Goal: Task Accomplishment & Management: Manage account settings

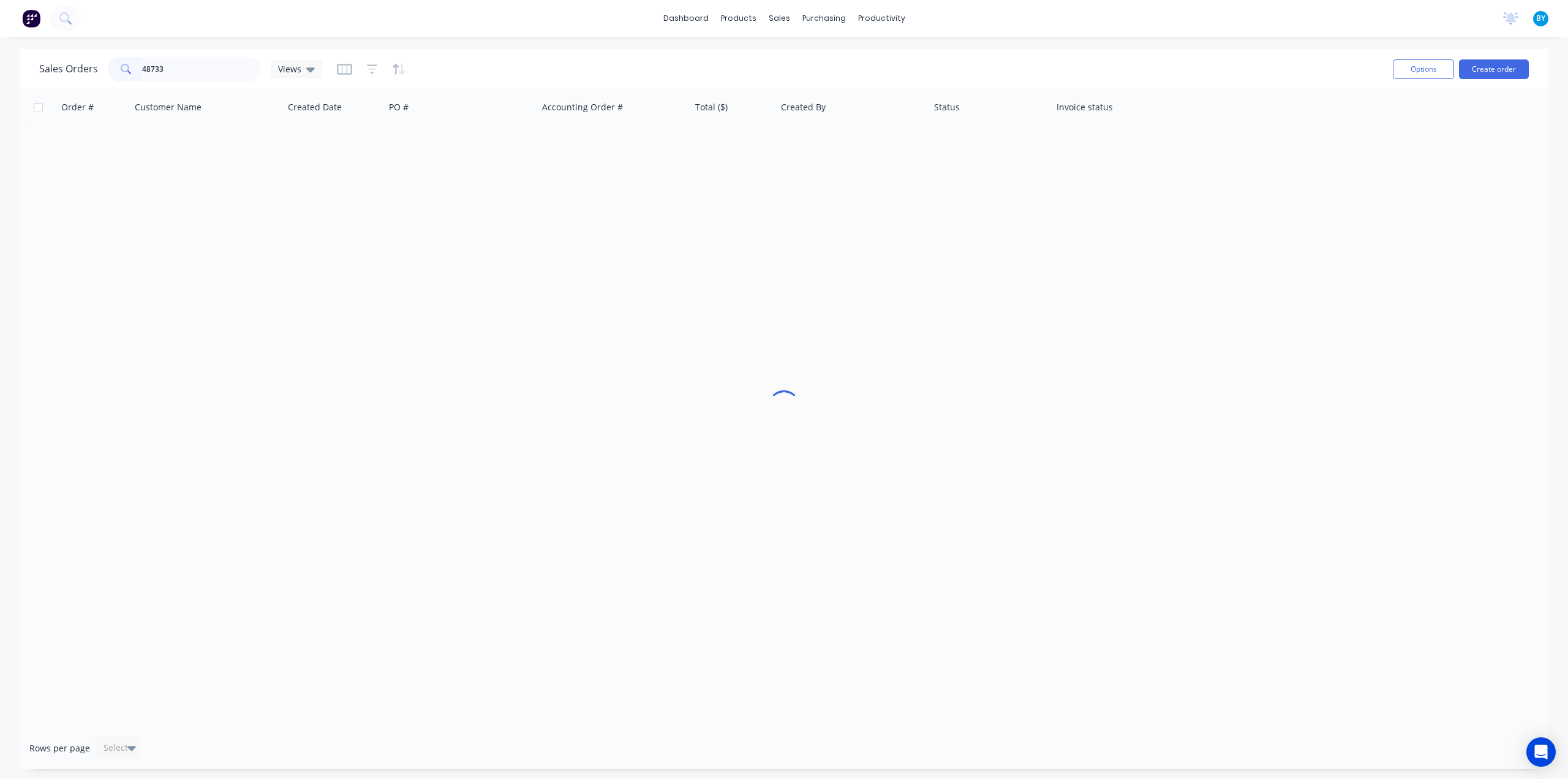
type input "48733"
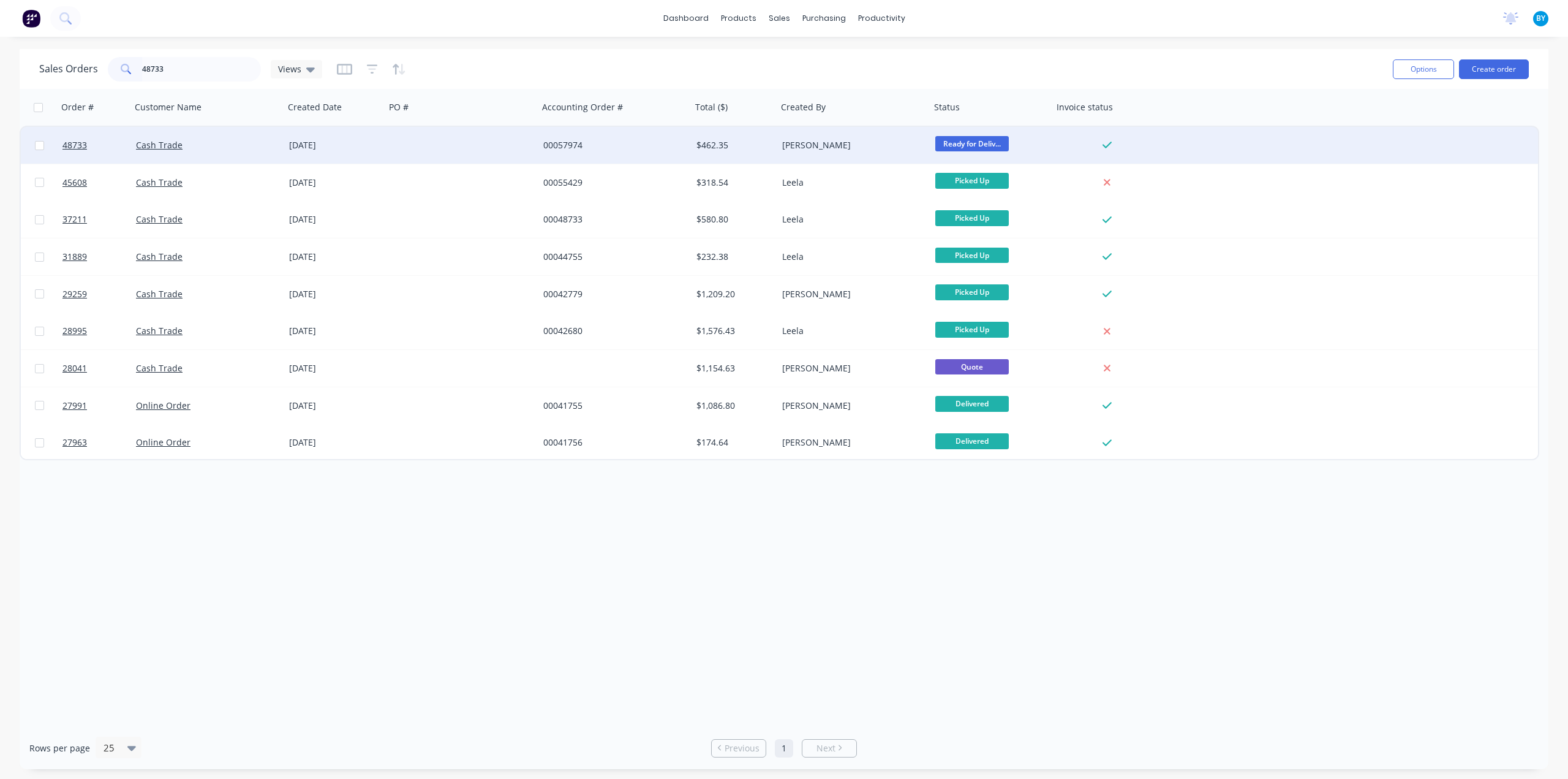
click at [490, 149] on div at bounding box center [462, 145] width 153 height 36
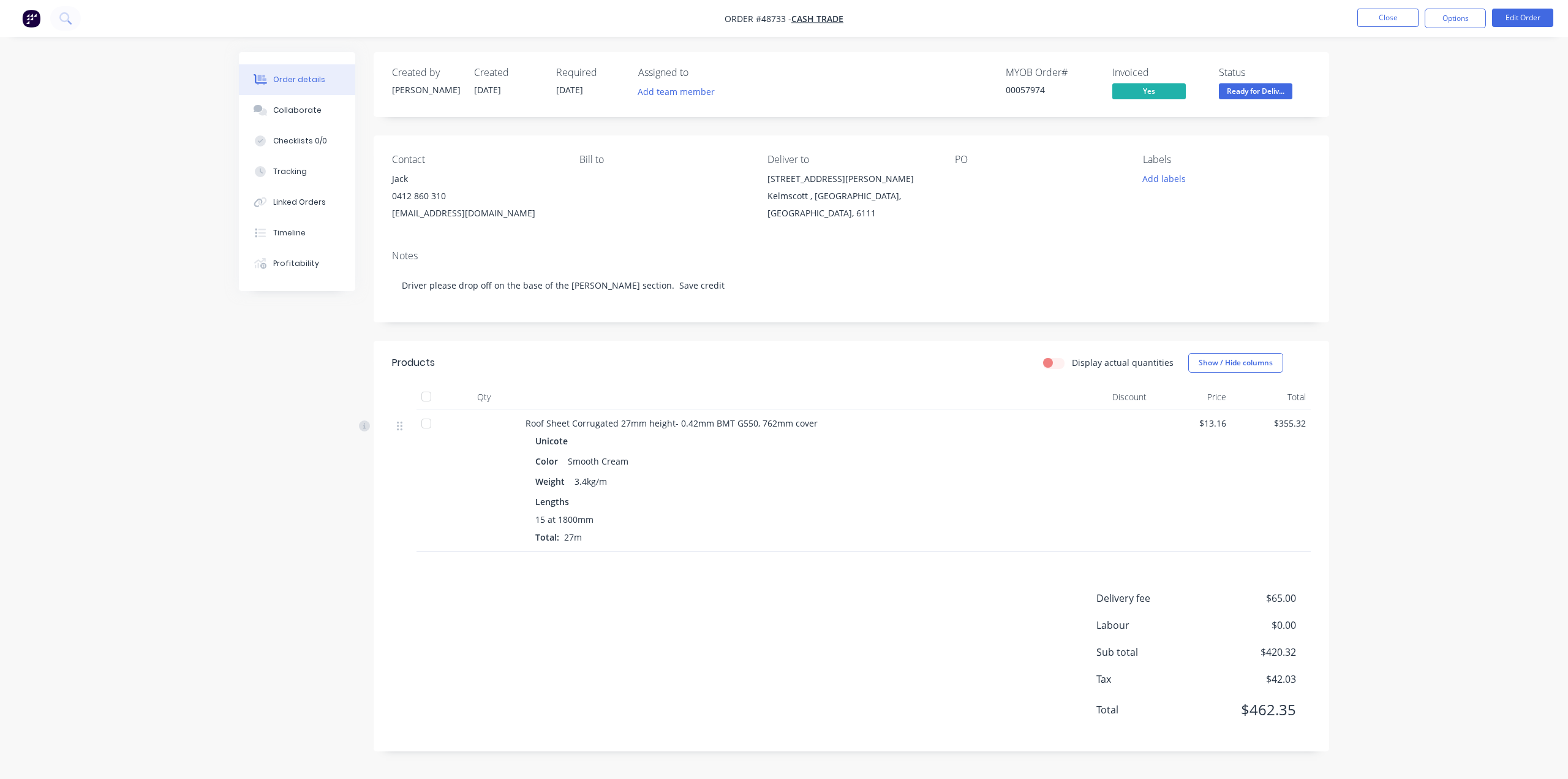
click at [619, 354] on div "Display actual quantities Show / Hide columns" at bounding box center [949, 363] width 723 height 20
click at [619, 330] on div "Created by Bob Created 01/09/25 Required 08/09/25 Assigned to Add team member M…" at bounding box center [851, 402] width 956 height 699
click at [769, 591] on div "Delivery fee $65.00 Labour $0.00 Sub total $420.32 Tax $42.03 Total $462.35" at bounding box center [851, 661] width 918 height 142
click at [31, 27] on img "button" at bounding box center [31, 18] width 18 height 18
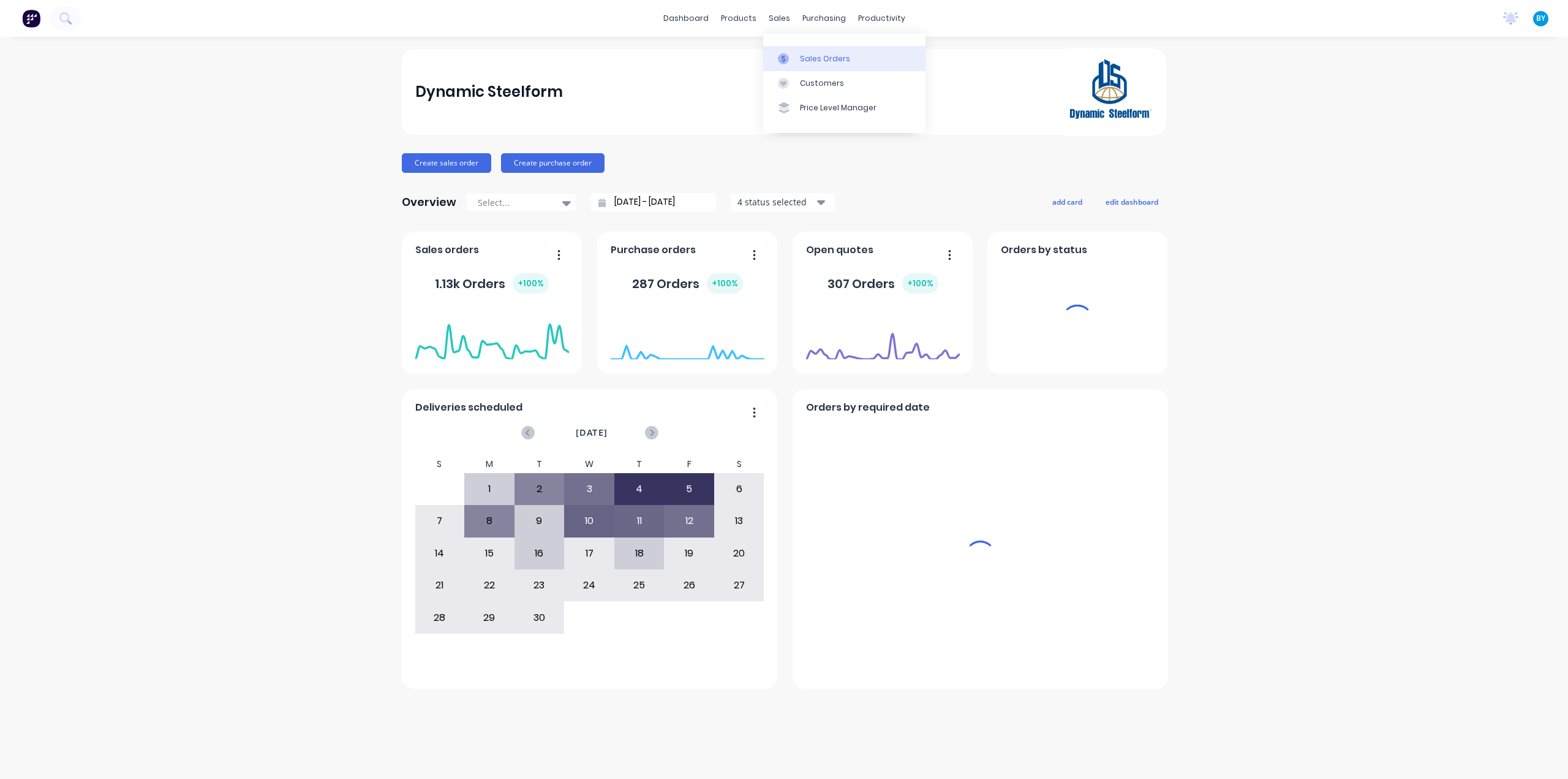
click at [794, 51] on link "Sales Orders" at bounding box center [844, 58] width 162 height 24
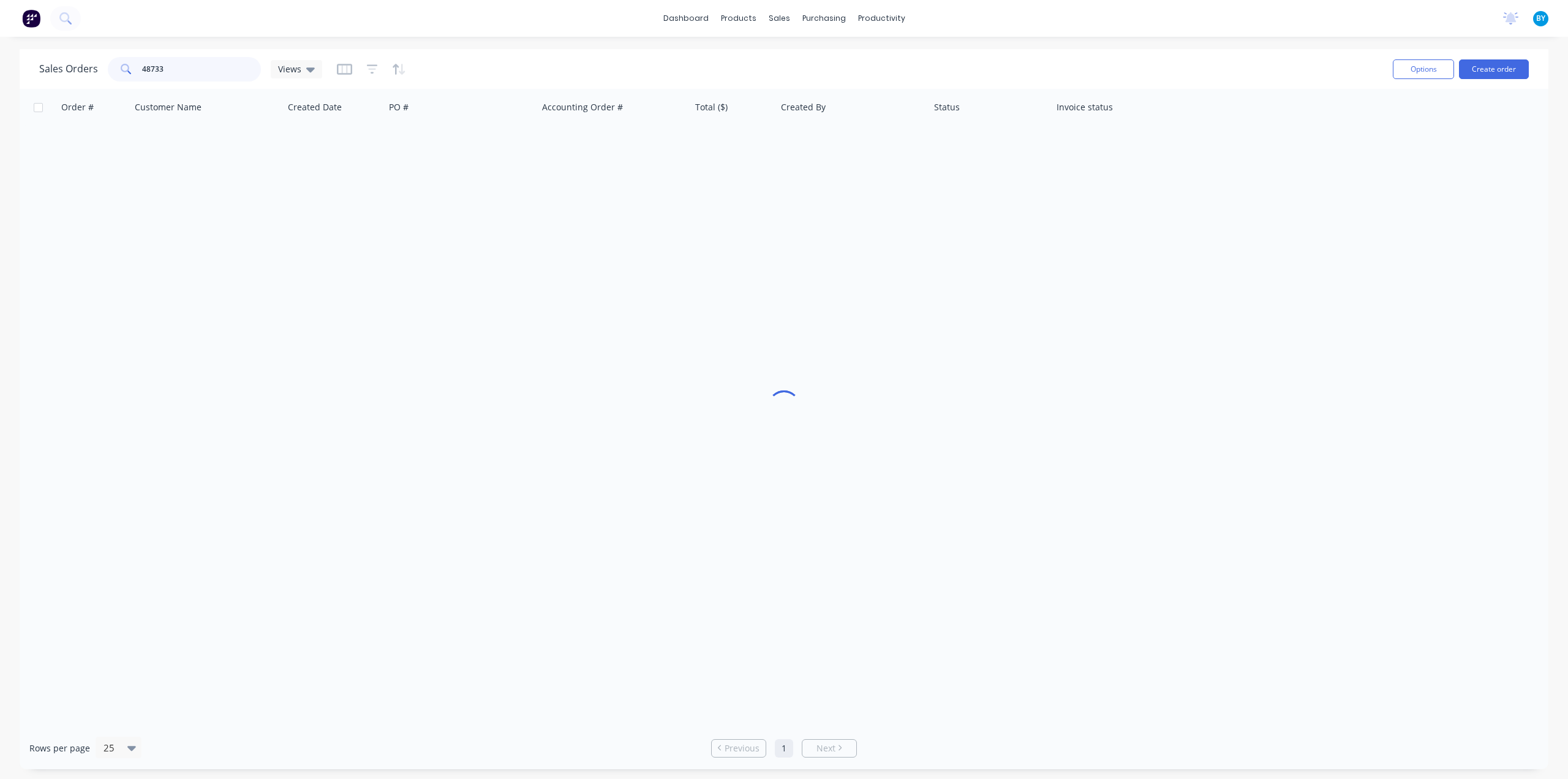
drag, startPoint x: 196, startPoint y: 68, endPoint x: 0, endPoint y: 67, distance: 196.0
click at [0, 70] on div "Sales Orders 48733 Views Options Create order Order # Customer Name Created Dat…" at bounding box center [784, 409] width 1568 height 720
type input "48849"
click at [518, 381] on div "Order # Customer Name Created Date PO # Accounting Order # Total ($) Created By…" at bounding box center [784, 408] width 1529 height 638
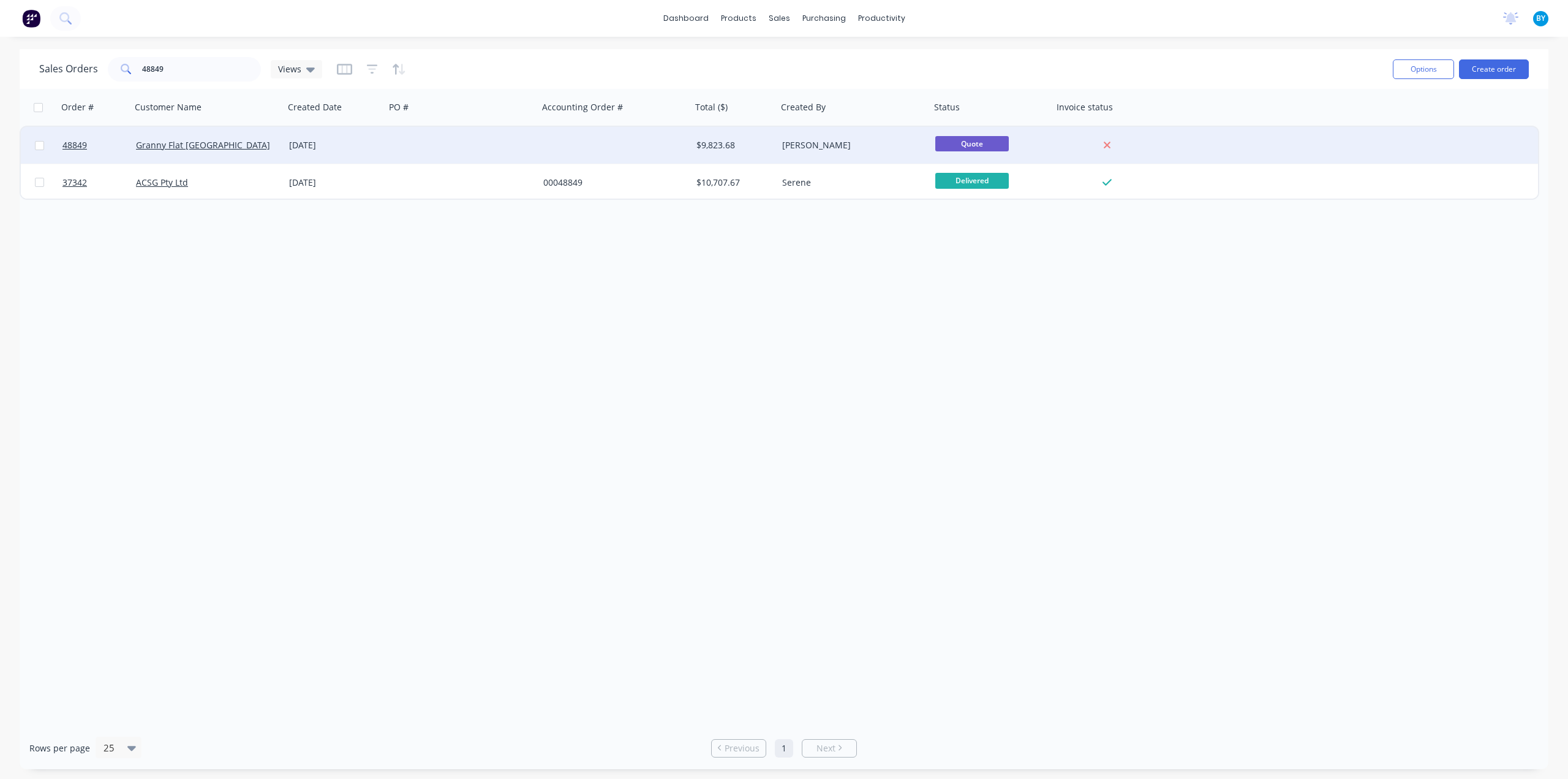
click at [457, 143] on div at bounding box center [462, 145] width 153 height 36
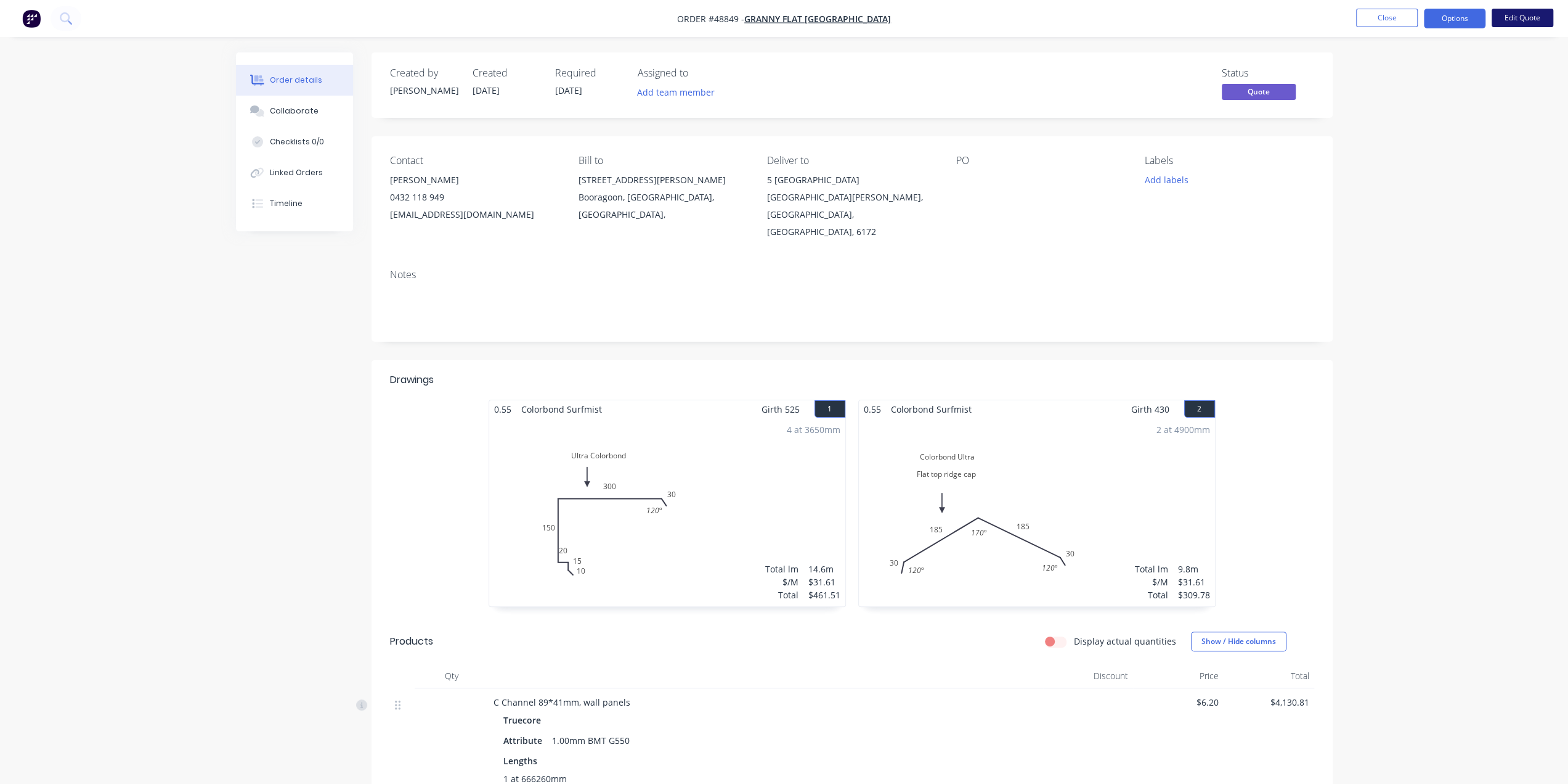
click at [1511, 21] on button "Edit Quote" at bounding box center [1522, 18] width 62 height 18
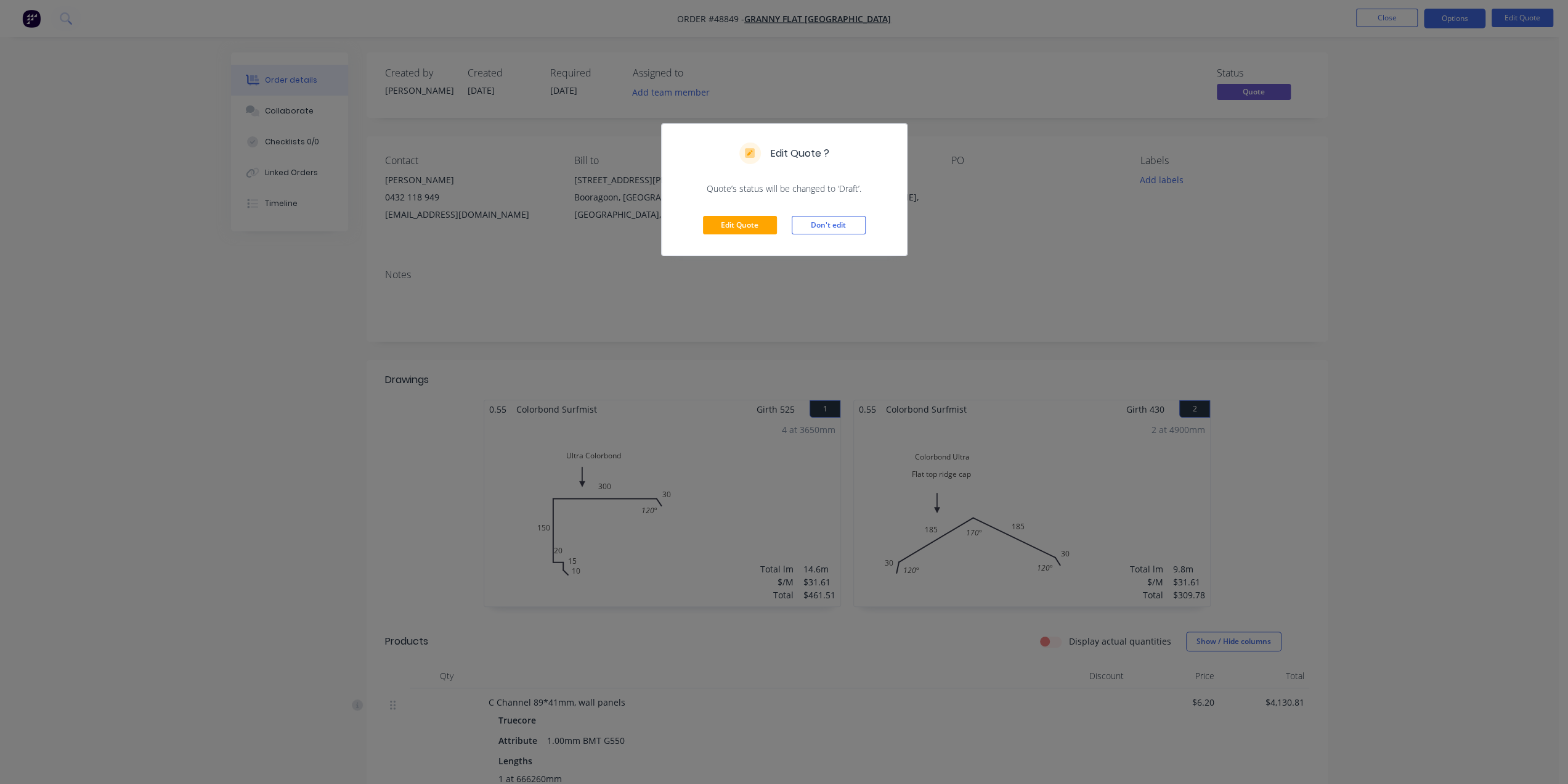
drag, startPoint x: 1487, startPoint y: 238, endPoint x: 1463, endPoint y: 166, distance: 75.9
click at [1488, 236] on div "Edit Quote ? Quote’s status will be changed to ‘Draft’. Edit Quote Don't edit" at bounding box center [784, 392] width 1568 height 784
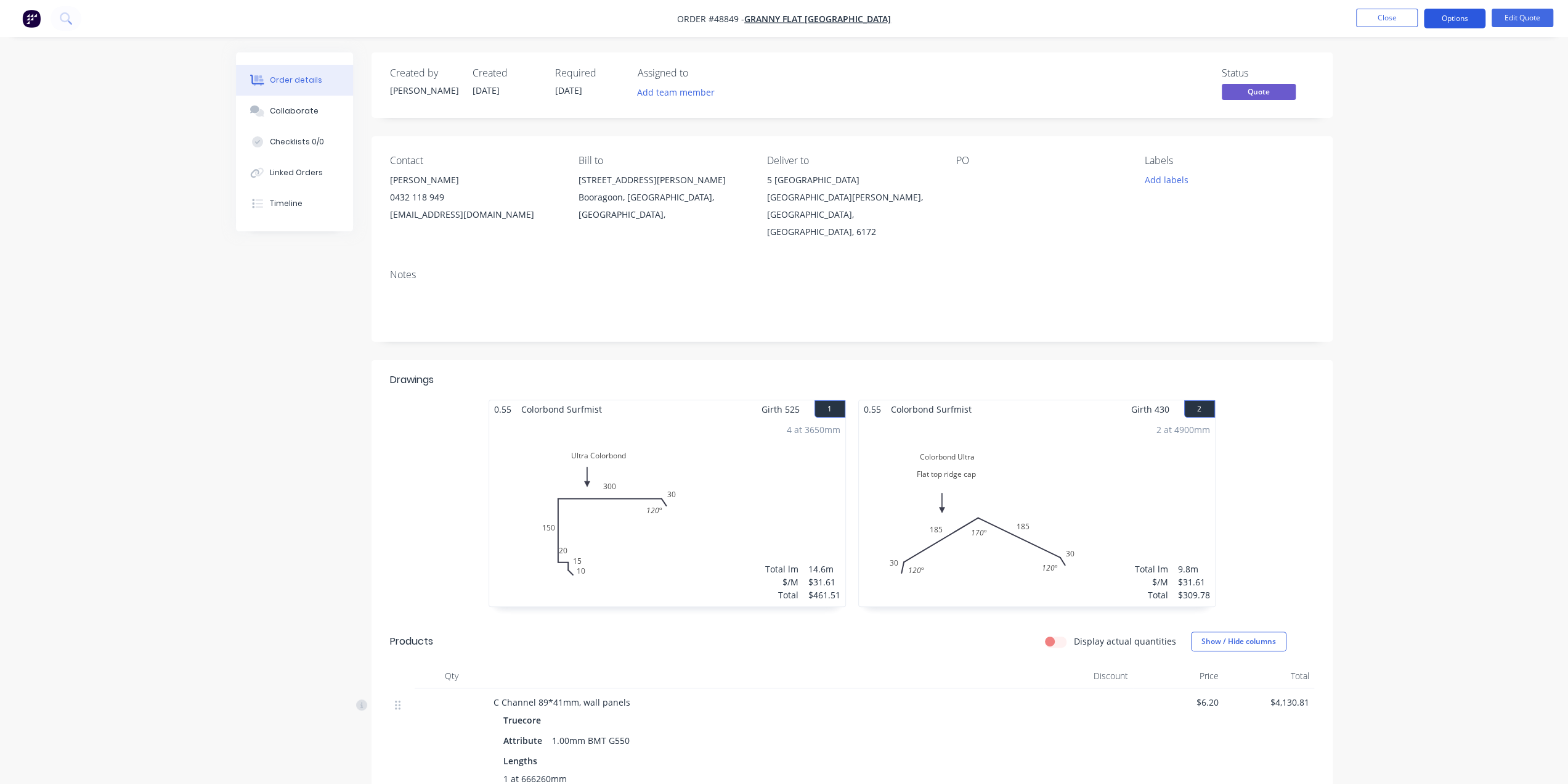
click at [1457, 19] on button "Options" at bounding box center [1455, 18] width 62 height 20
click at [1415, 148] on div "Convert to Order" at bounding box center [1418, 148] width 113 height 18
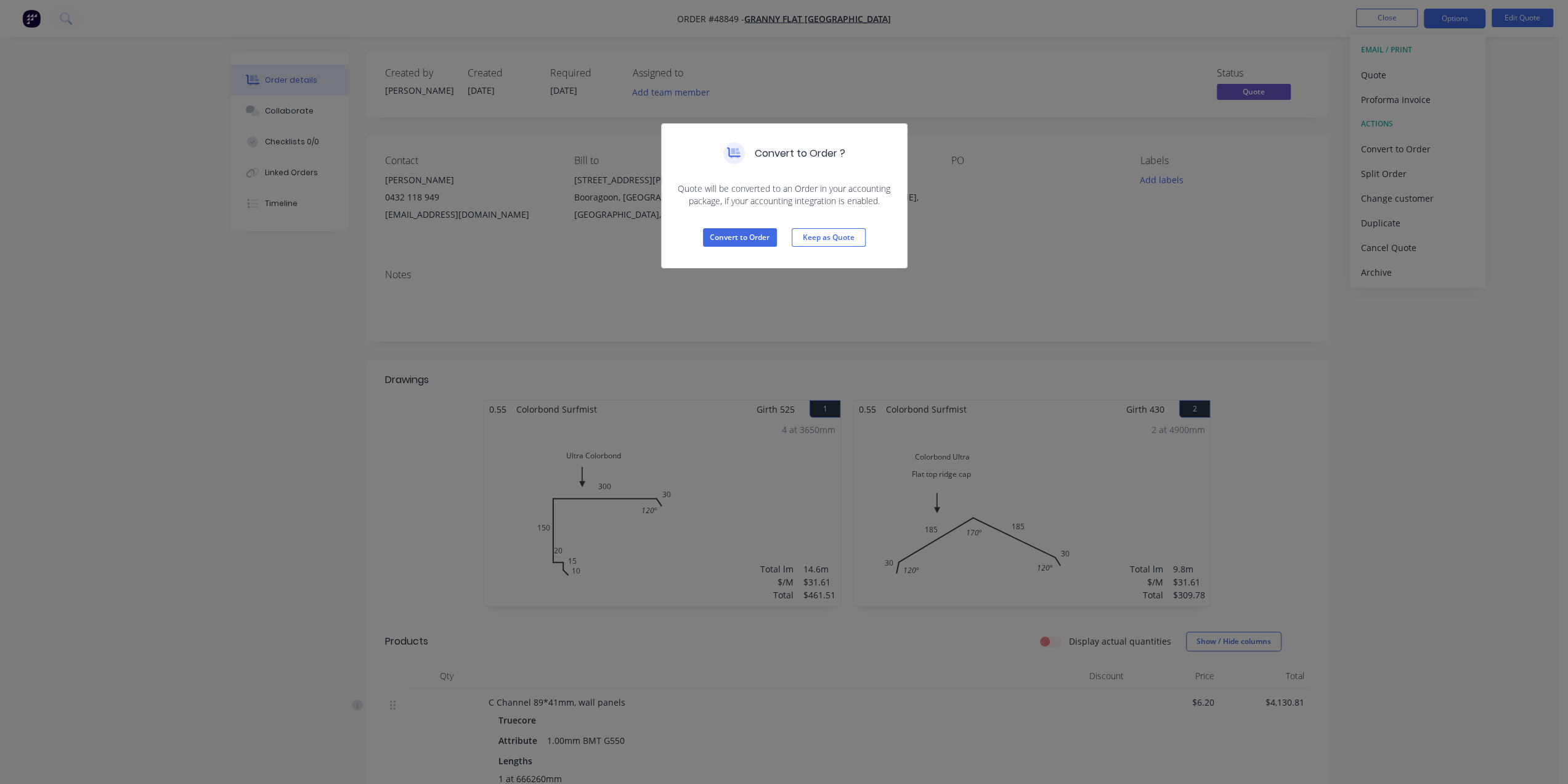
click at [723, 248] on div "Convert to Order Keep as Quote" at bounding box center [784, 237] width 245 height 60
click at [736, 240] on button "Convert to Order" at bounding box center [740, 238] width 74 height 18
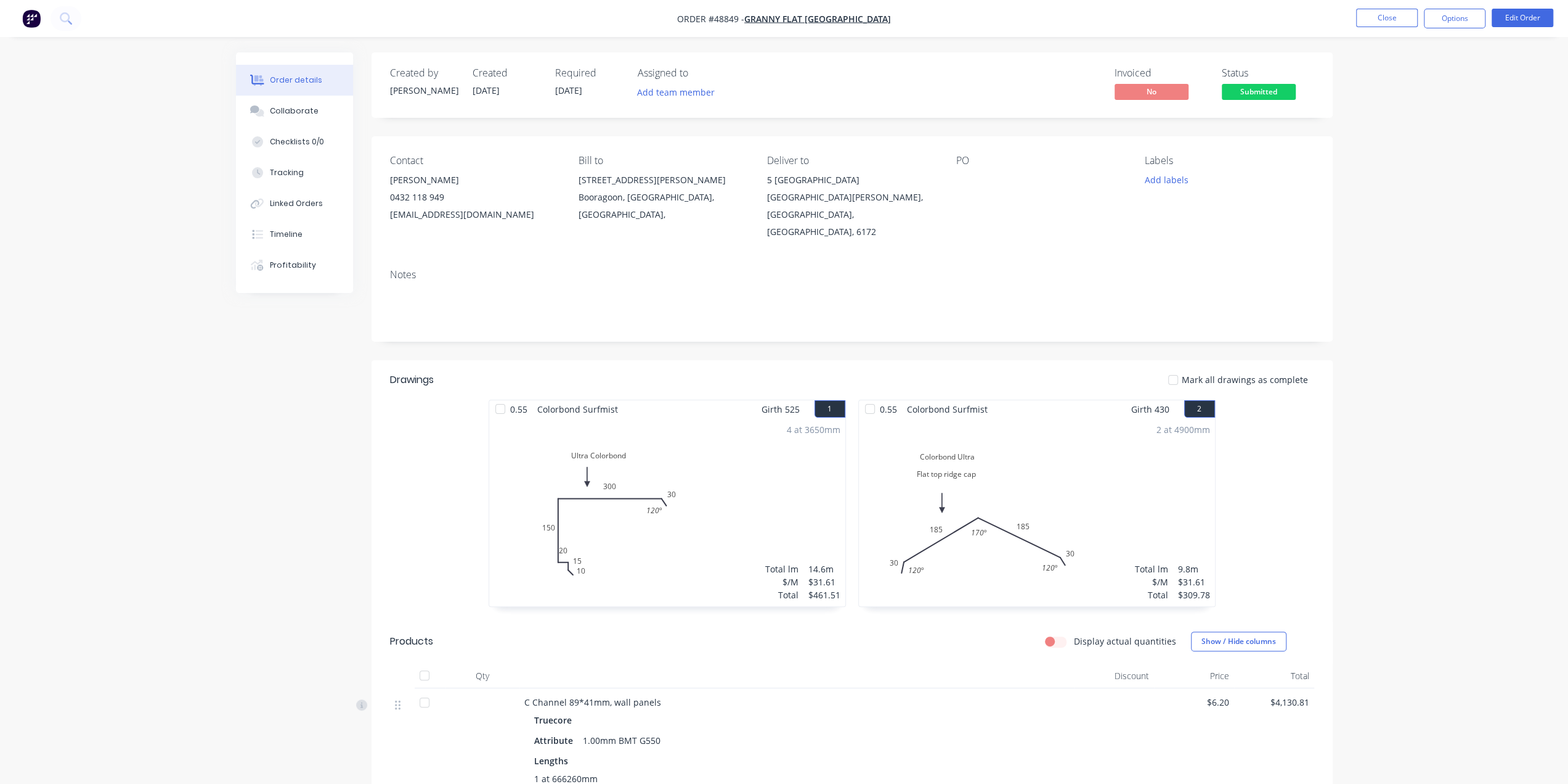
click at [965, 184] on div at bounding box center [1033, 180] width 154 height 18
click at [962, 202] on div "PO" at bounding box center [1040, 198] width 169 height 86
click at [962, 179] on div at bounding box center [1033, 180] width 154 height 18
drag, startPoint x: 943, startPoint y: 188, endPoint x: 988, endPoint y: 186, distance: 45.0
click at [945, 190] on div "Contact Kiran Shanker 0432 118 949 kiran@grannyflatswa.com Bill to 92 McCoy st …" at bounding box center [852, 197] width 962 height 123
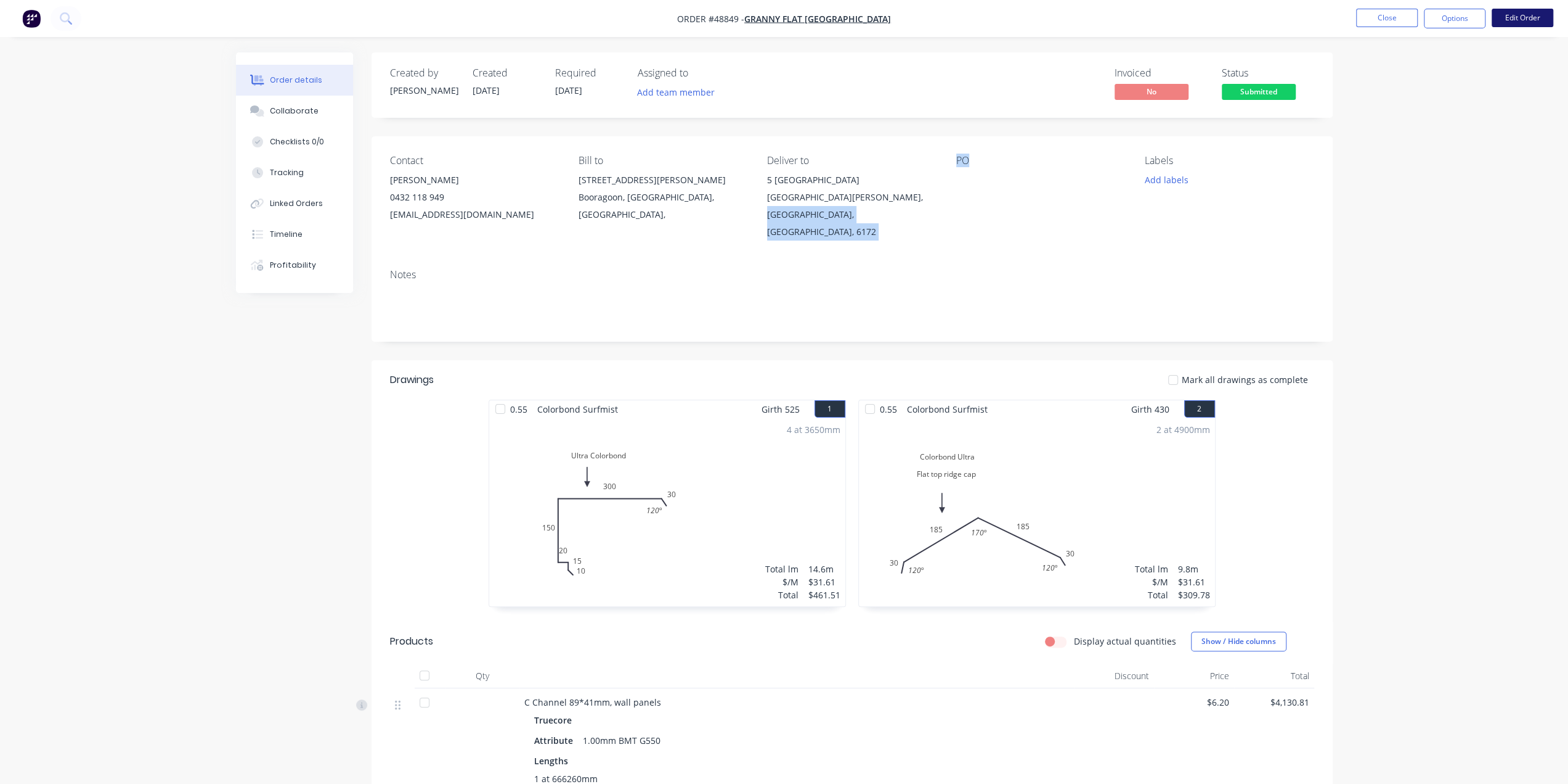
click at [1542, 15] on button "Edit Order" at bounding box center [1522, 18] width 62 height 18
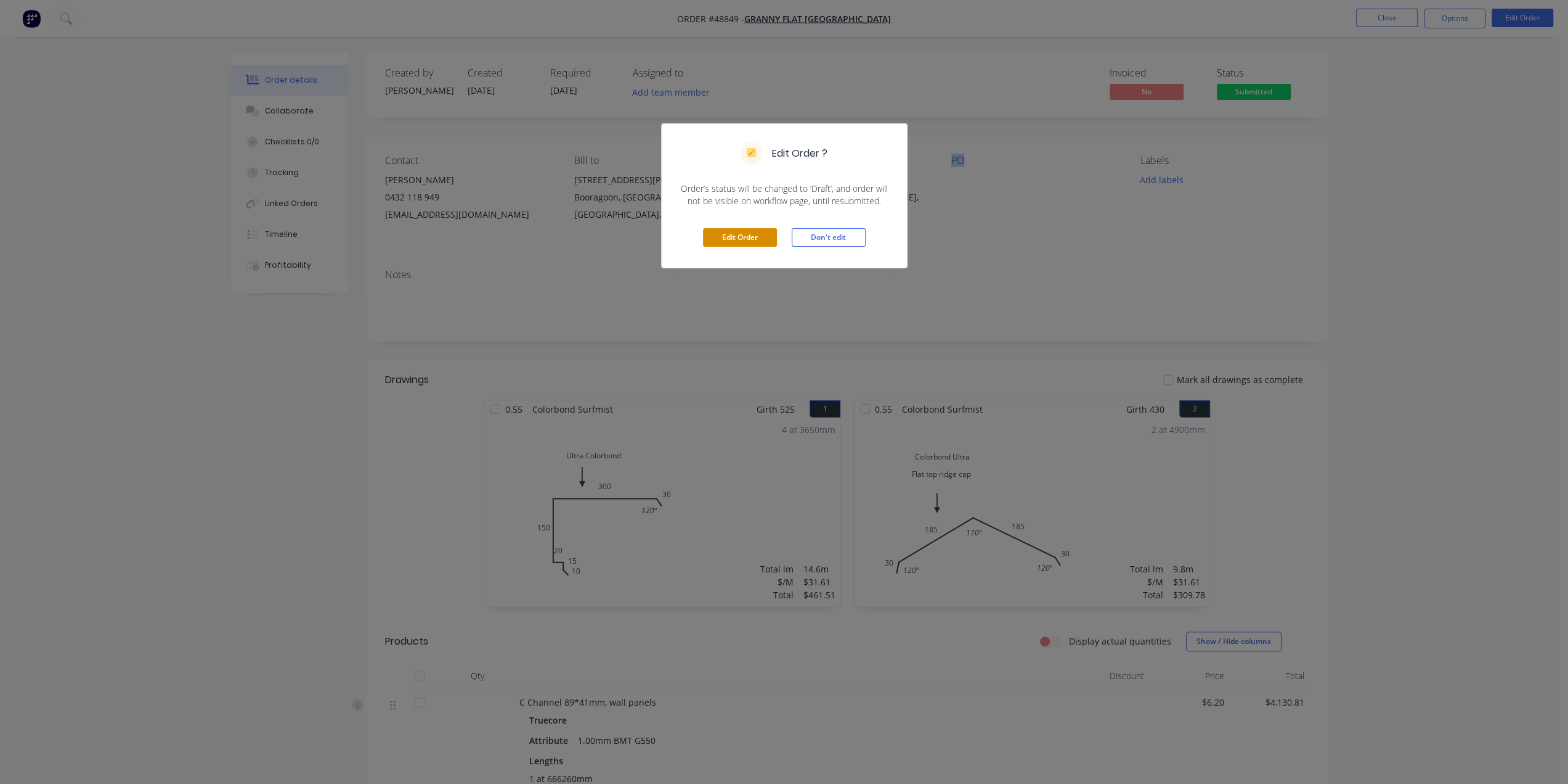
click at [749, 232] on button "Edit Order" at bounding box center [740, 238] width 74 height 18
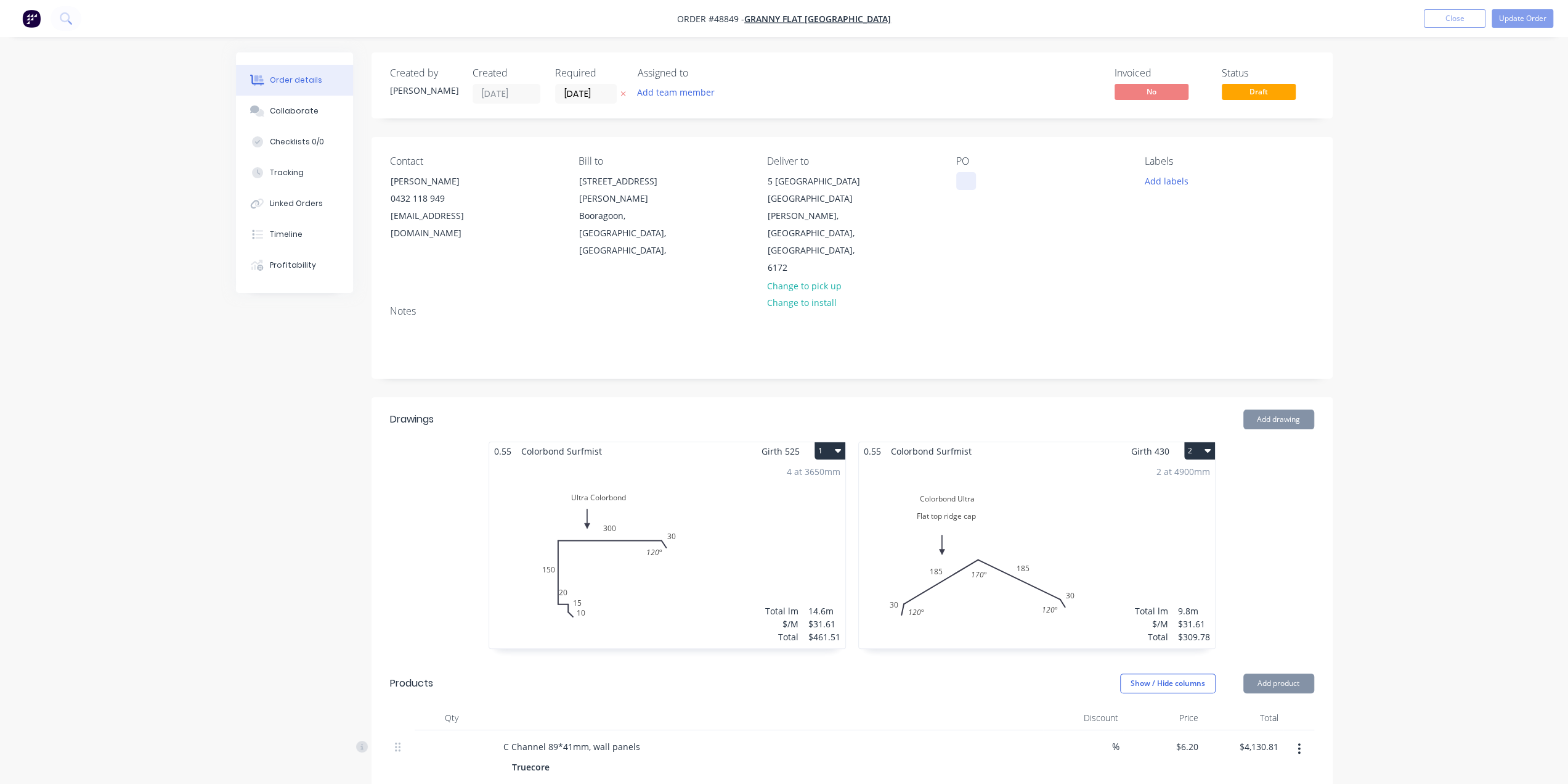
drag, startPoint x: 959, startPoint y: 173, endPoint x: 964, endPoint y: 186, distance: 13.9
click at [960, 174] on div at bounding box center [966, 180] width 20 height 18
paste div
click at [1527, 25] on button "Update Order" at bounding box center [1522, 18] width 62 height 18
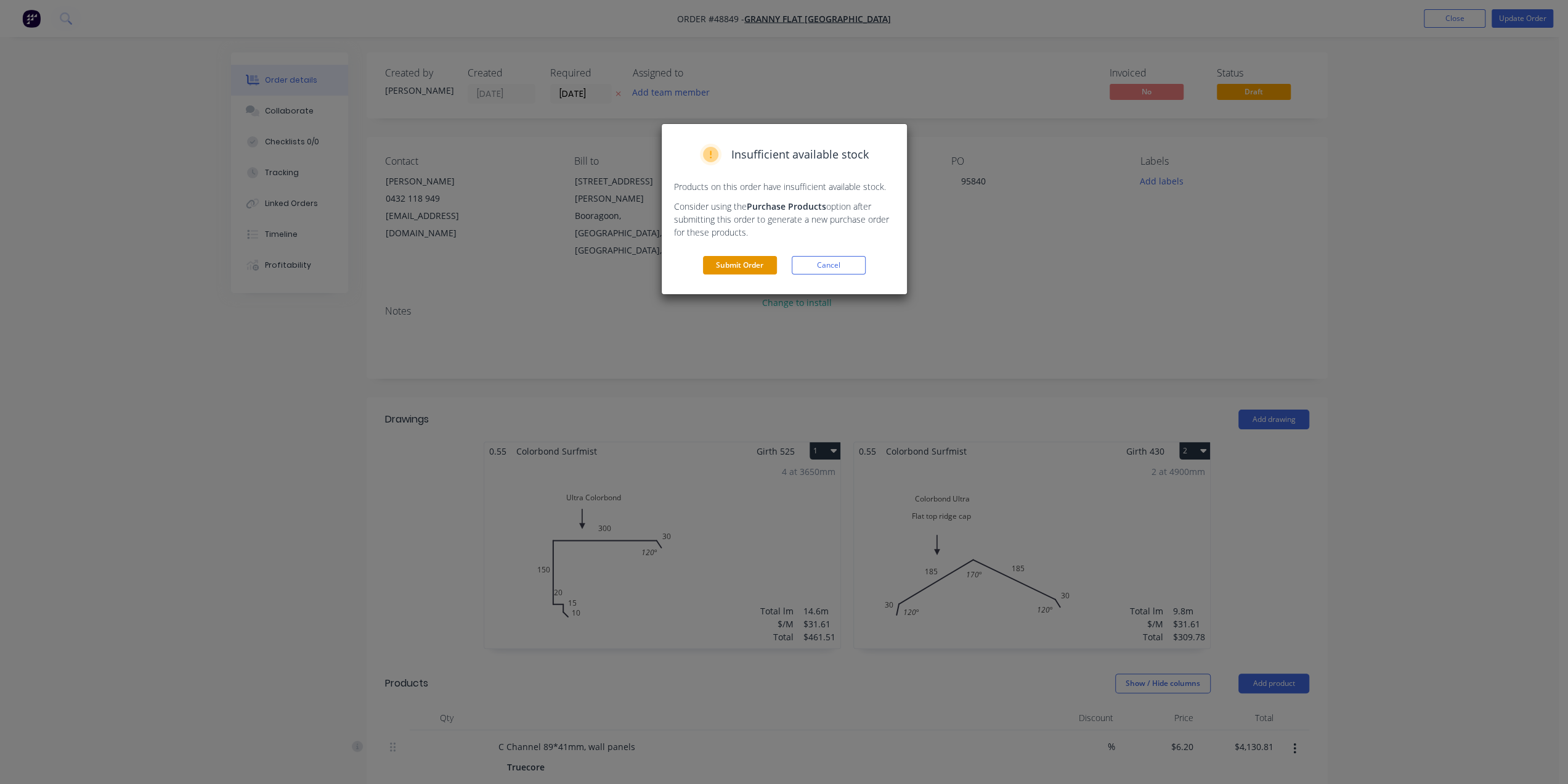
click at [737, 267] on button "Submit Order" at bounding box center [740, 265] width 74 height 18
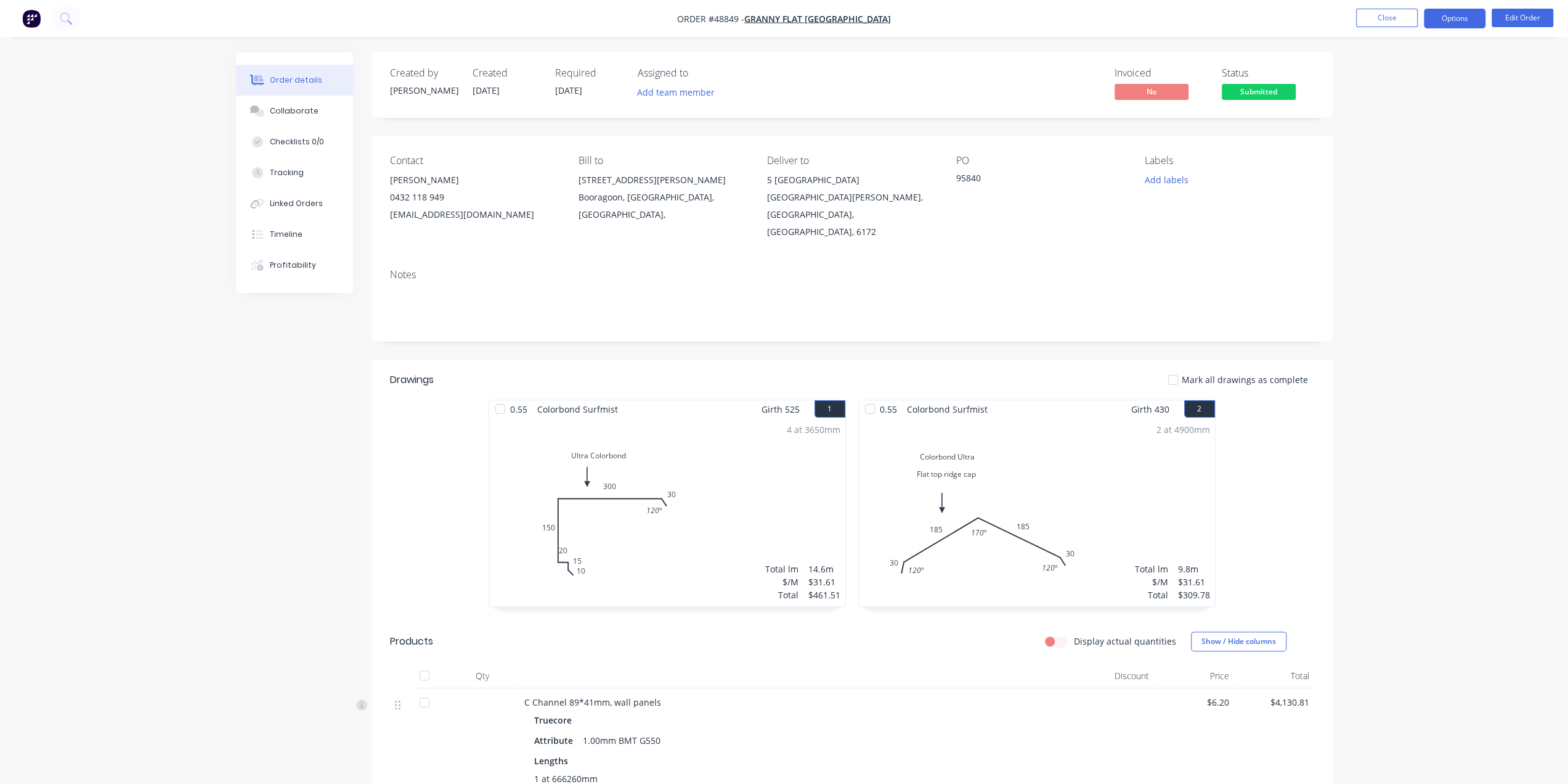
click at [1448, 21] on button "Options" at bounding box center [1455, 18] width 62 height 20
click at [1406, 150] on div "Work Order" at bounding box center [1418, 148] width 113 height 18
click at [1514, 18] on button "Edit Order" at bounding box center [1522, 18] width 62 height 18
click at [1313, 208] on div "Labels Add labels" at bounding box center [1229, 198] width 169 height 86
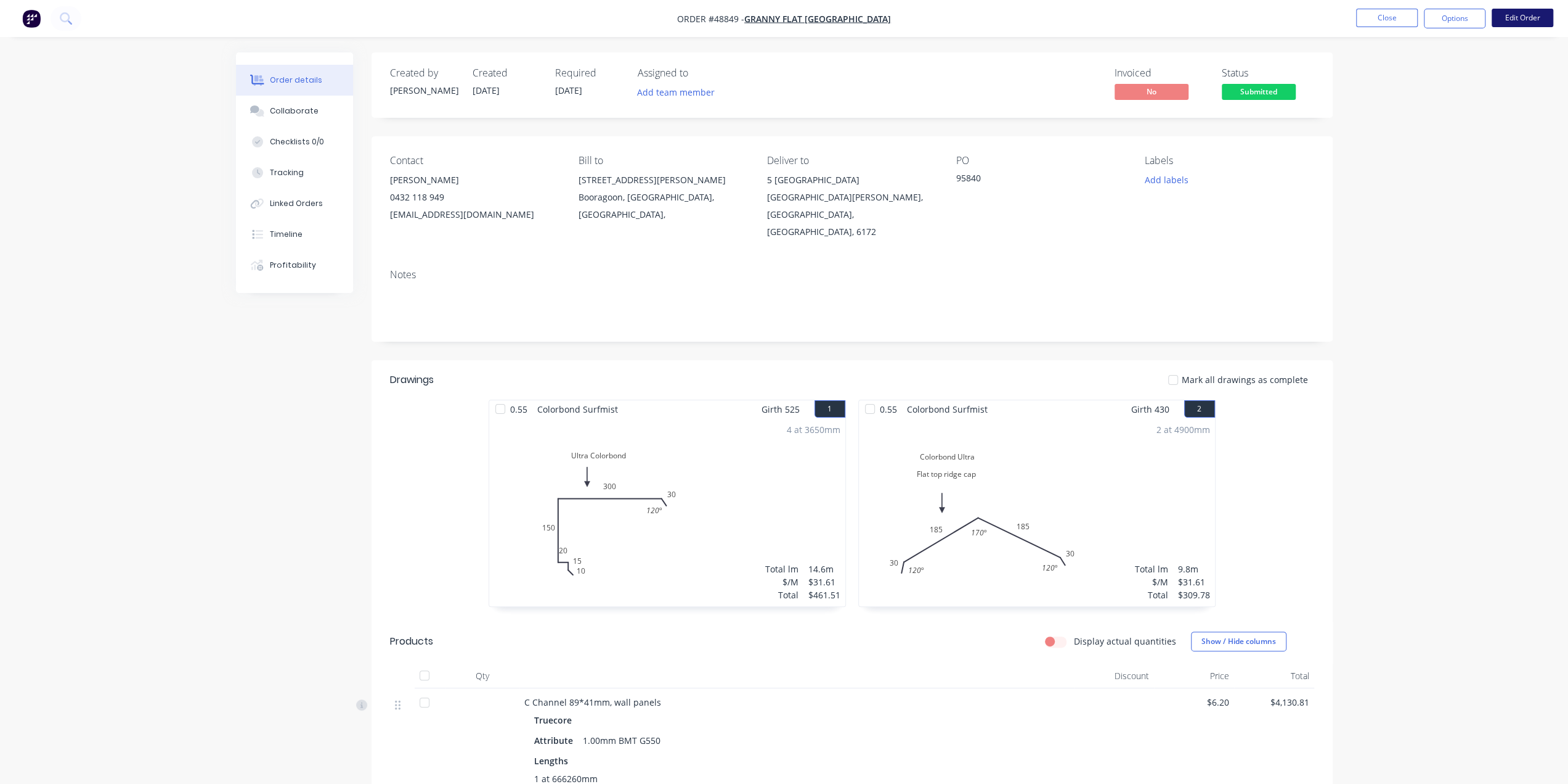
click at [1514, 16] on button "Edit Order" at bounding box center [1522, 18] width 62 height 18
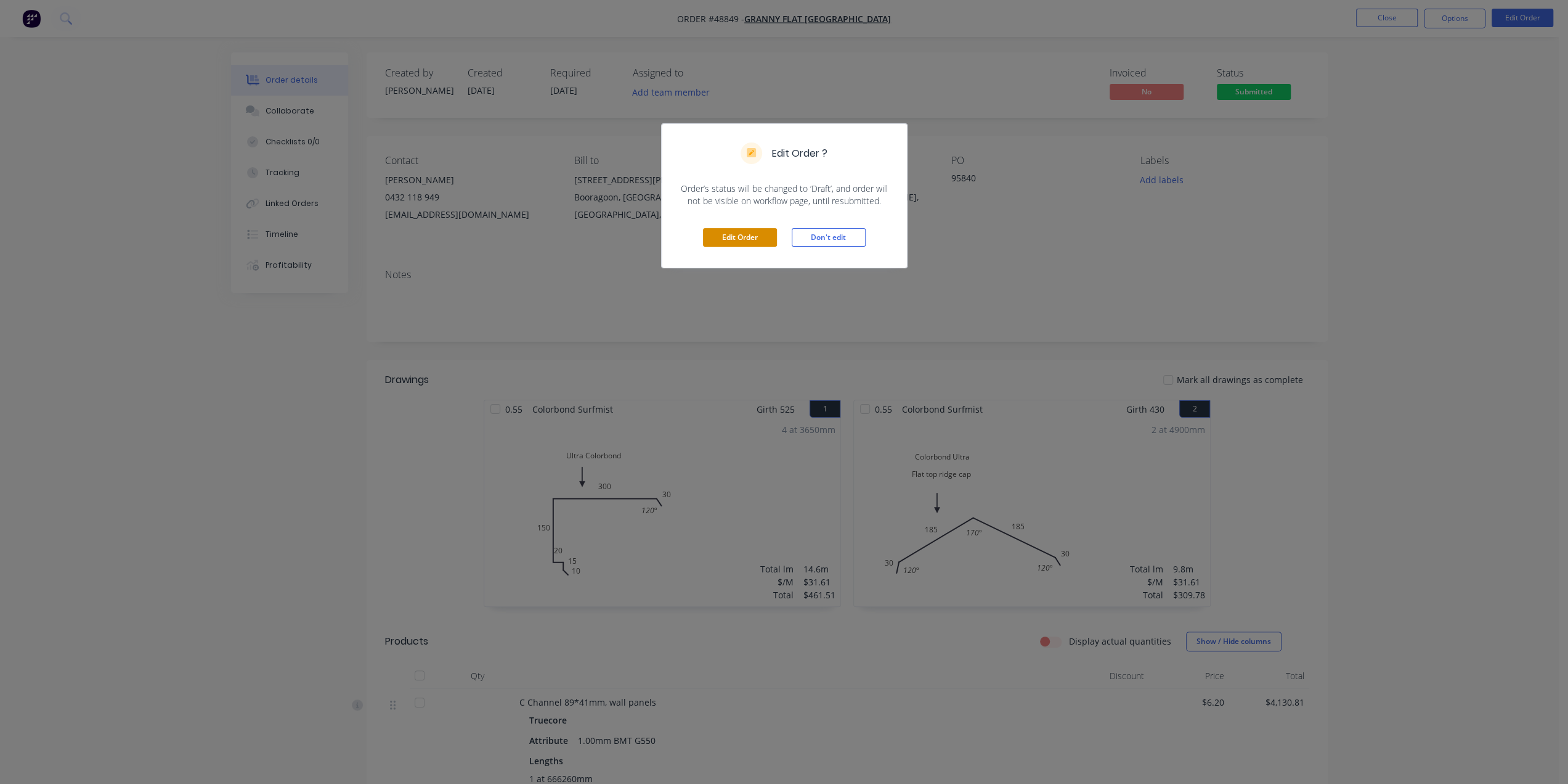
click at [744, 234] on button "Edit Order" at bounding box center [740, 238] width 74 height 18
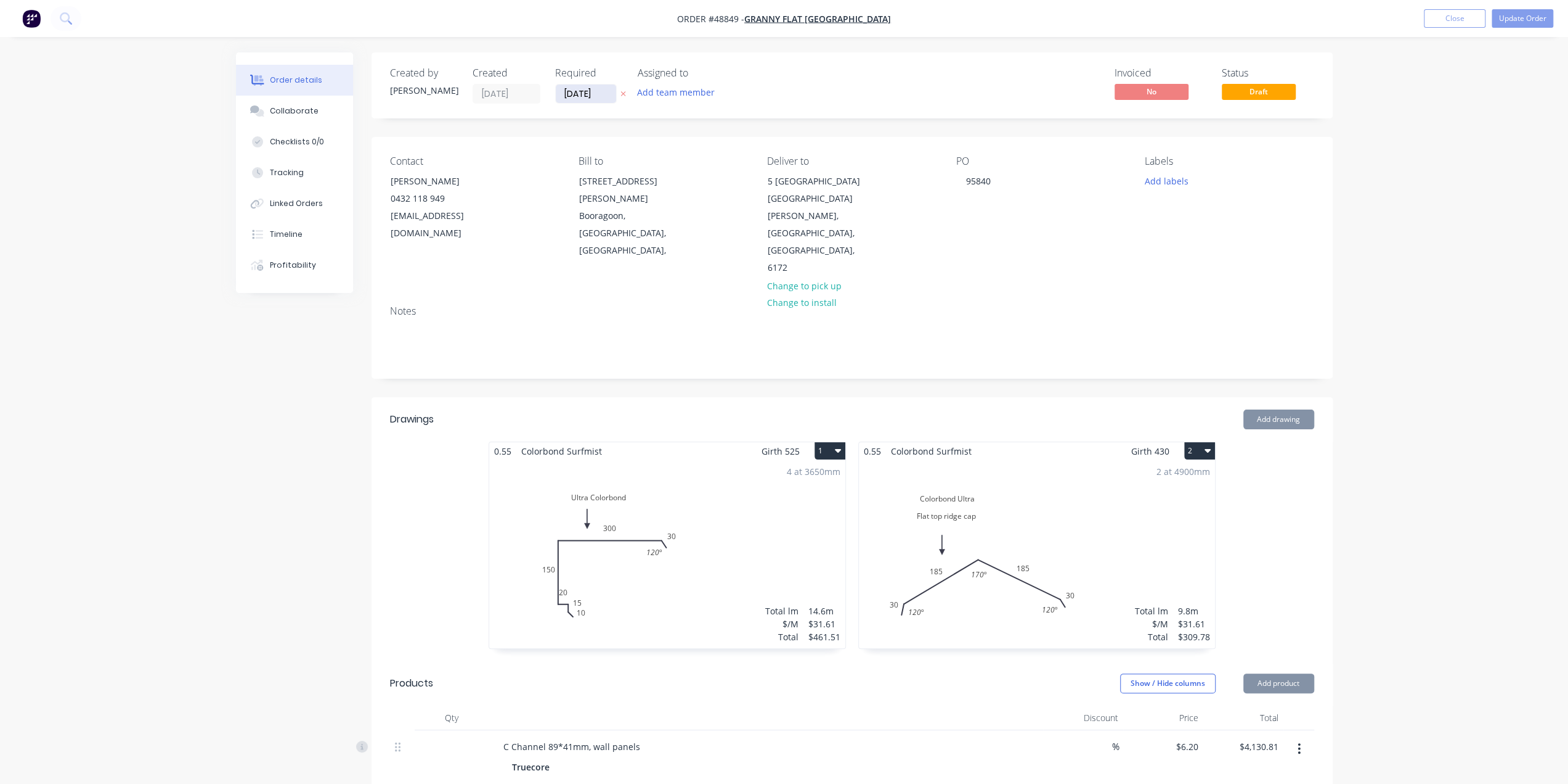
click at [564, 88] on input "15/09/25" at bounding box center [586, 94] width 60 height 18
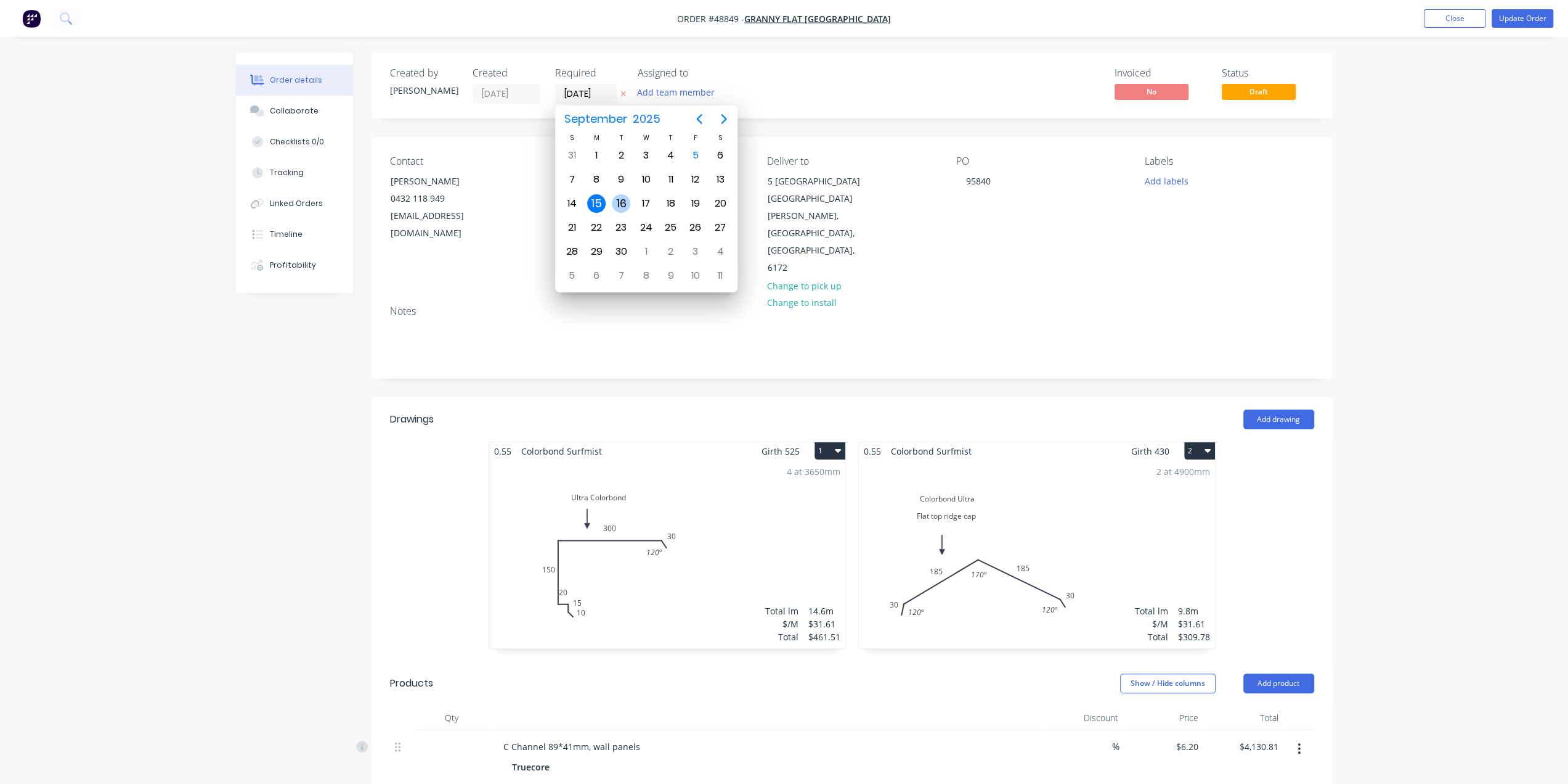
click at [623, 203] on div "16" at bounding box center [621, 203] width 18 height 18
type input "[DATE]"
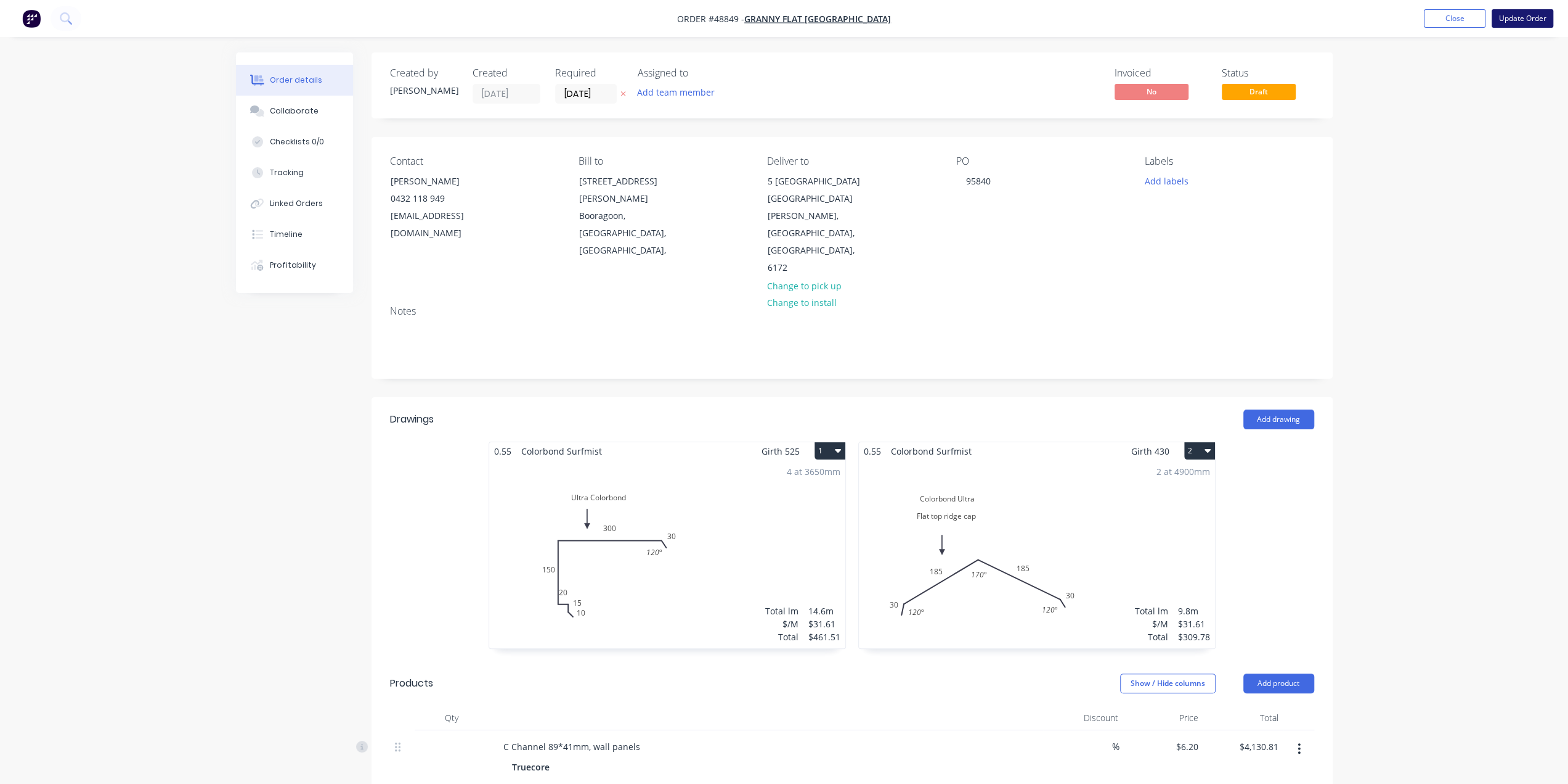
click at [1508, 19] on button "Update Order" at bounding box center [1522, 18] width 62 height 18
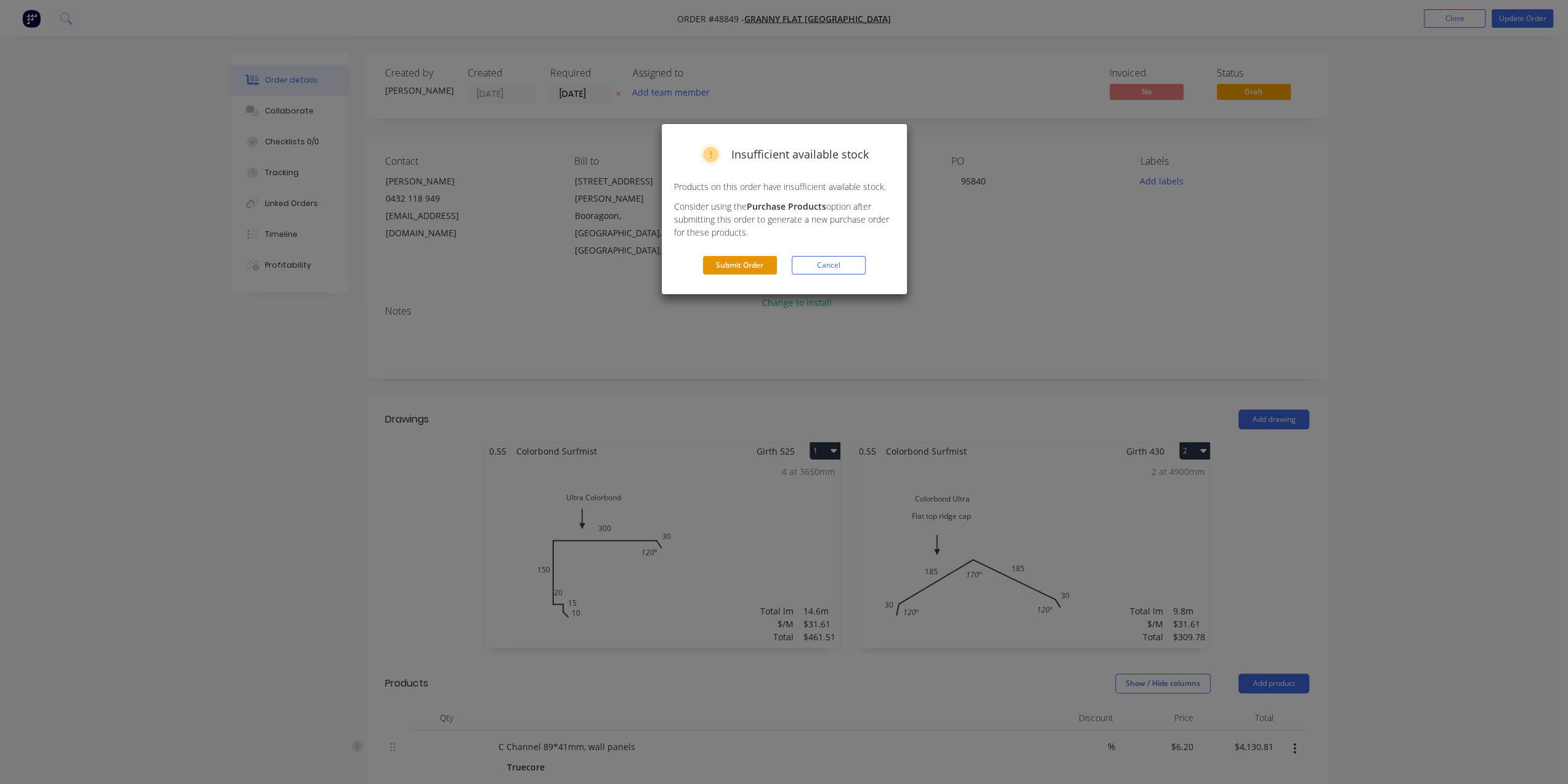
click at [723, 261] on button "Submit Order" at bounding box center [740, 265] width 74 height 18
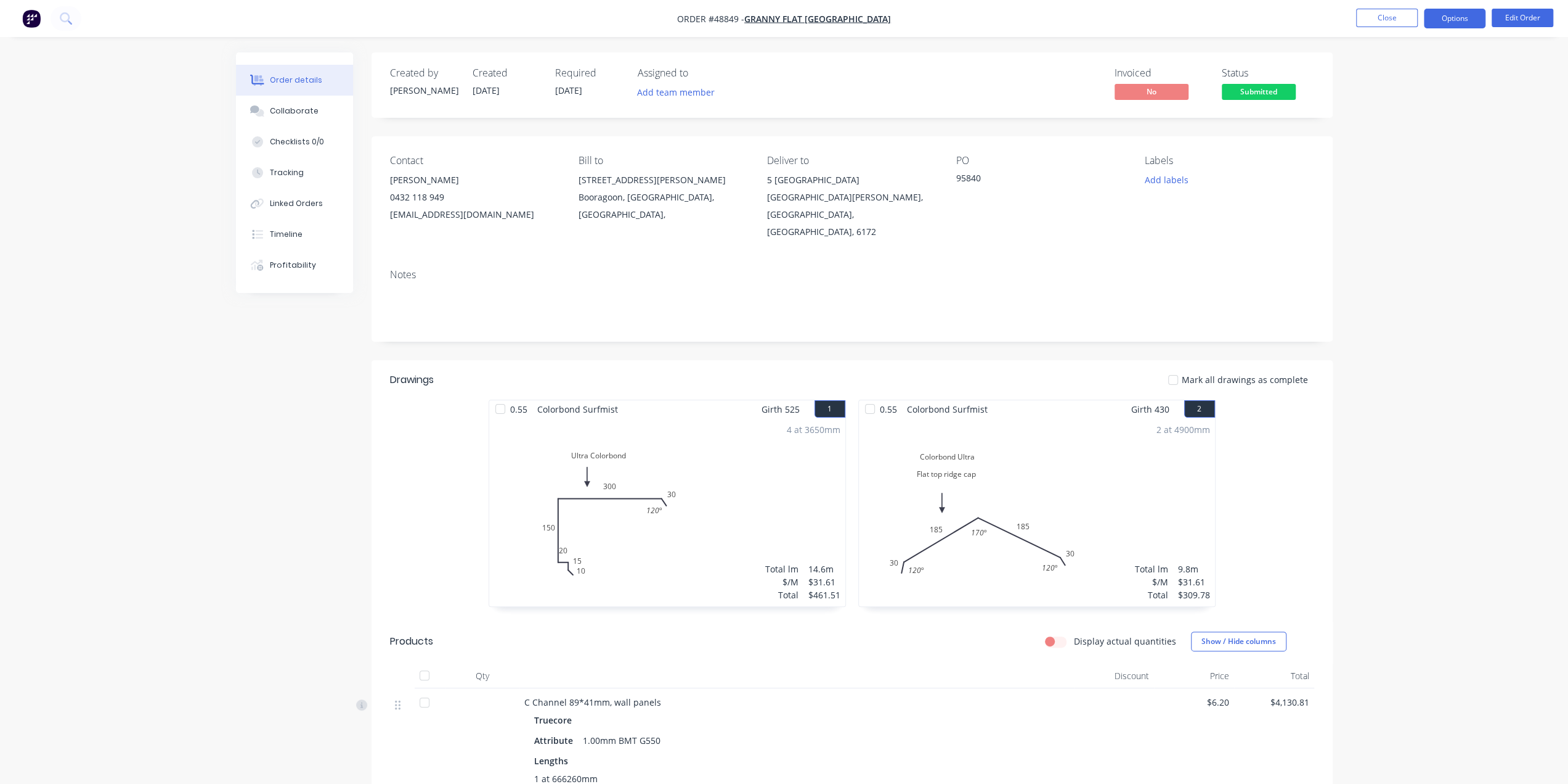
click at [1453, 21] on button "Options" at bounding box center [1455, 18] width 62 height 20
click at [1418, 150] on div "Work Order" at bounding box center [1418, 148] width 113 height 18
click at [1402, 151] on div "Custom" at bounding box center [1418, 148] width 113 height 18
click at [1388, 124] on div "Without pricing" at bounding box center [1418, 124] width 113 height 18
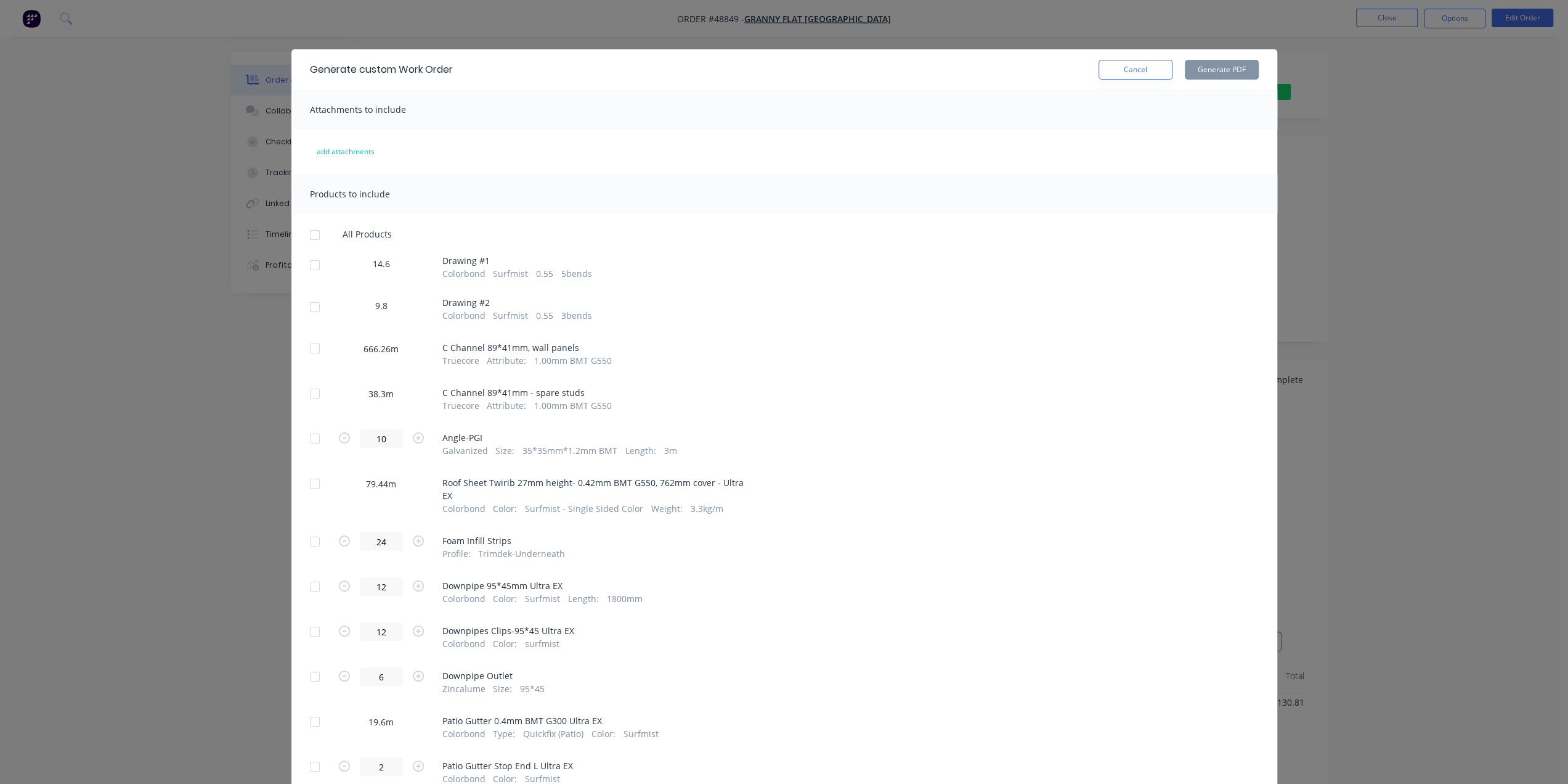
click at [309, 266] on div at bounding box center [315, 265] width 24 height 24
click at [304, 306] on div at bounding box center [315, 307] width 24 height 24
click at [1201, 66] on button "Generate PDF" at bounding box center [1222, 70] width 74 height 20
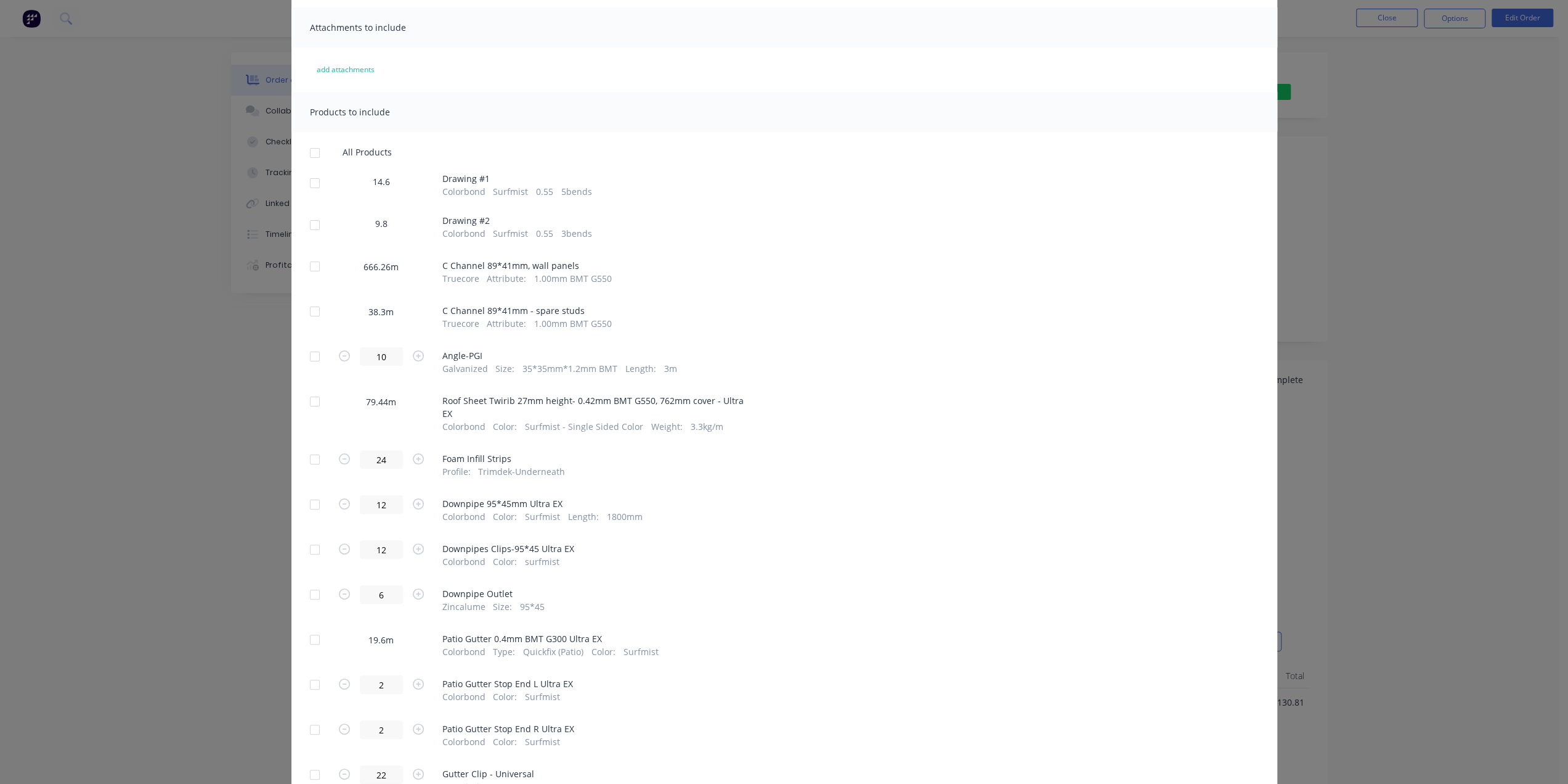
scroll to position [144, 0]
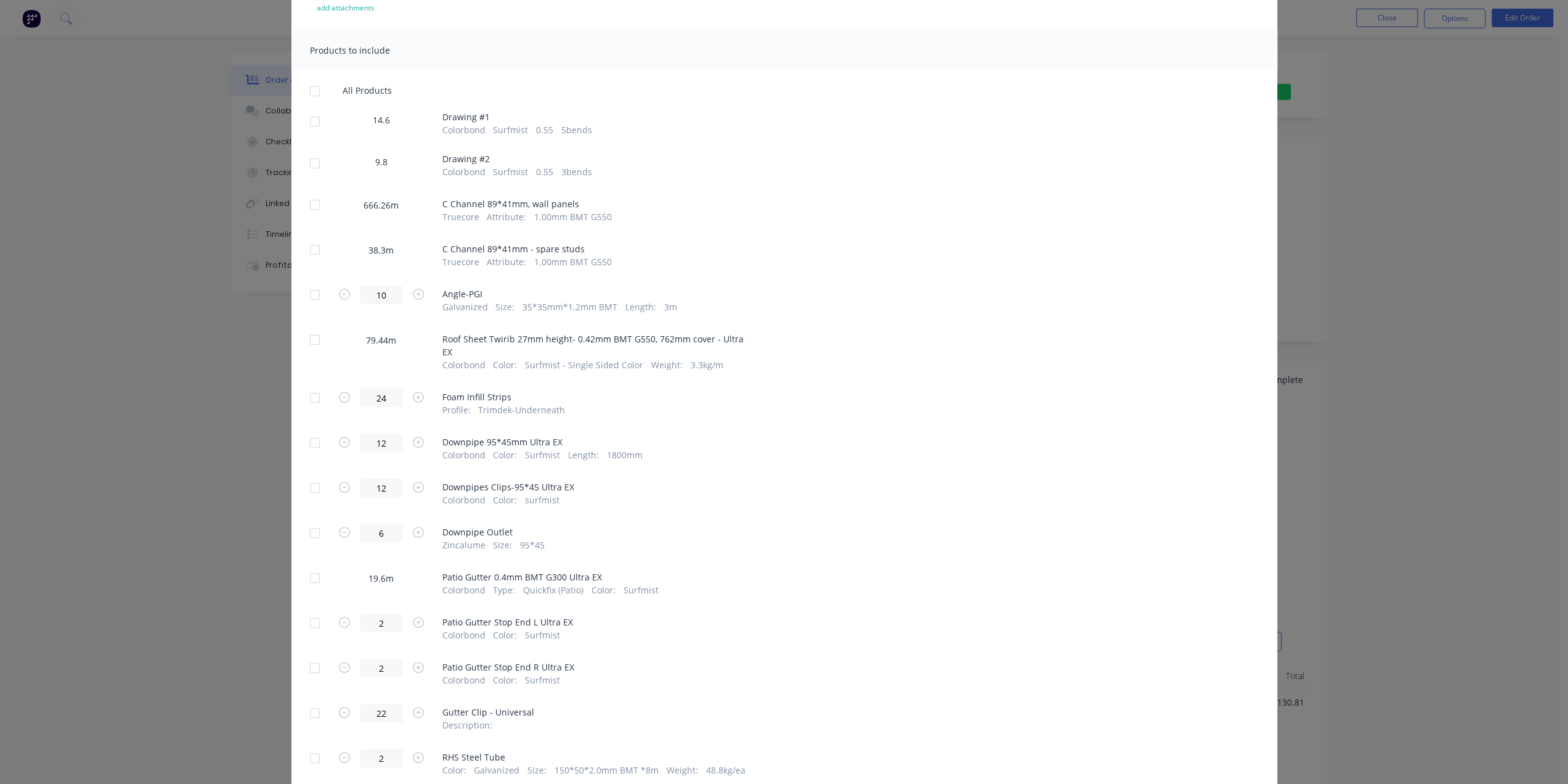
click at [307, 341] on div at bounding box center [315, 339] width 24 height 24
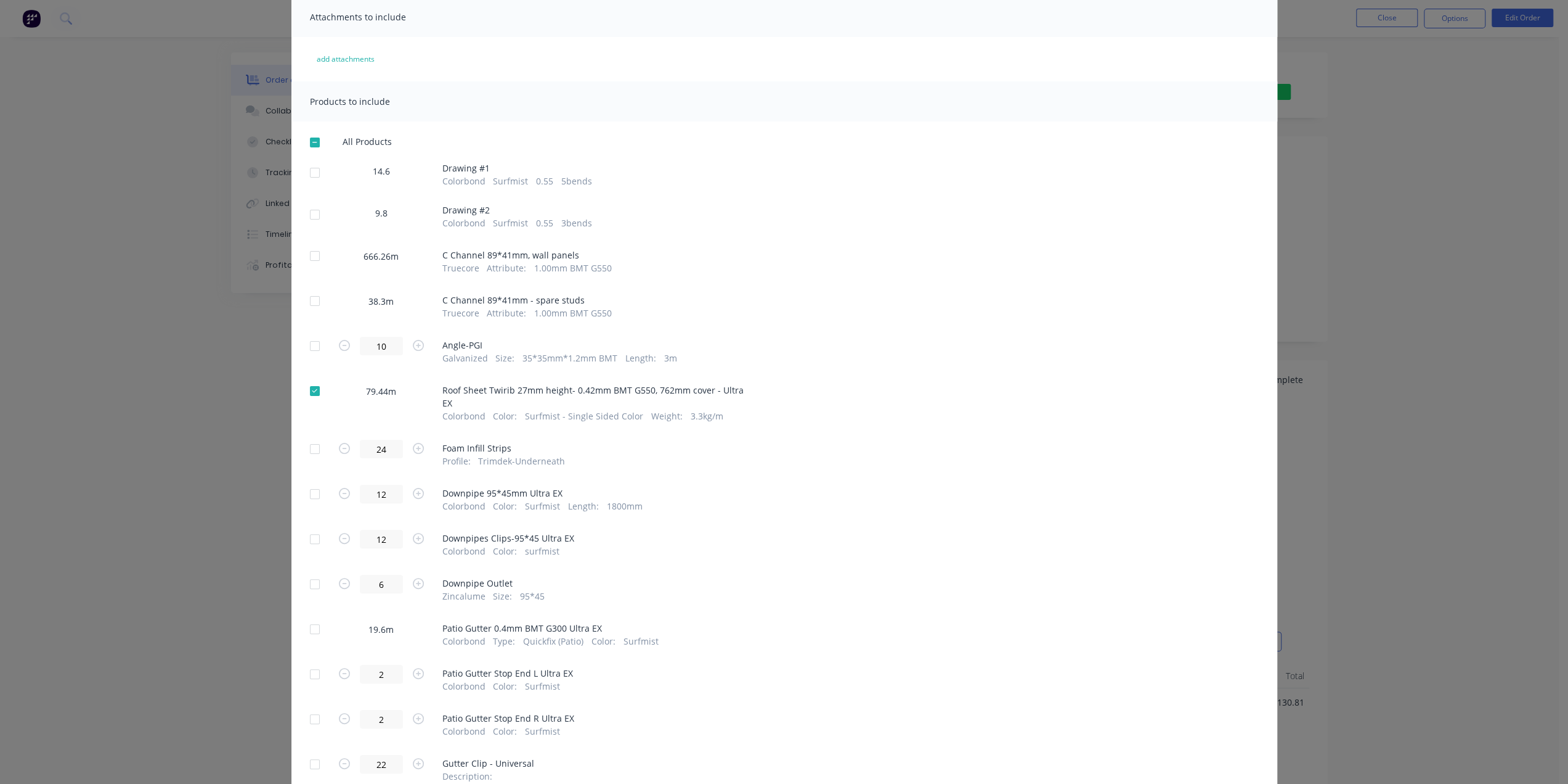
scroll to position [0, 0]
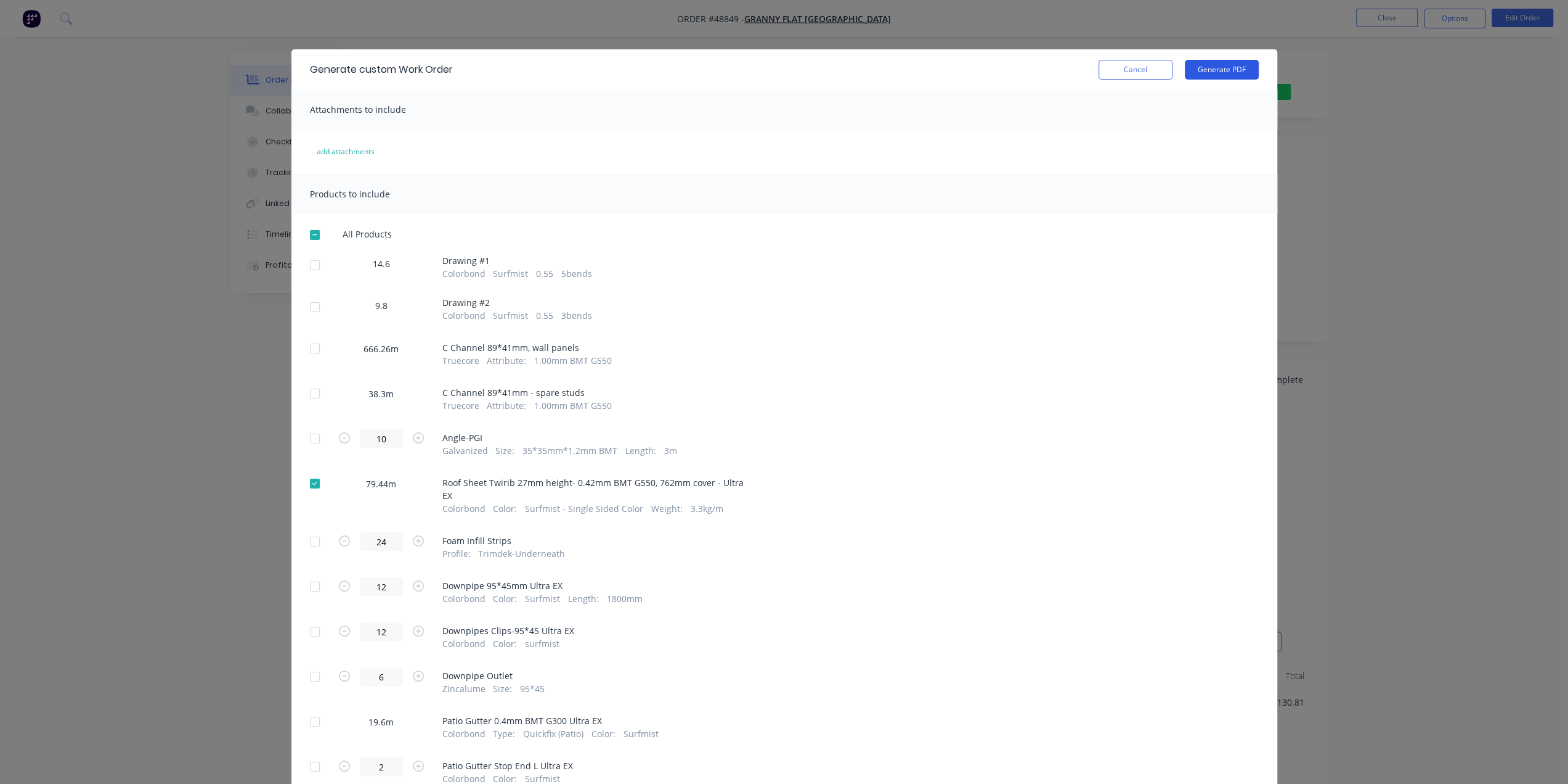
click at [1233, 69] on button "Generate PDF" at bounding box center [1222, 70] width 74 height 20
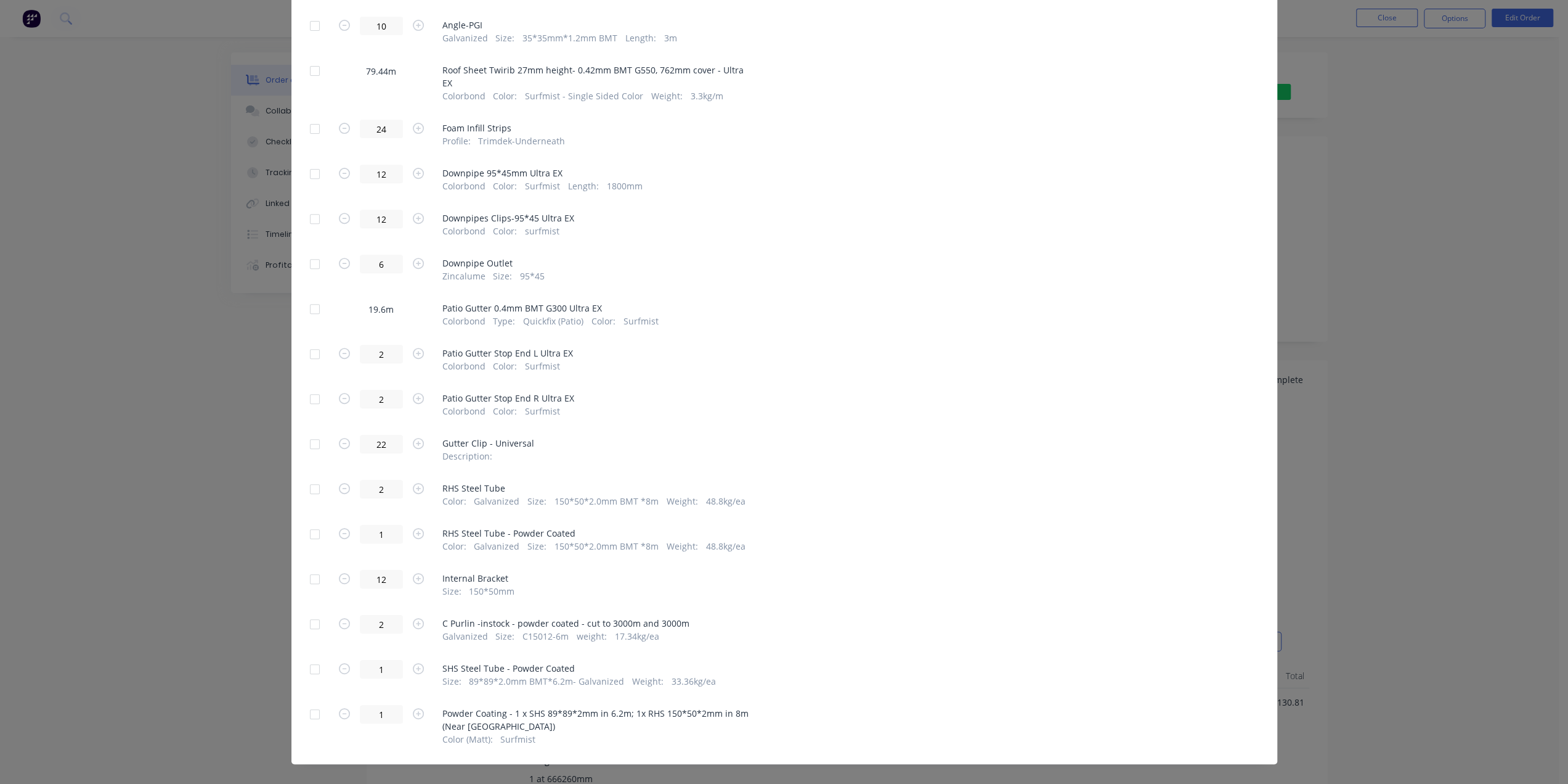
scroll to position [415, 0]
click at [1418, 362] on div "Generate custom Work Order Cancel Generate PDF Attachments to include add attac…" at bounding box center [784, 392] width 1568 height 784
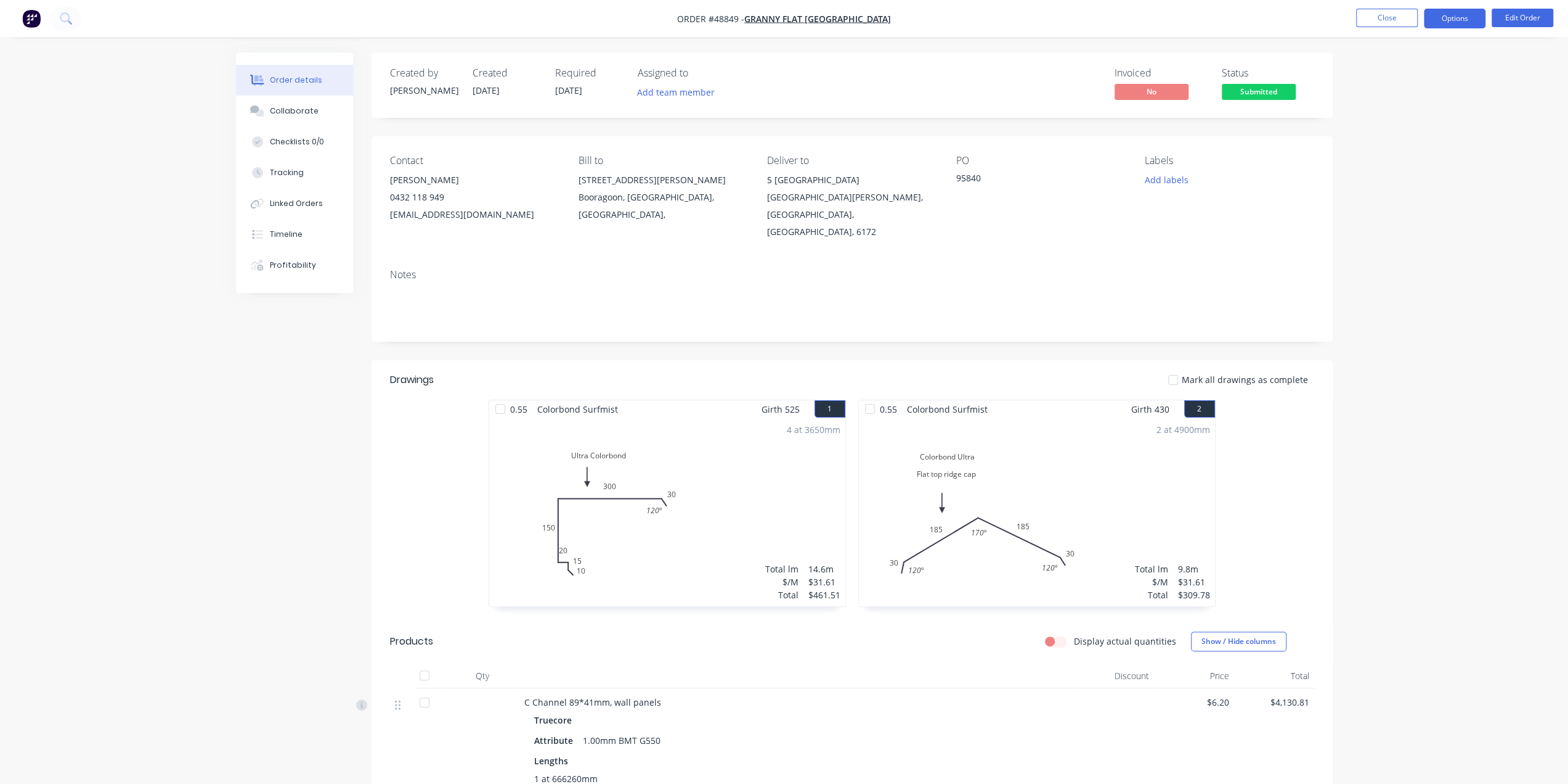
click at [1456, 11] on button "Options" at bounding box center [1455, 18] width 62 height 20
click at [1421, 221] on div "Purchase Products" at bounding box center [1418, 222] width 113 height 18
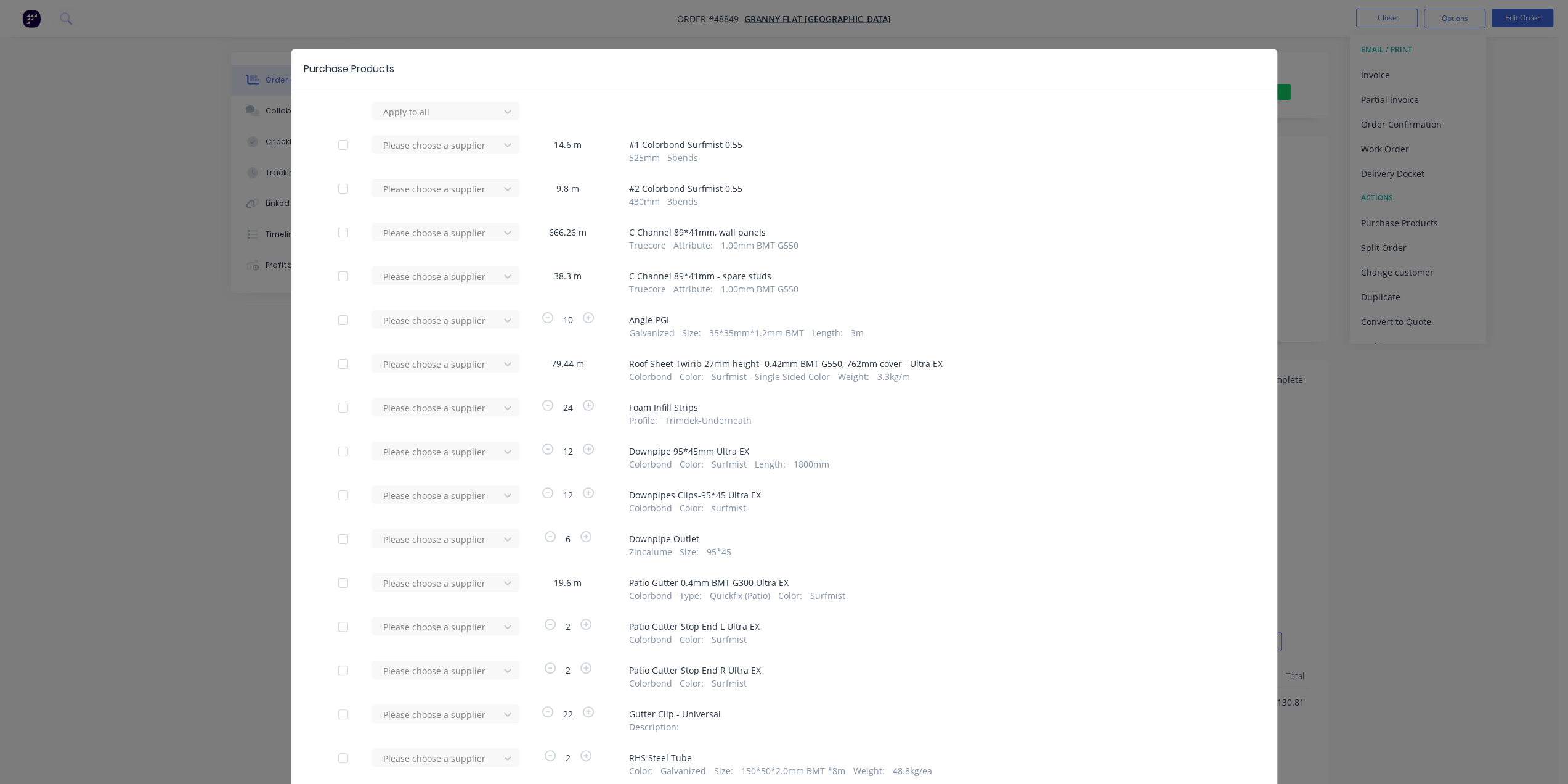
click at [338, 147] on div at bounding box center [343, 144] width 24 height 24
click at [390, 151] on div at bounding box center [437, 145] width 111 height 15
click at [435, 300] on div "Metroll - Roofmart" at bounding box center [446, 312] width 148 height 23
drag, startPoint x: 337, startPoint y: 186, endPoint x: 349, endPoint y: 186, distance: 12.0
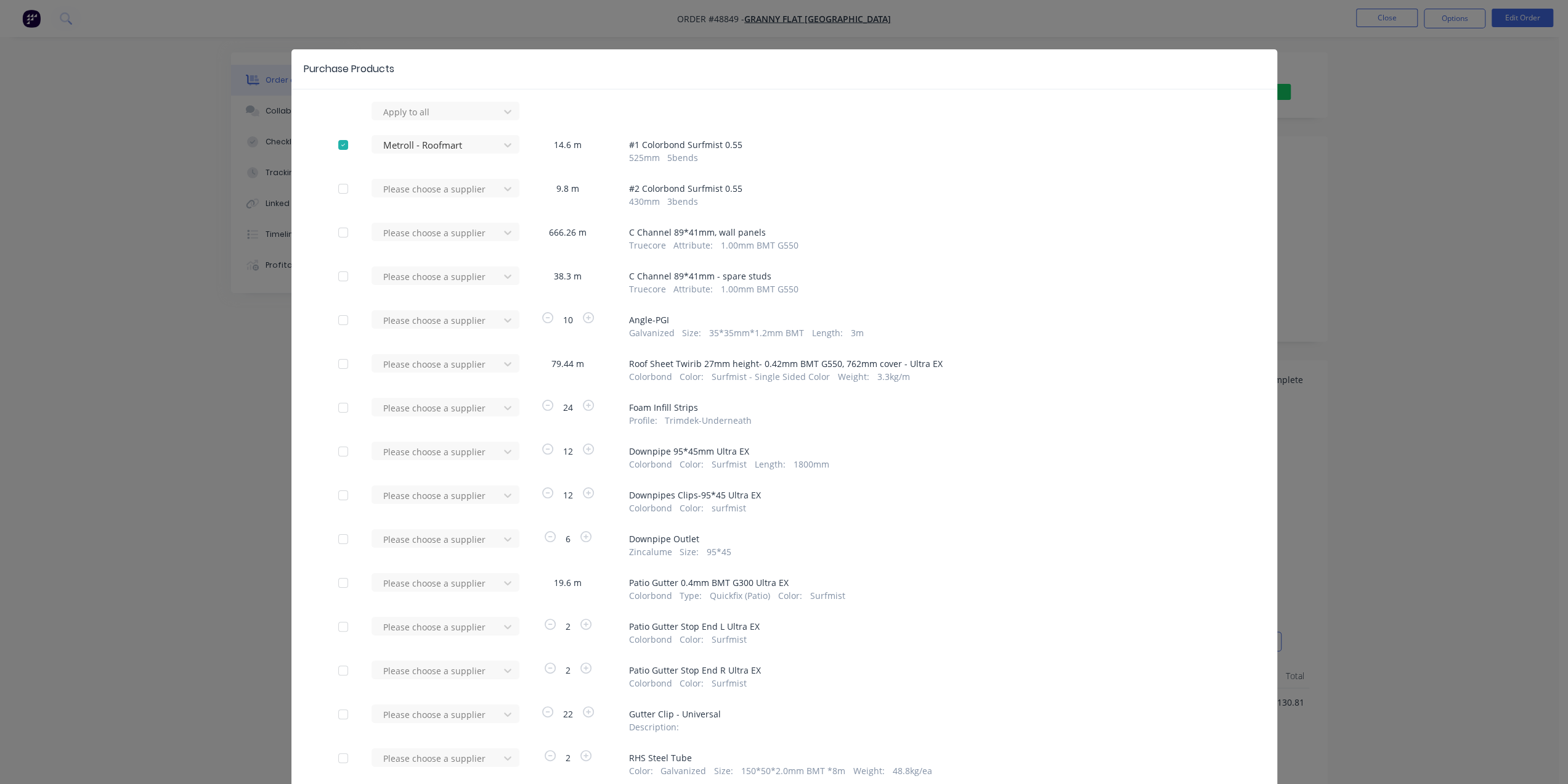
click at [337, 186] on div at bounding box center [343, 189] width 24 height 24
click at [406, 186] on div at bounding box center [437, 189] width 111 height 15
click at [422, 264] on div "Nessco" at bounding box center [446, 275] width 148 height 23
click at [424, 183] on div at bounding box center [437, 189] width 111 height 15
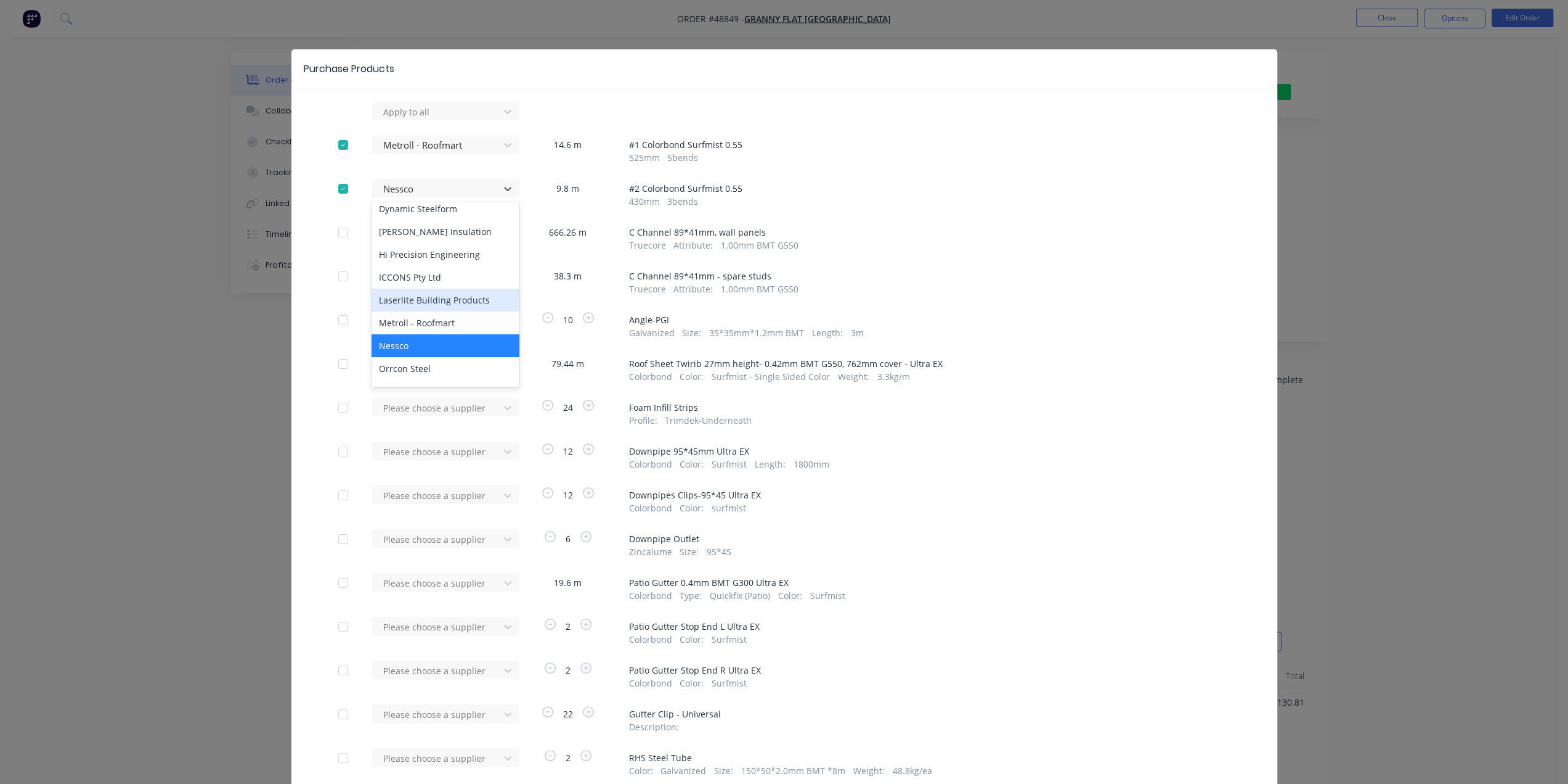
scroll to position [349, 0]
click at [441, 310] on div "Metroll - Roofmart" at bounding box center [446, 322] width 148 height 23
click at [334, 365] on div at bounding box center [343, 364] width 24 height 24
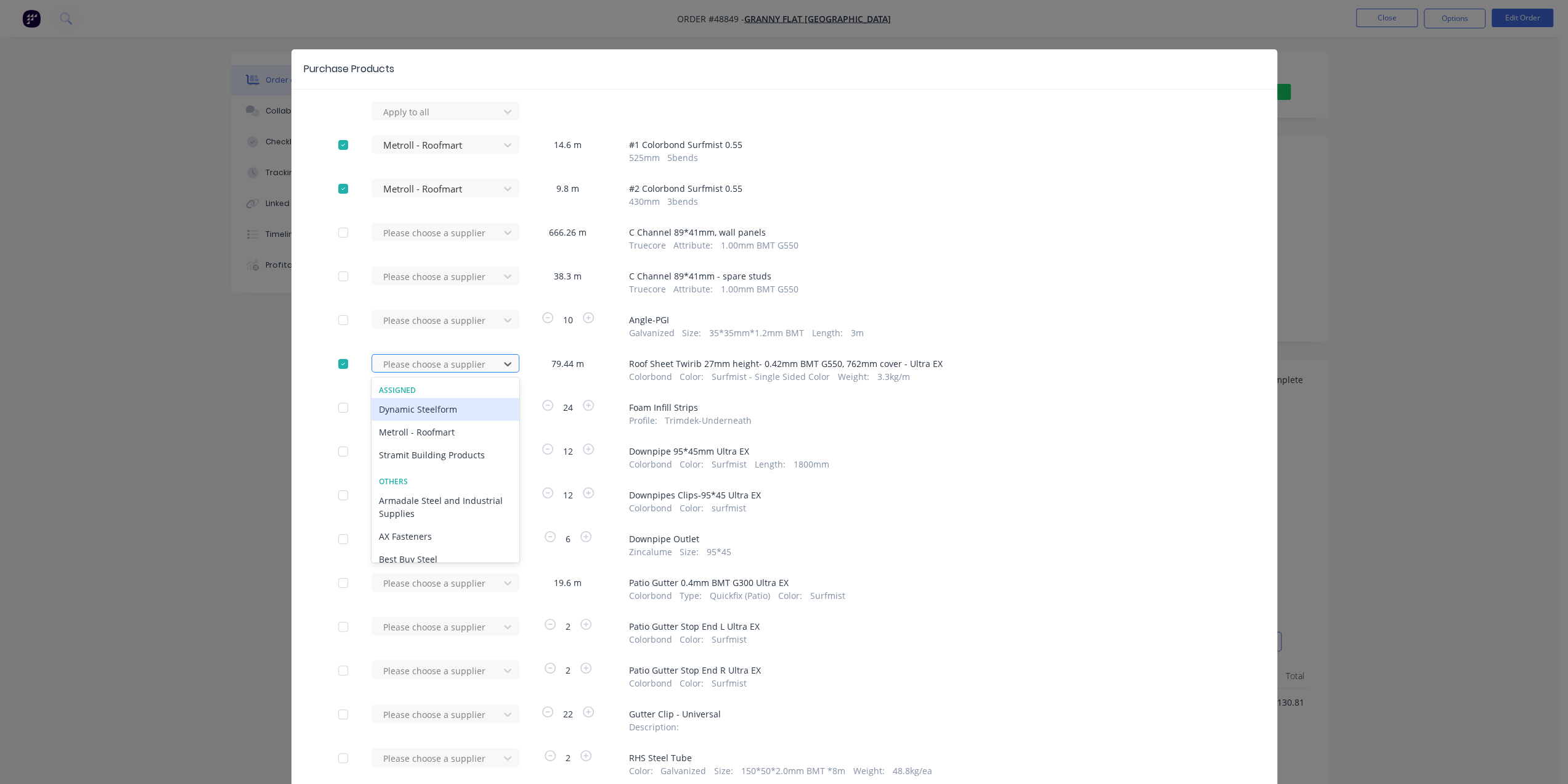
click at [414, 366] on div at bounding box center [437, 364] width 111 height 15
click at [416, 434] on div "Metroll - Roofmart" at bounding box center [446, 432] width 148 height 23
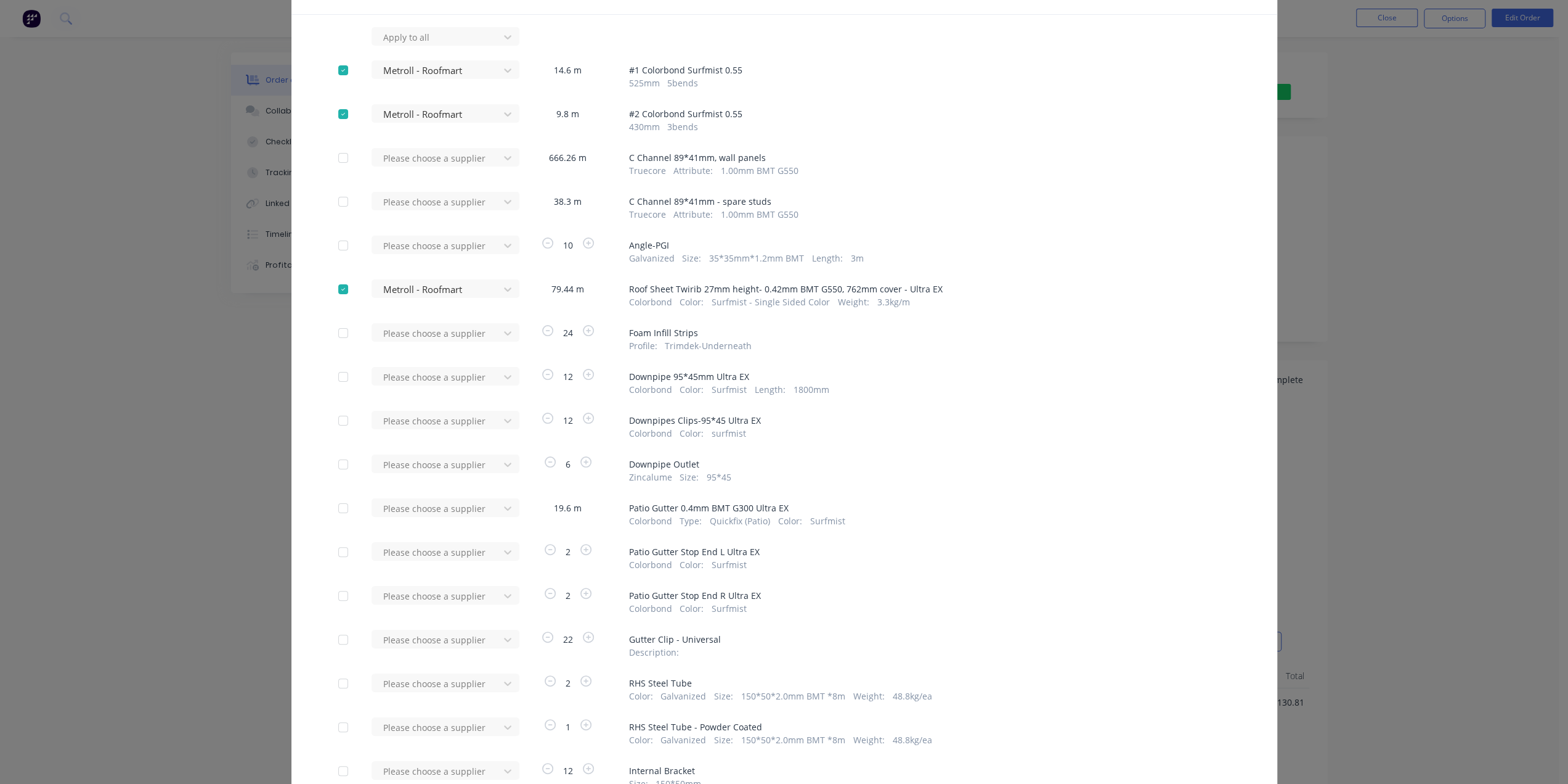
scroll to position [82, 0]
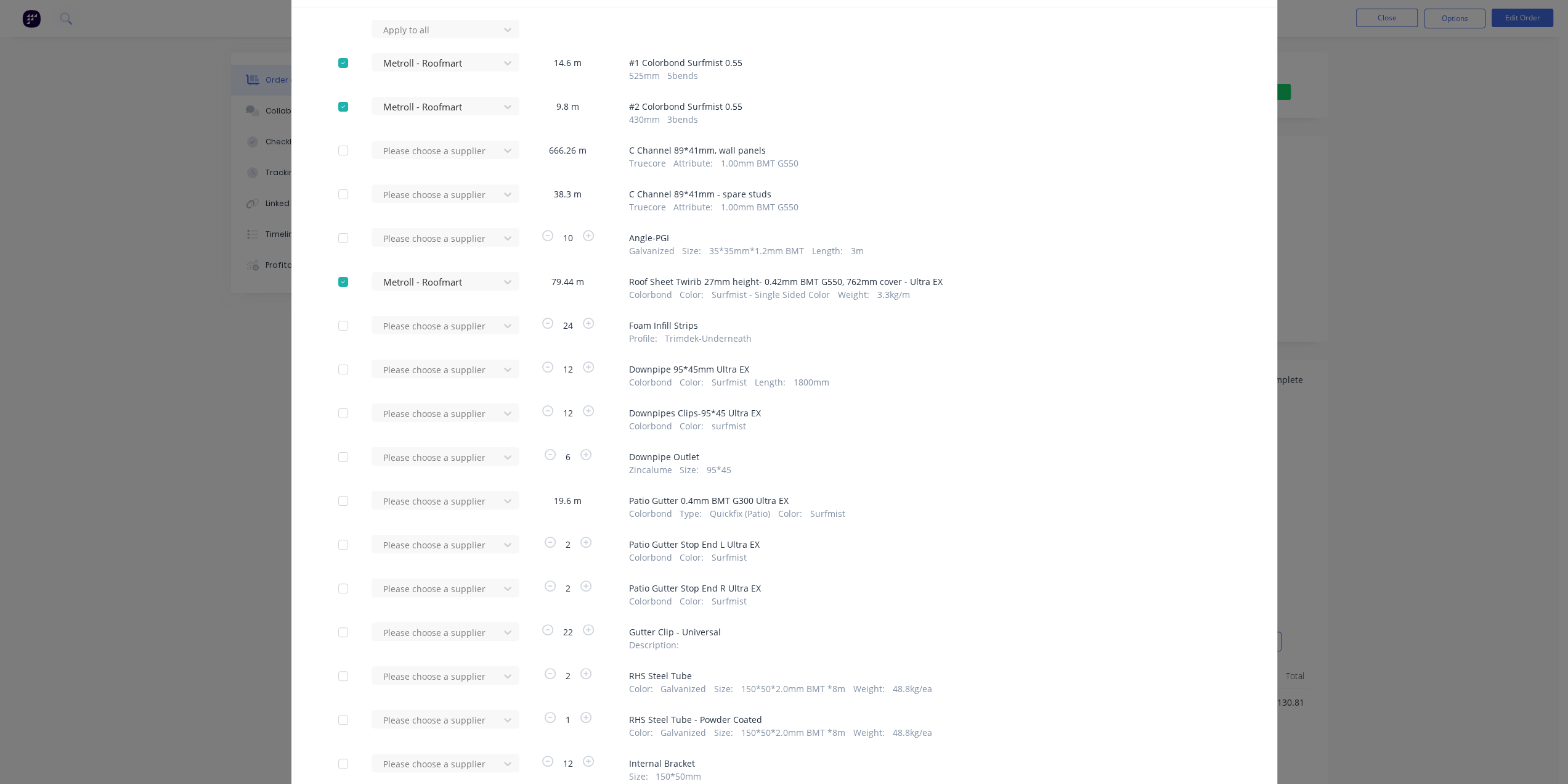
click at [338, 373] on div at bounding box center [343, 369] width 24 height 24
click at [415, 369] on div at bounding box center [437, 370] width 111 height 15
click at [422, 410] on div "Metroll - Roofmart" at bounding box center [446, 415] width 148 height 23
click at [343, 413] on div at bounding box center [343, 413] width 24 height 24
click at [392, 413] on div at bounding box center [437, 413] width 111 height 15
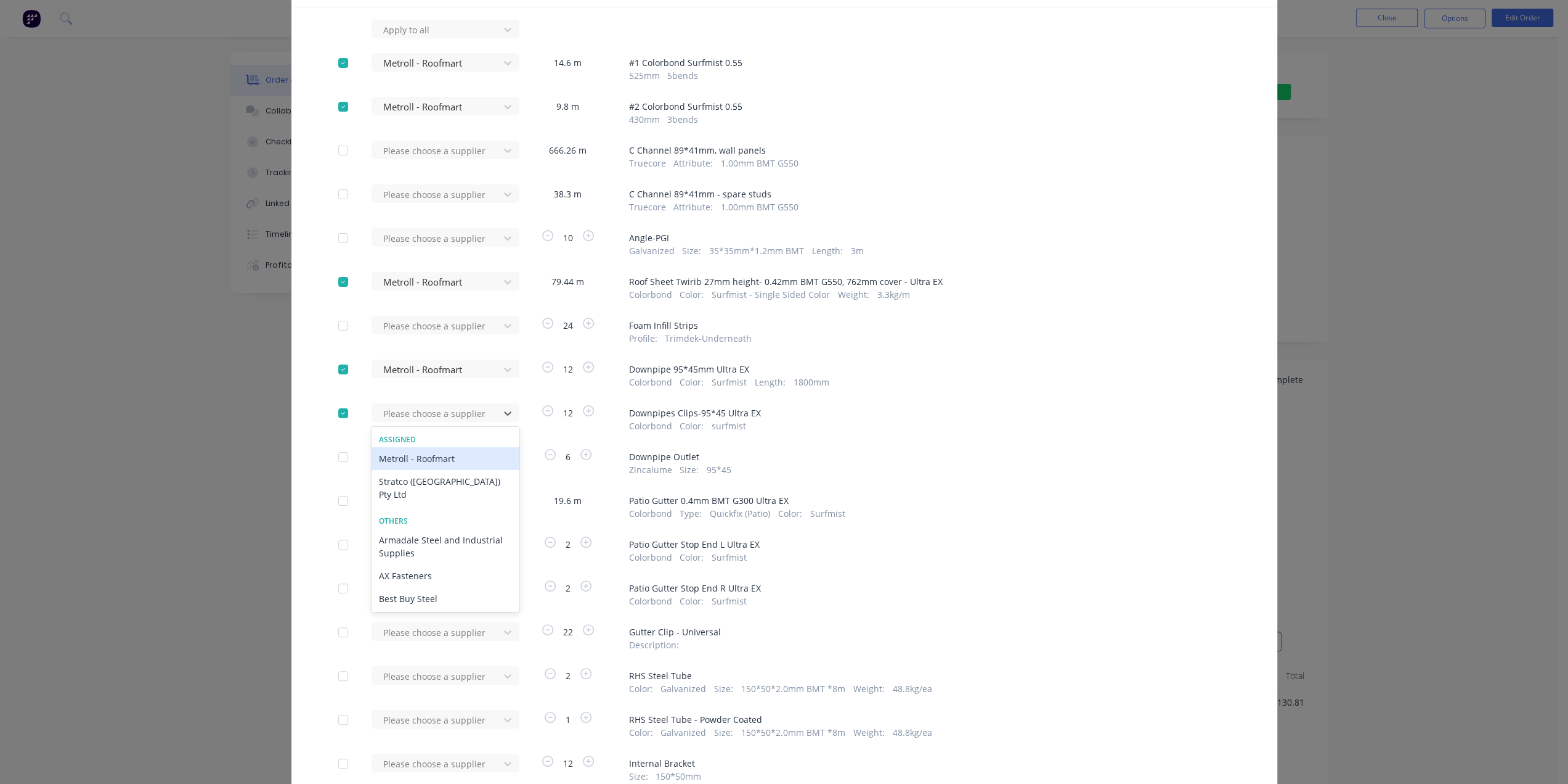
click at [404, 455] on div "Metroll - Roofmart" at bounding box center [446, 458] width 148 height 23
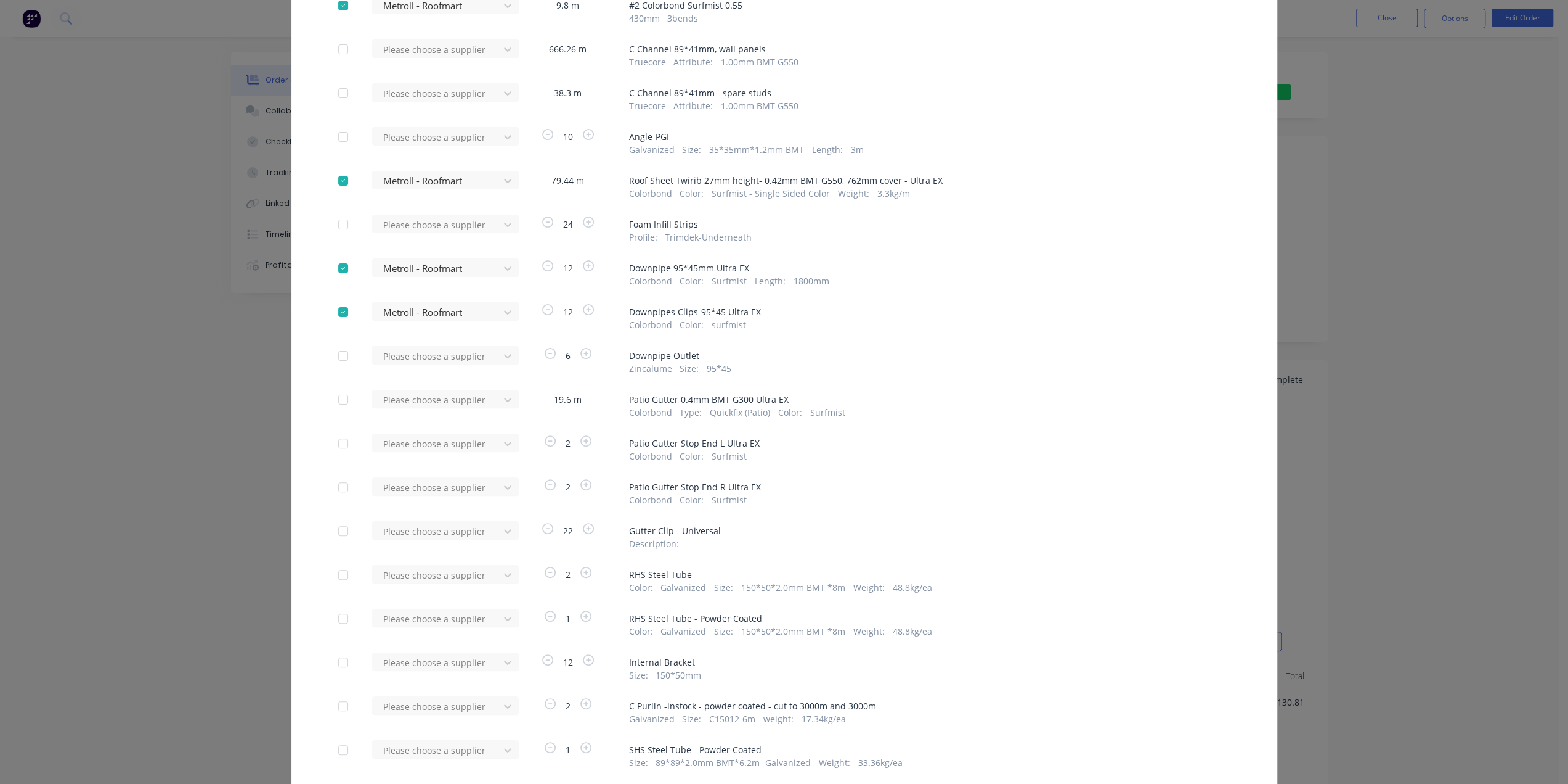
scroll to position [185, 0]
click at [335, 399] on div at bounding box center [343, 397] width 24 height 24
drag, startPoint x: 392, startPoint y: 397, endPoint x: 394, endPoint y: 409, distance: 12.2
click at [392, 397] on div at bounding box center [437, 398] width 111 height 15
click at [403, 446] on div "Metroll - Roofmart" at bounding box center [446, 443] width 148 height 23
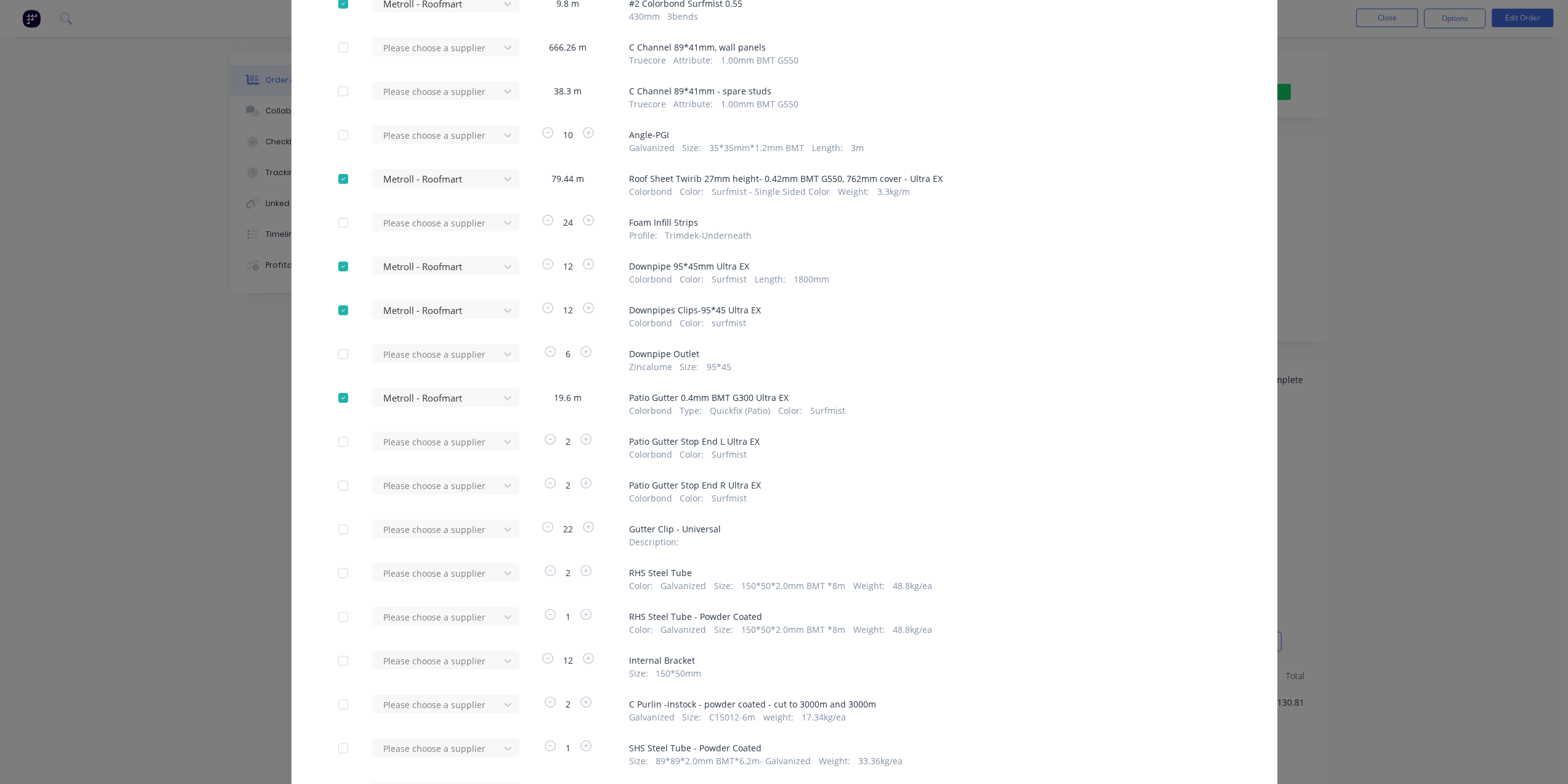
drag, startPoint x: 343, startPoint y: 442, endPoint x: 383, endPoint y: 442, distance: 40.0
click at [341, 442] on div at bounding box center [343, 442] width 24 height 24
click at [413, 438] on div at bounding box center [437, 442] width 111 height 15
click at [403, 488] on div "Metroll - Roofmart" at bounding box center [446, 487] width 148 height 23
click at [335, 485] on div at bounding box center [343, 485] width 24 height 24
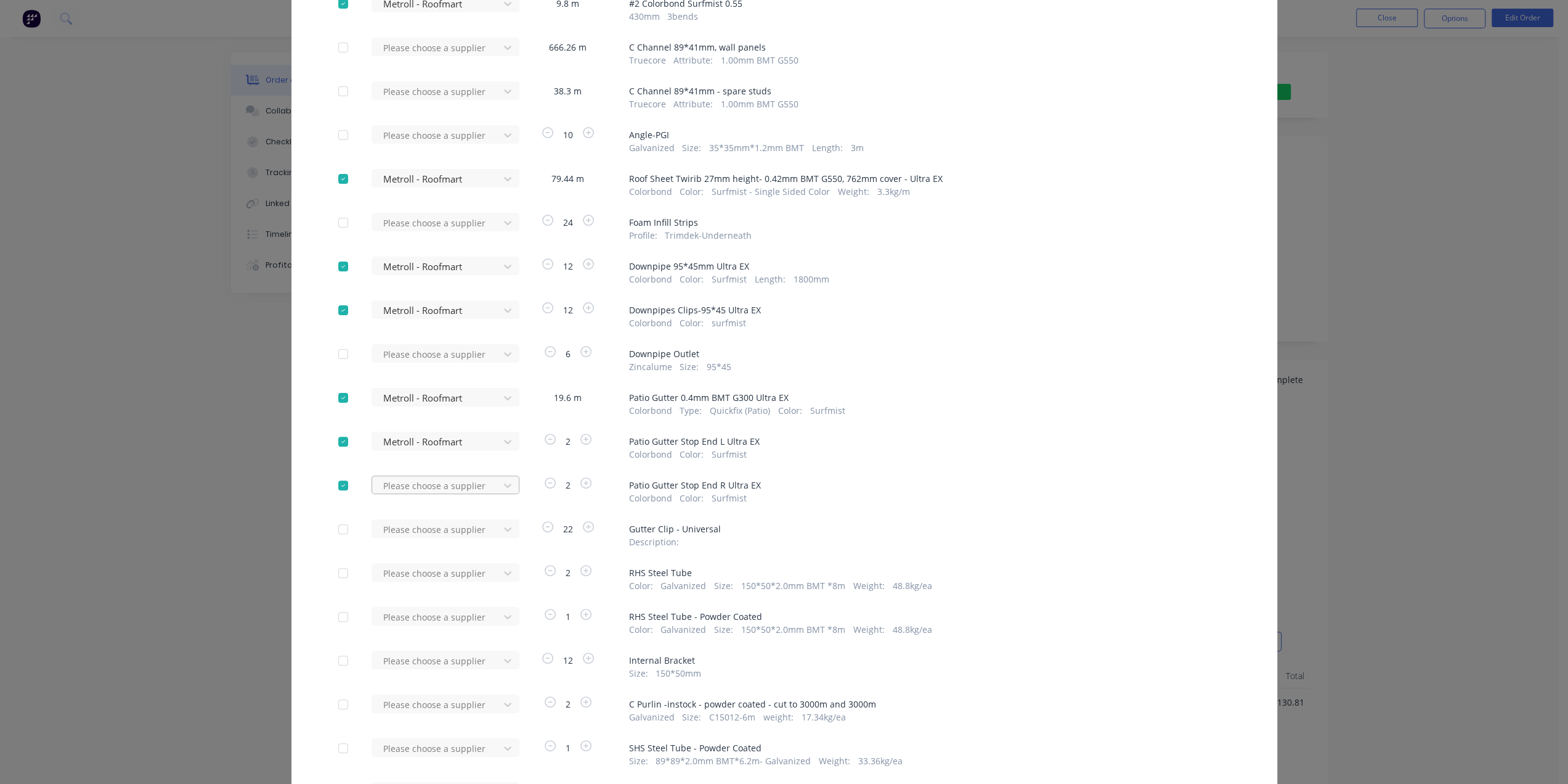
click at [409, 484] on div at bounding box center [437, 485] width 111 height 15
click at [407, 532] on div "Metroll - Roofmart" at bounding box center [446, 530] width 148 height 23
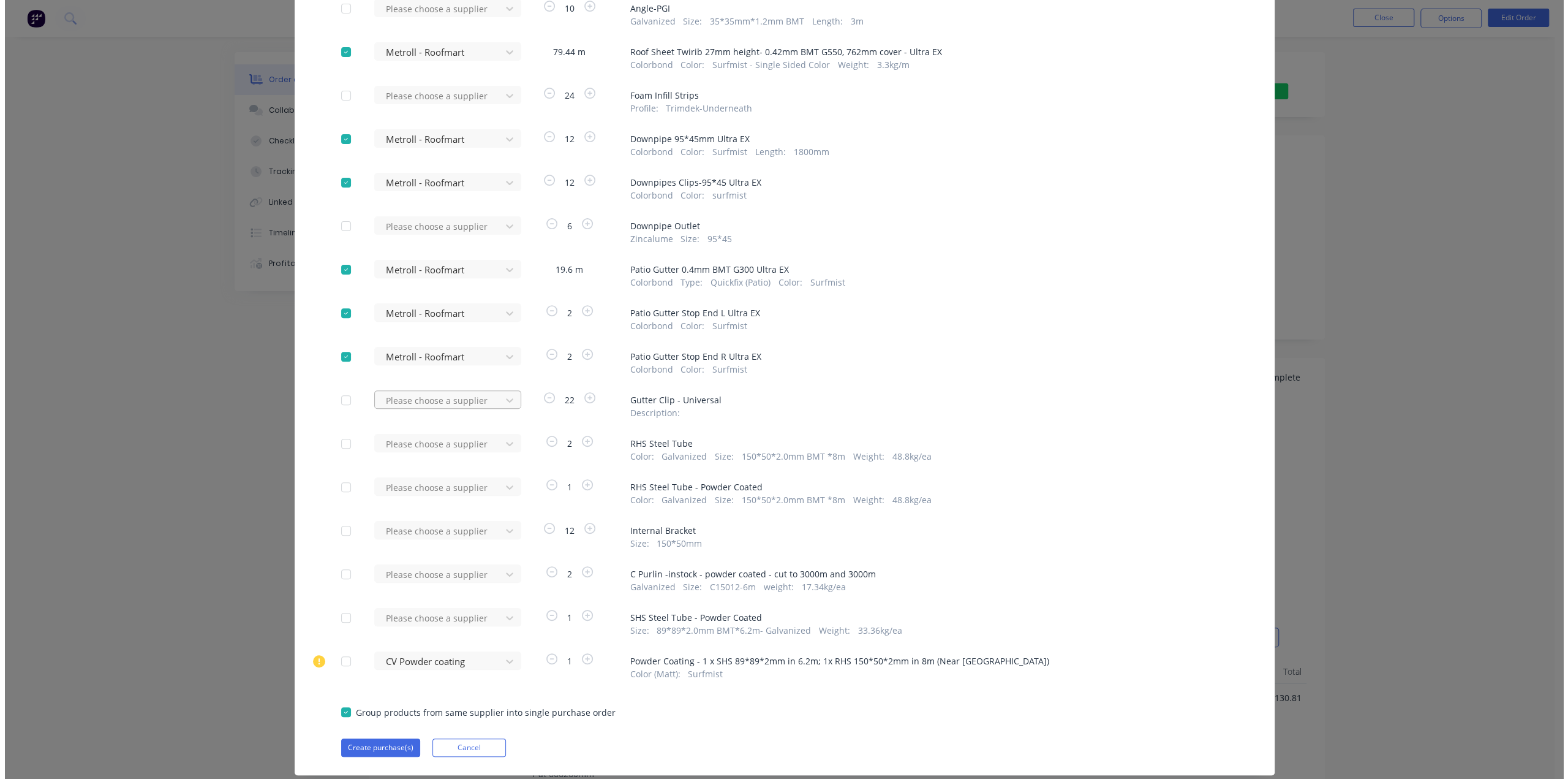
scroll to position [326, 0]
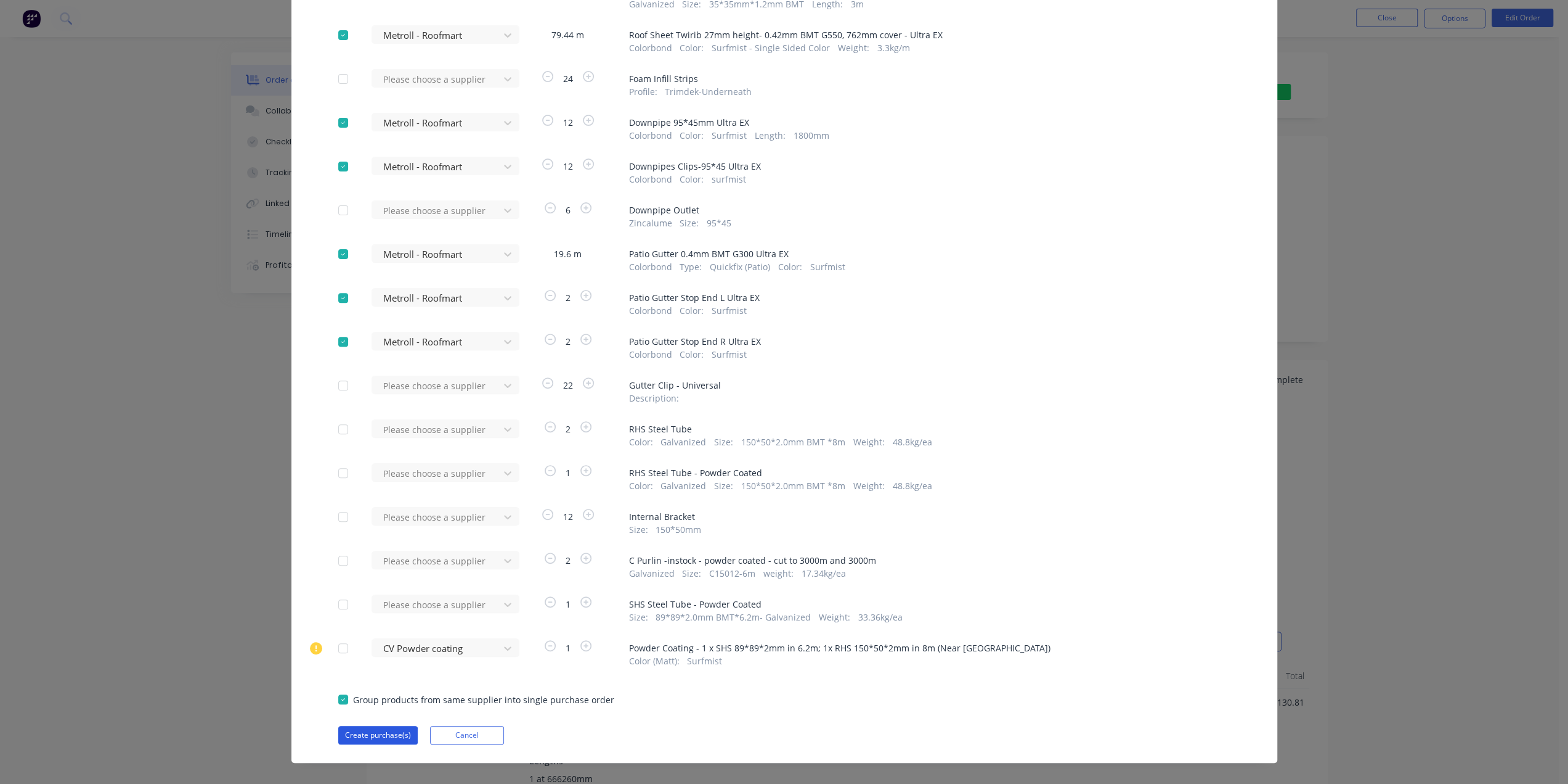
click at [370, 739] on button "Create purchase(s)" at bounding box center [378, 735] width 79 height 18
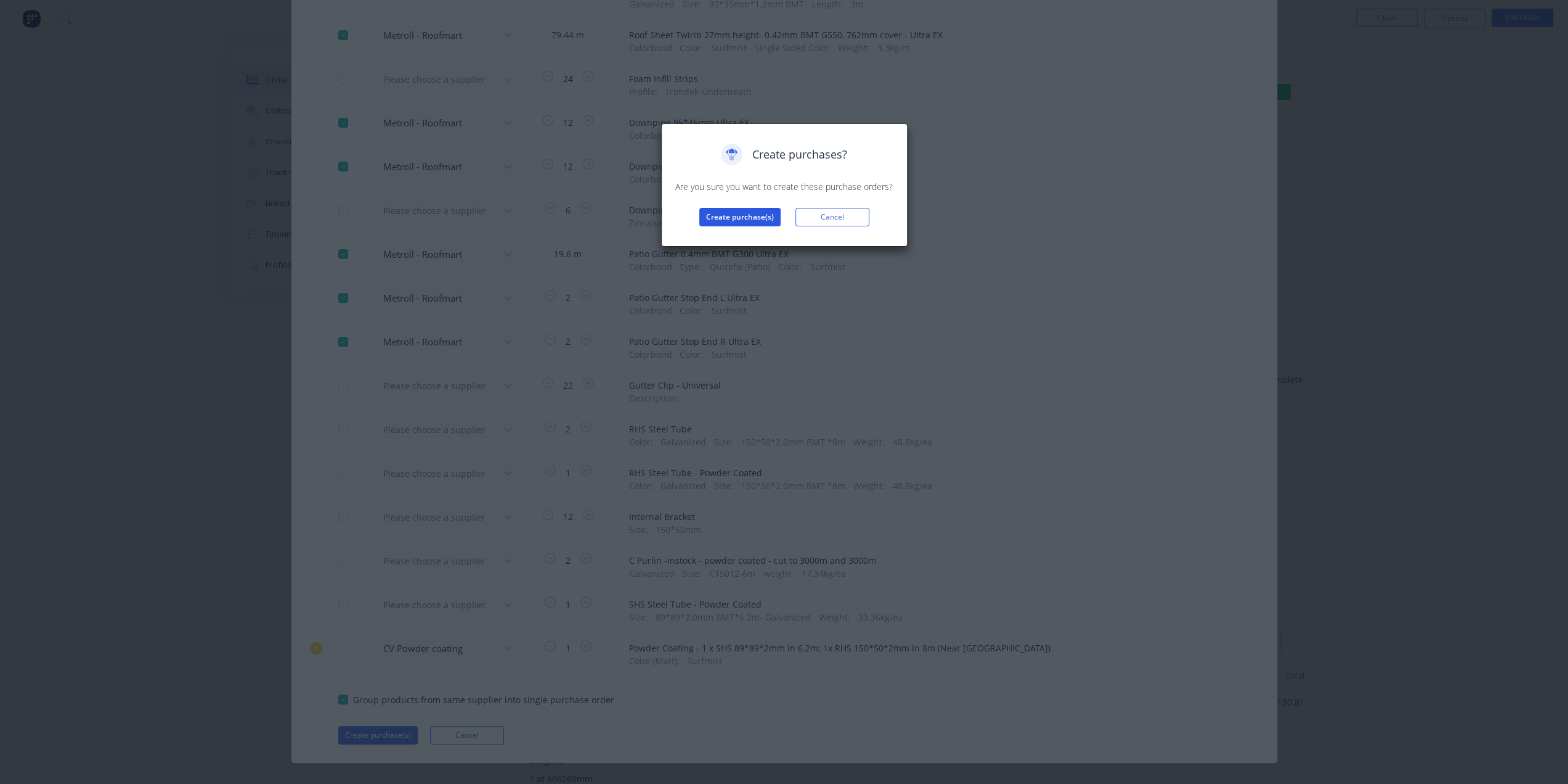
click at [742, 214] on button "Create purchase(s)" at bounding box center [740, 217] width 82 height 18
click at [741, 232] on button "View purchase(s)" at bounding box center [740, 237] width 74 height 18
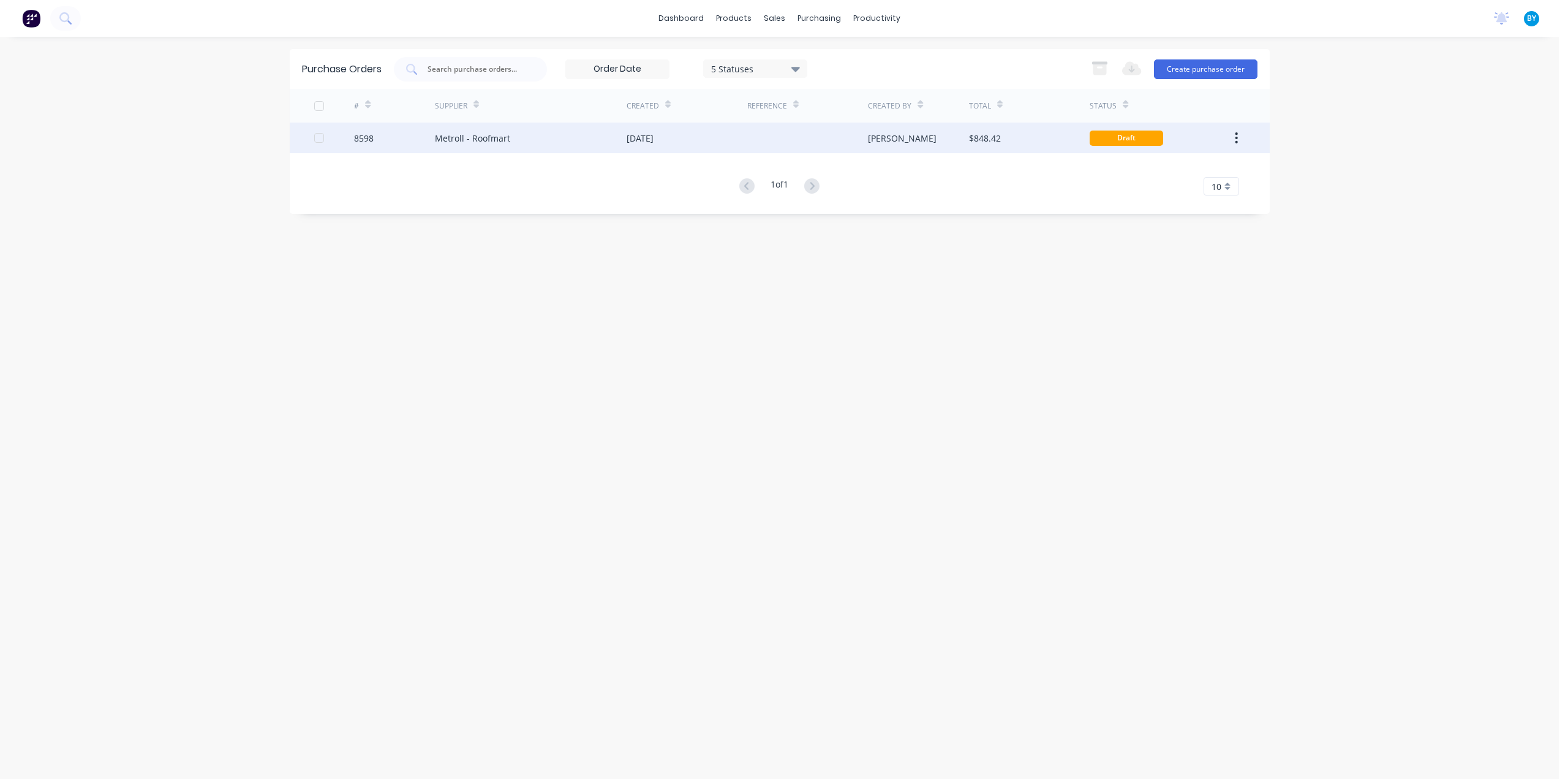
click at [1045, 138] on div "$848.42" at bounding box center [1028, 137] width 121 height 30
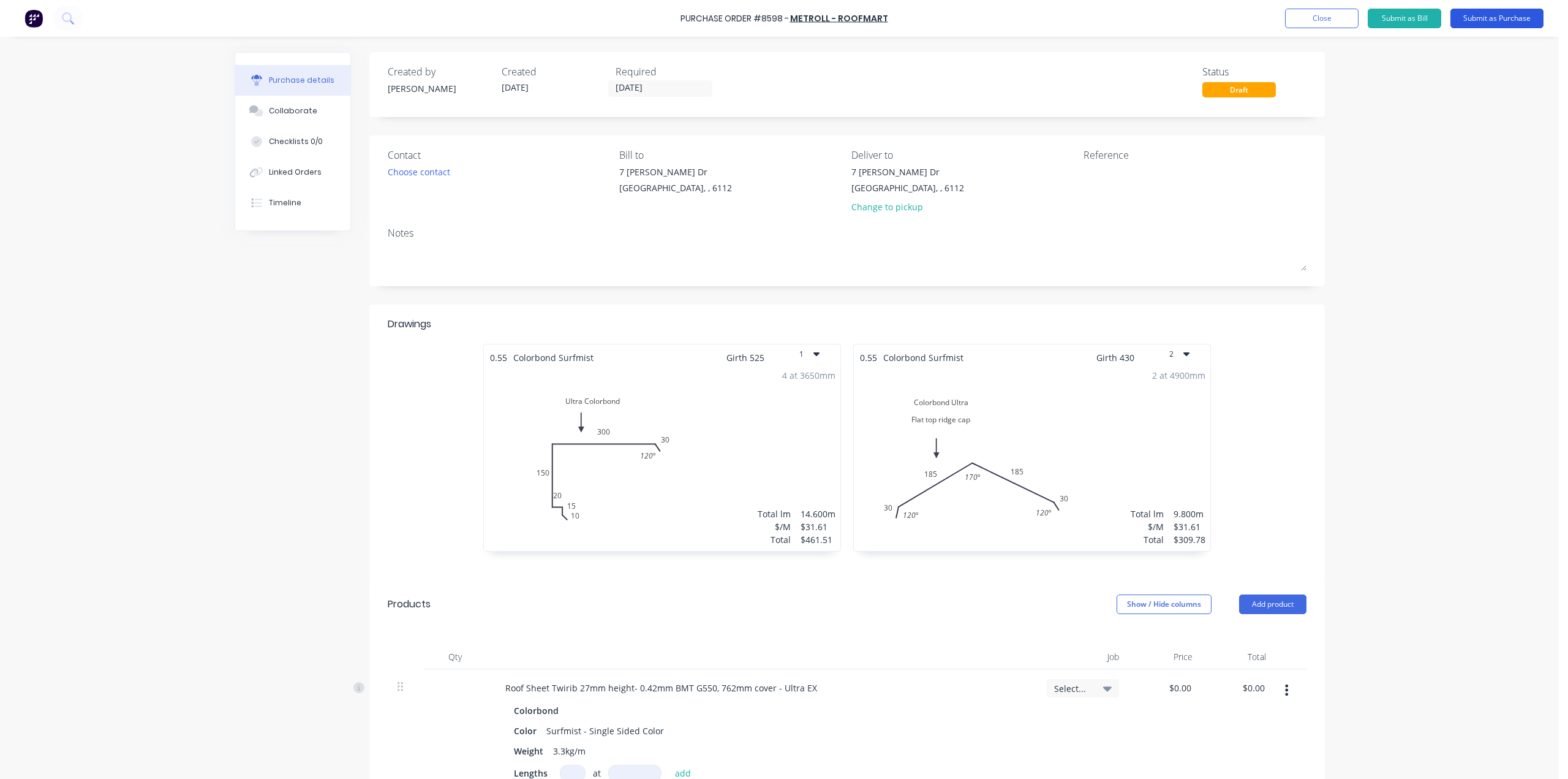
click at [1492, 20] on button "Submit as Purchase" at bounding box center [1497, 18] width 93 height 20
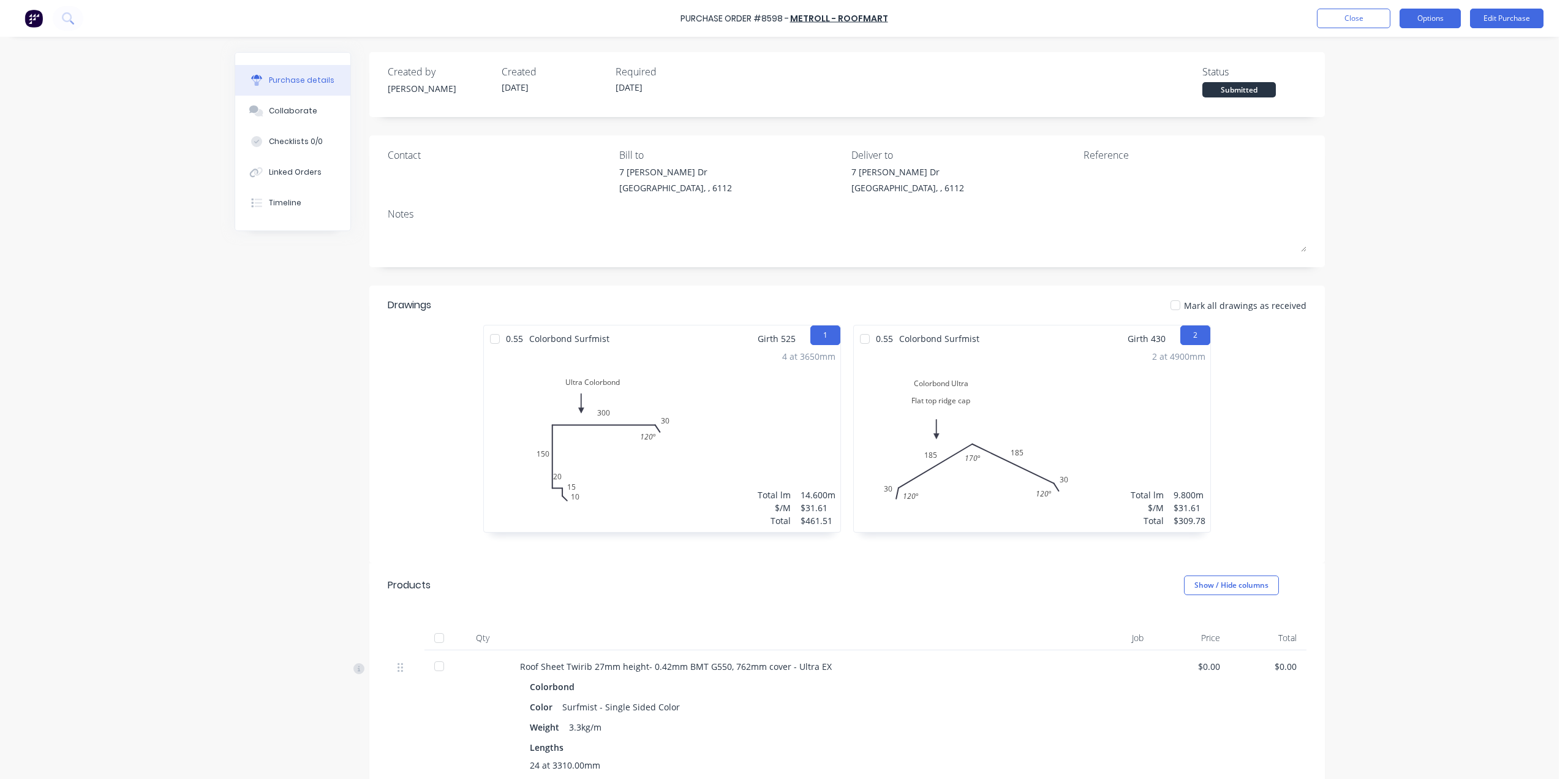
click at [1425, 17] on button "Options" at bounding box center [1430, 18] width 61 height 20
click at [1400, 51] on div "Print / Email" at bounding box center [1403, 49] width 94 height 17
click at [1390, 96] on div "Without pricing" at bounding box center [1403, 99] width 94 height 17
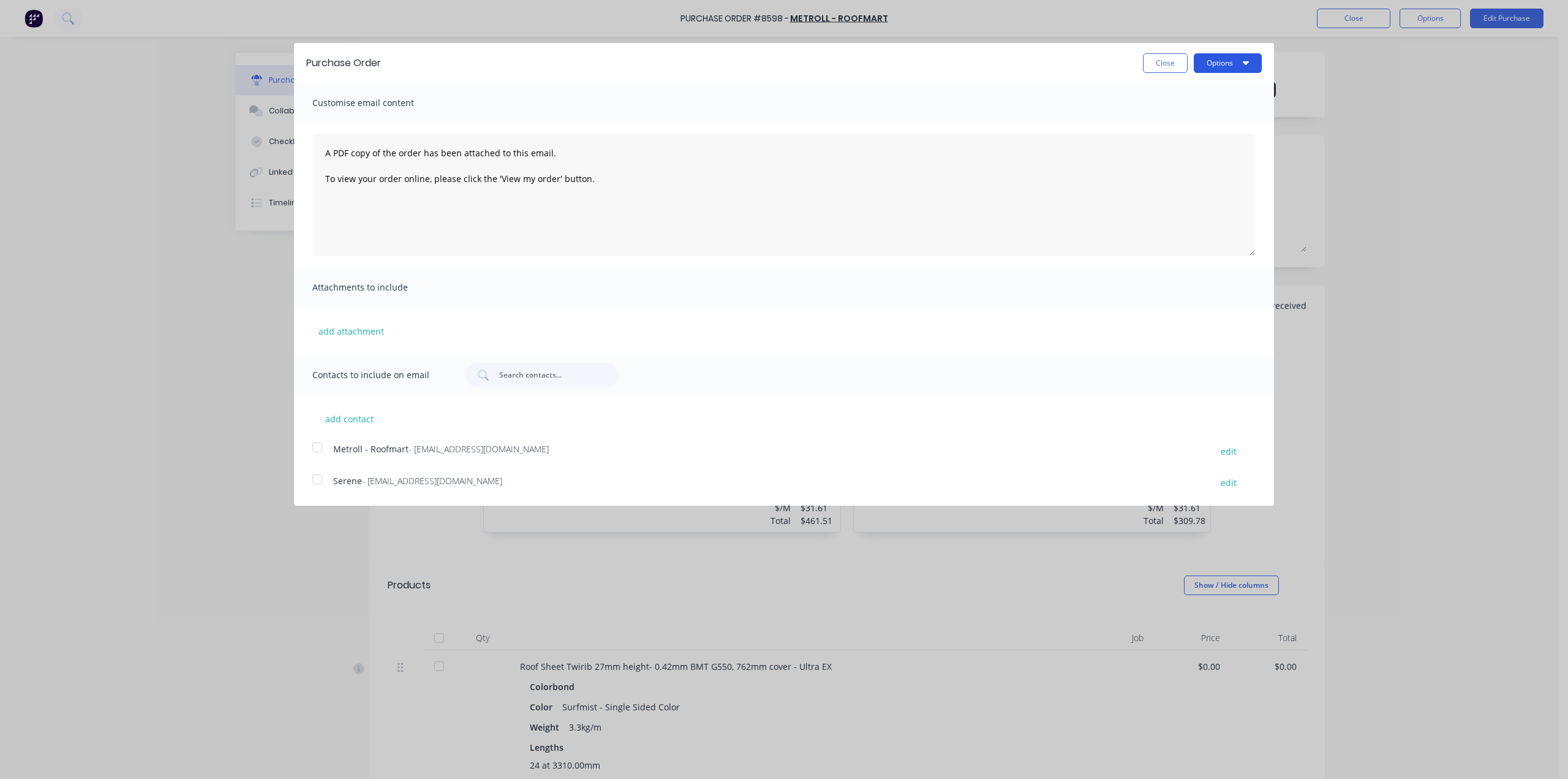
click at [1215, 63] on button "Options" at bounding box center [1228, 63] width 68 height 20
click at [1207, 99] on div "Print" at bounding box center [1203, 93] width 94 height 17
click at [1381, 126] on div "Purchase Order Close Options Print Email Customise email content A PDF copy of …" at bounding box center [784, 390] width 1568 height 779
click at [1156, 68] on button "Close" at bounding box center [1165, 63] width 45 height 20
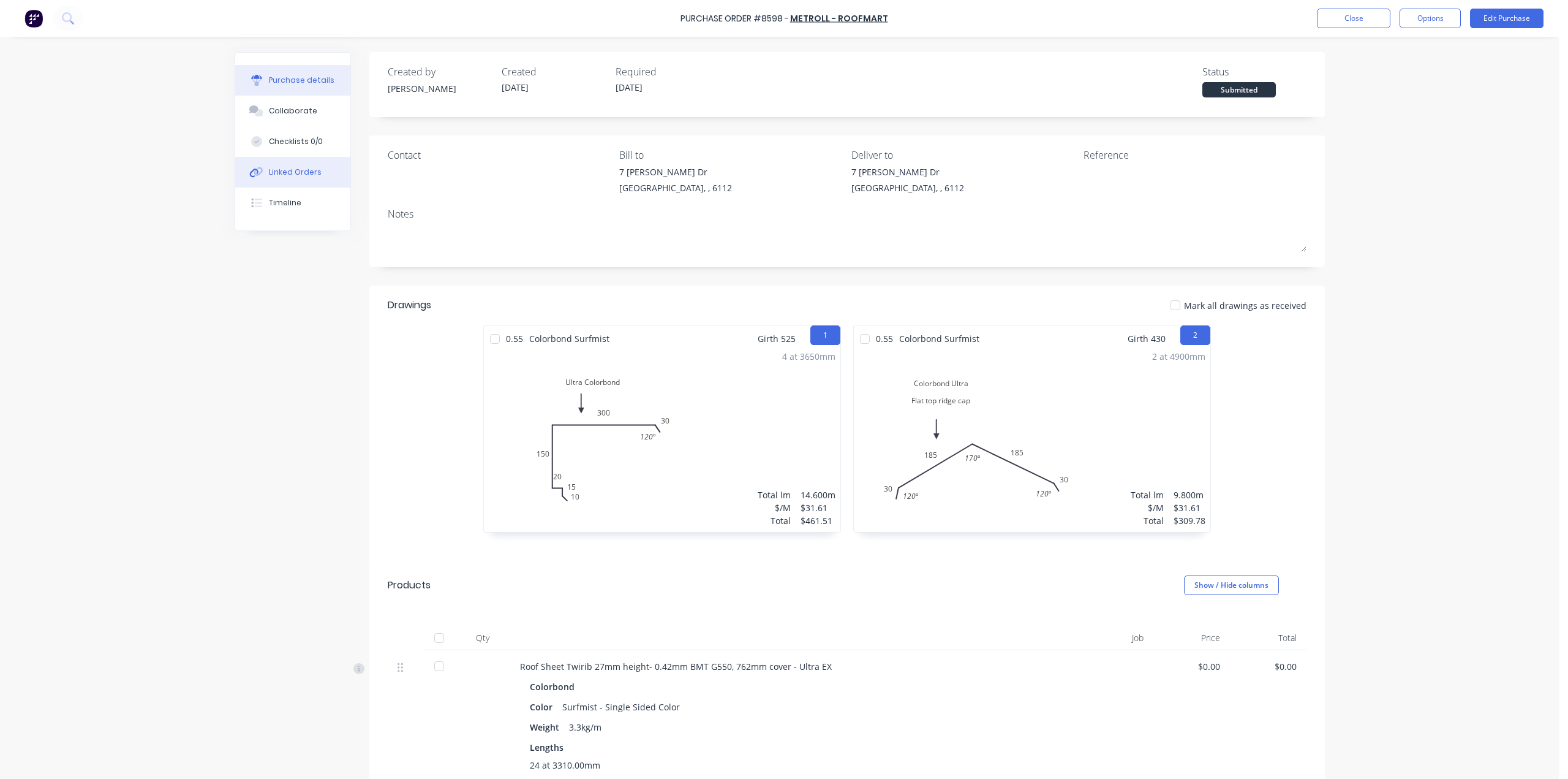
click at [286, 170] on div "Linked Orders" at bounding box center [294, 172] width 52 height 11
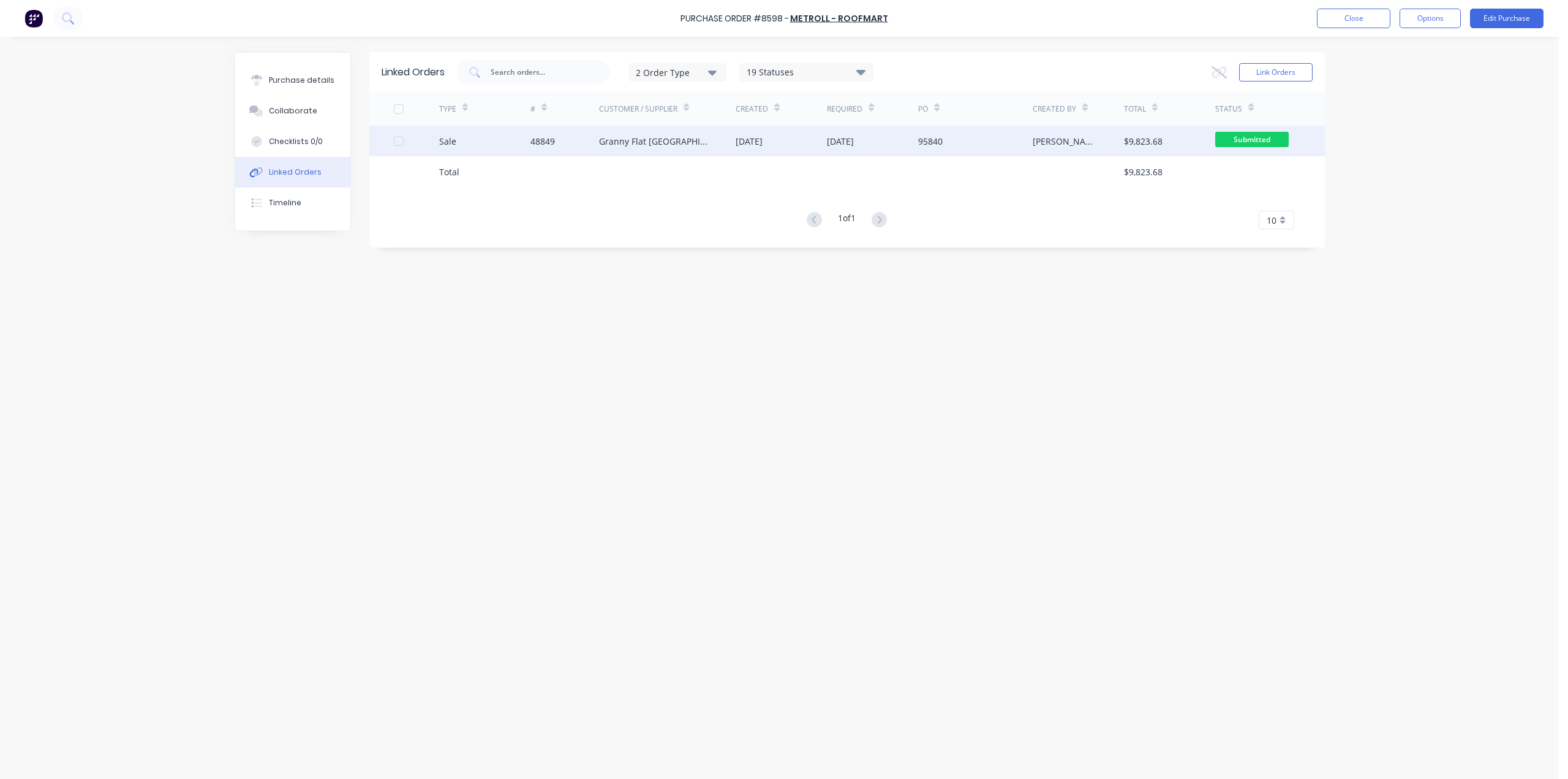
click at [536, 137] on div "48849" at bounding box center [543, 141] width 24 height 13
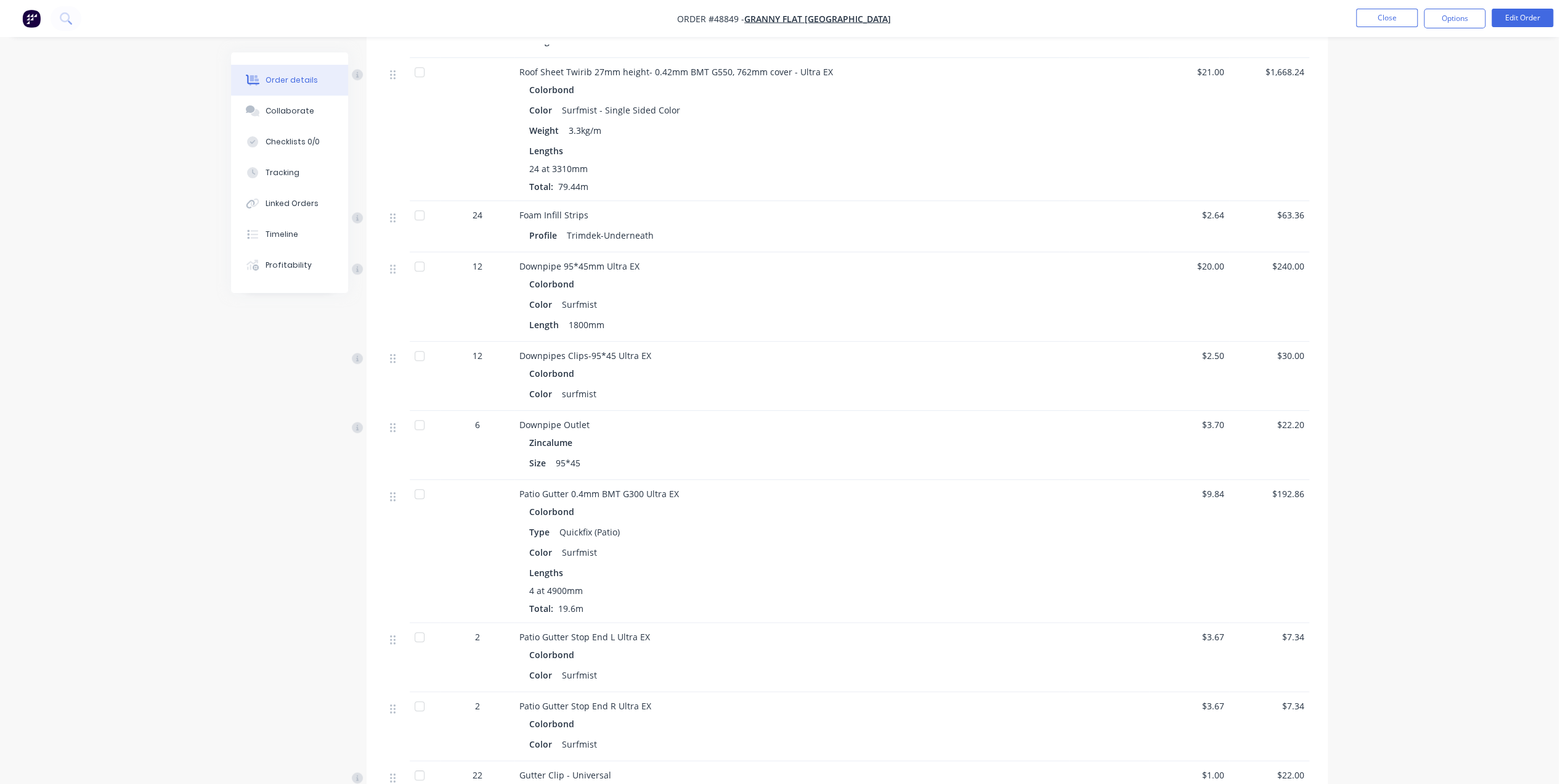
scroll to position [876, 0]
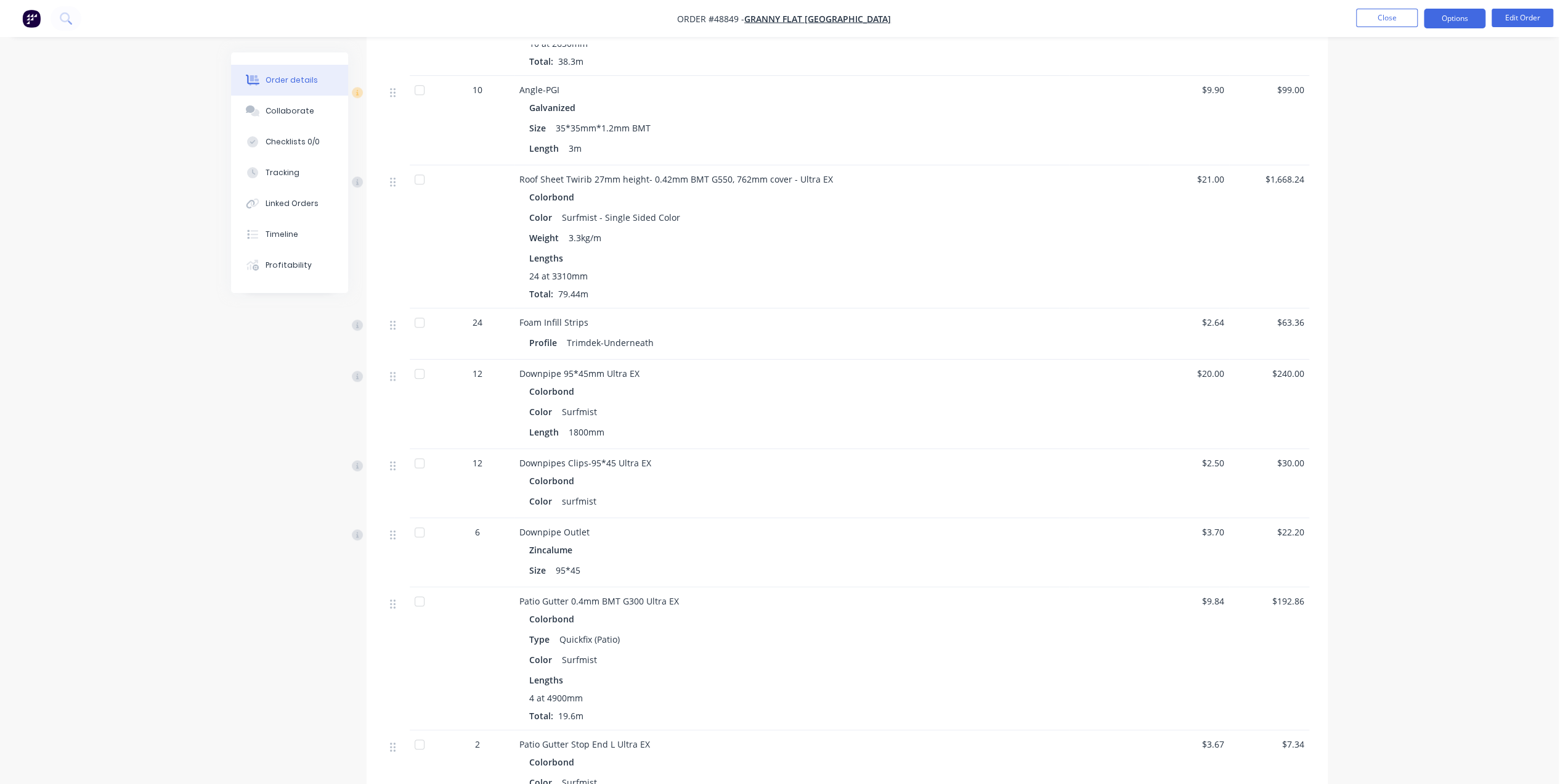
click at [1456, 19] on button "Options" at bounding box center [1455, 18] width 62 height 20
click at [1537, 125] on div "Order details Collaborate Checklists 0/0 Tracking Linked Orders Timeline Profit…" at bounding box center [779, 355] width 1559 height 2461
click at [19, 23] on button "button" at bounding box center [31, 18] width 26 height 20
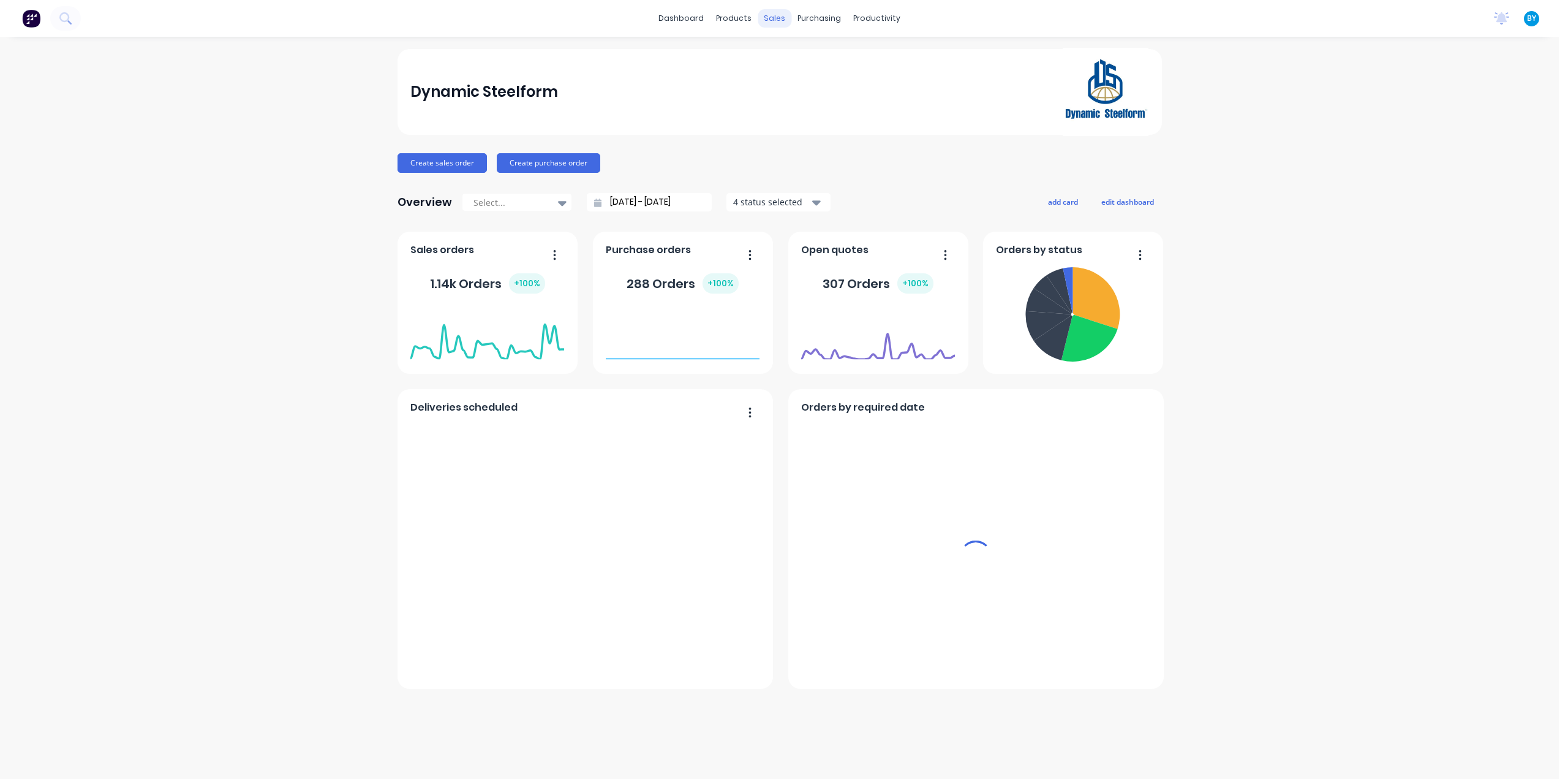
click at [774, 15] on div "sales" at bounding box center [774, 18] width 33 height 18
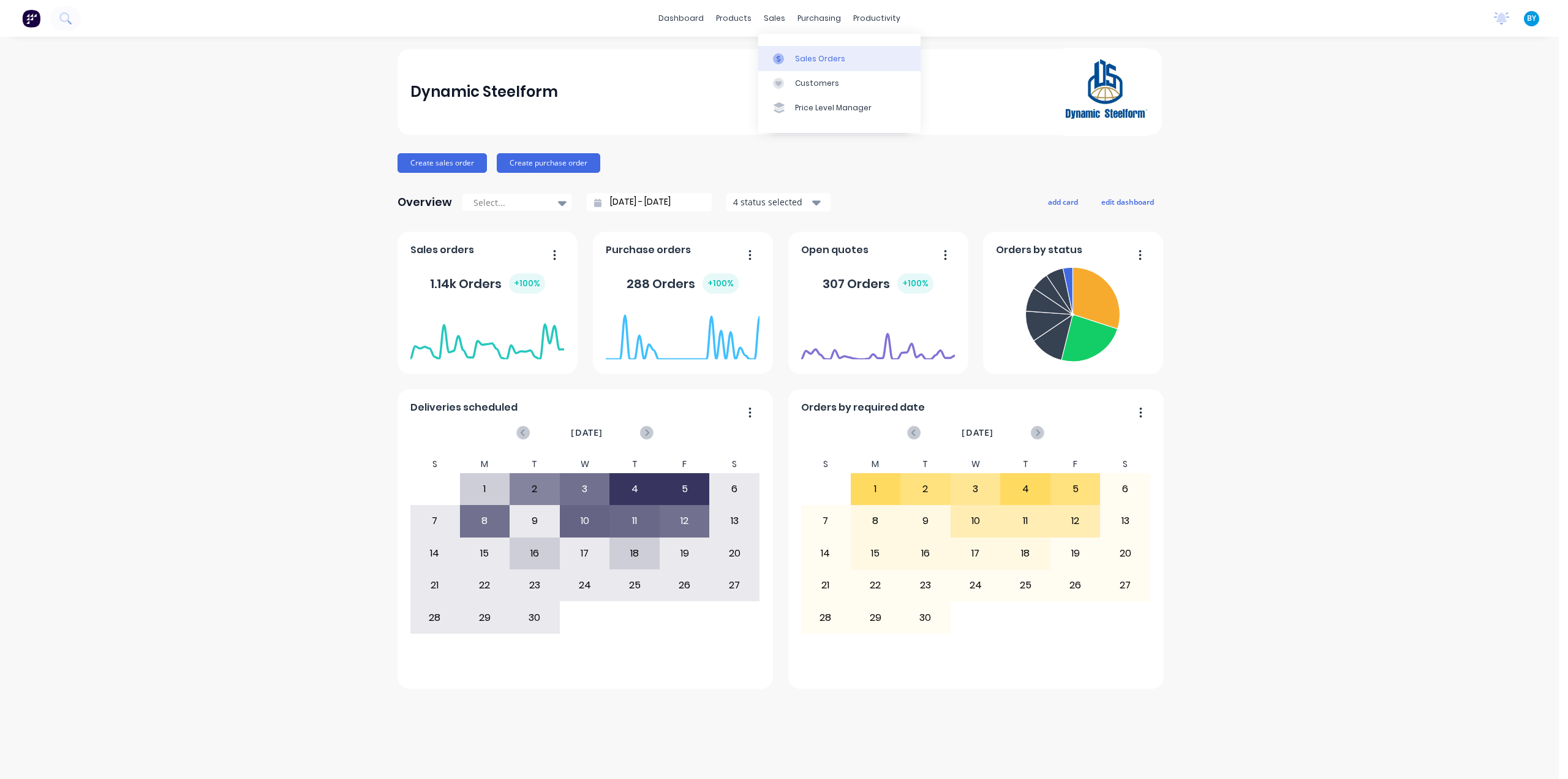
click at [795, 58] on div "Sales Orders" at bounding box center [820, 58] width 50 height 11
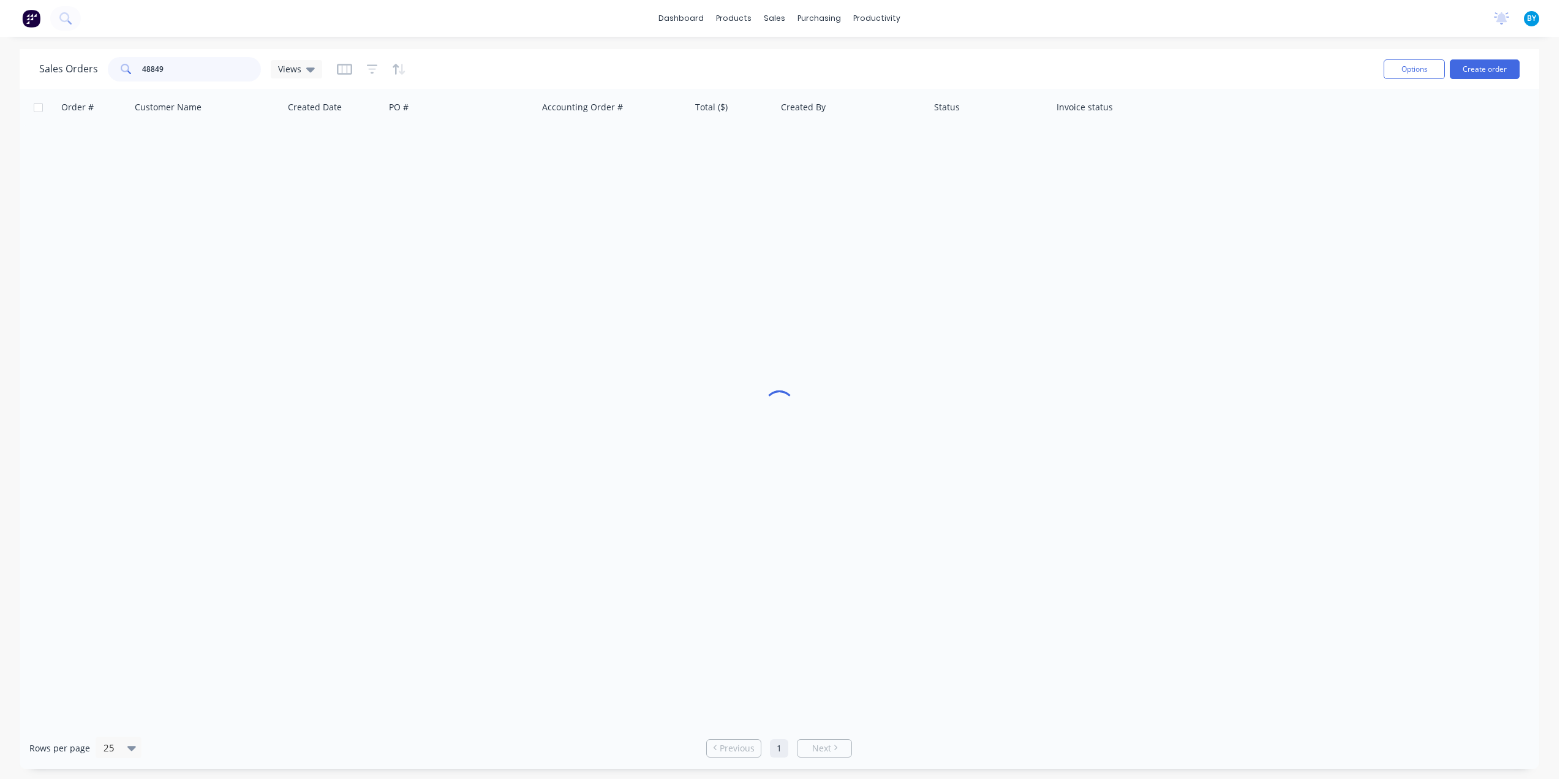
click at [96, 63] on div "Sales Orders 48849 Views" at bounding box center [181, 69] width 283 height 24
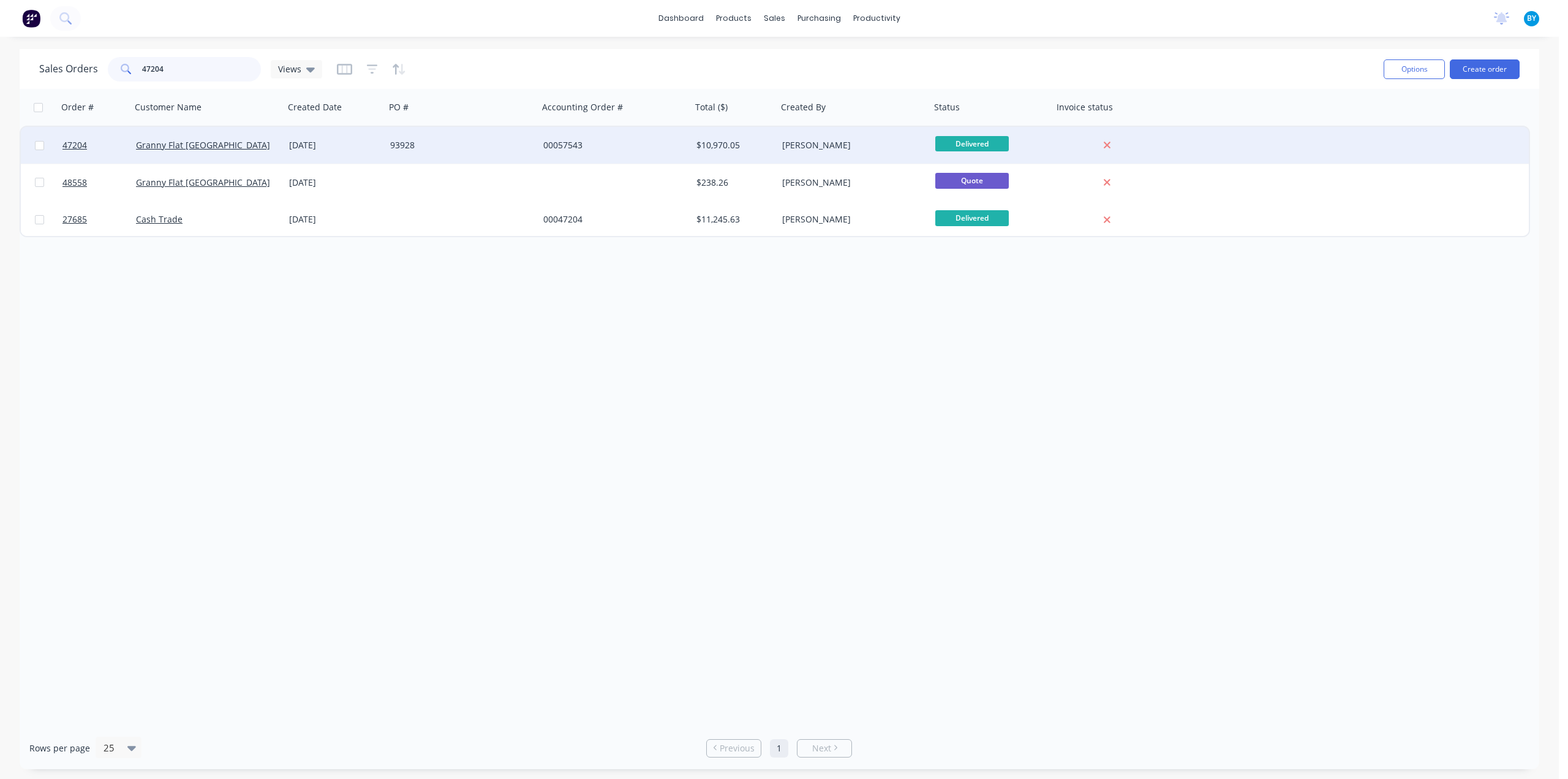
type input "47204"
click at [441, 141] on div "93928" at bounding box center [458, 145] width 136 height 12
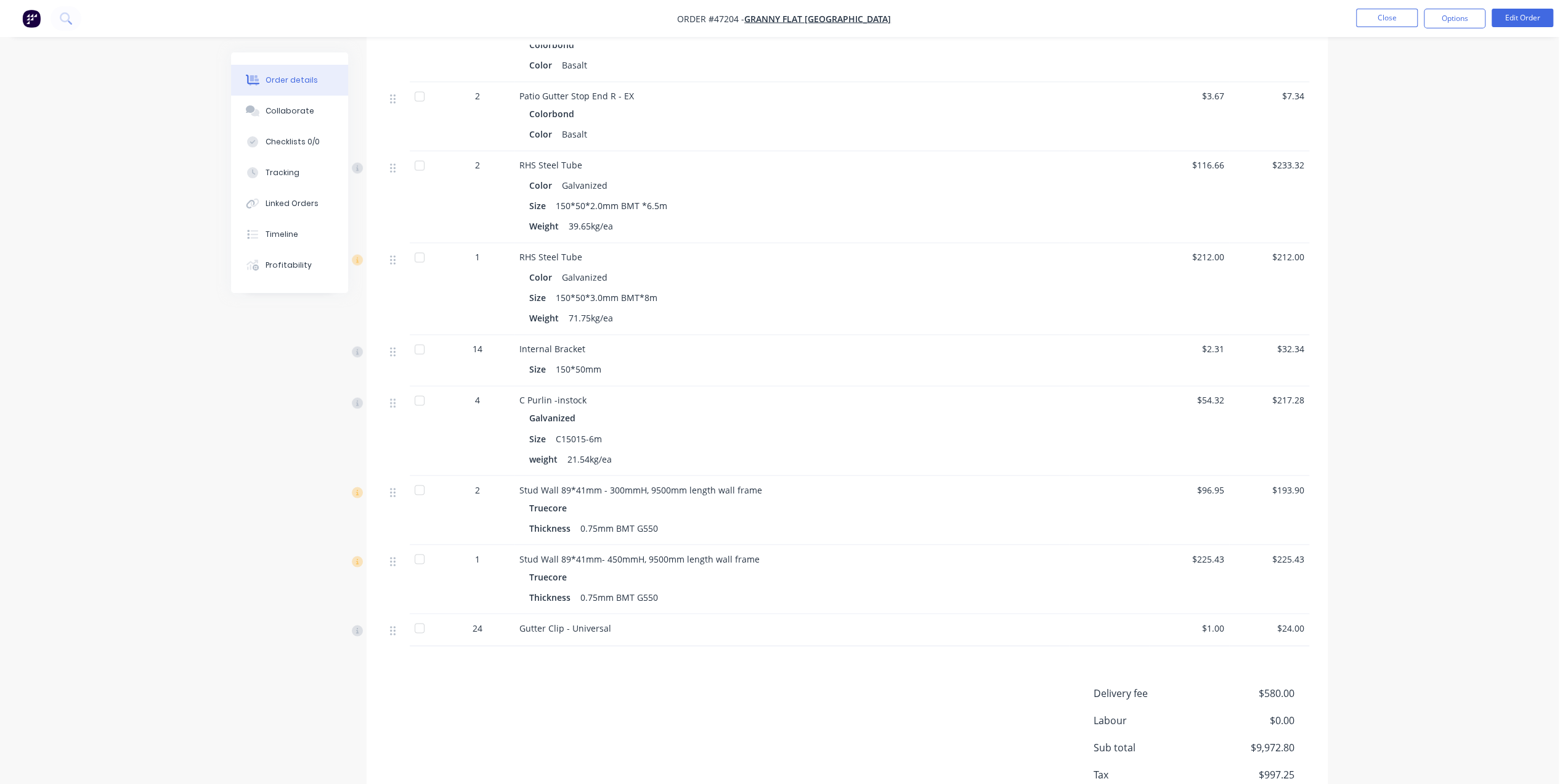
scroll to position [1975, 0]
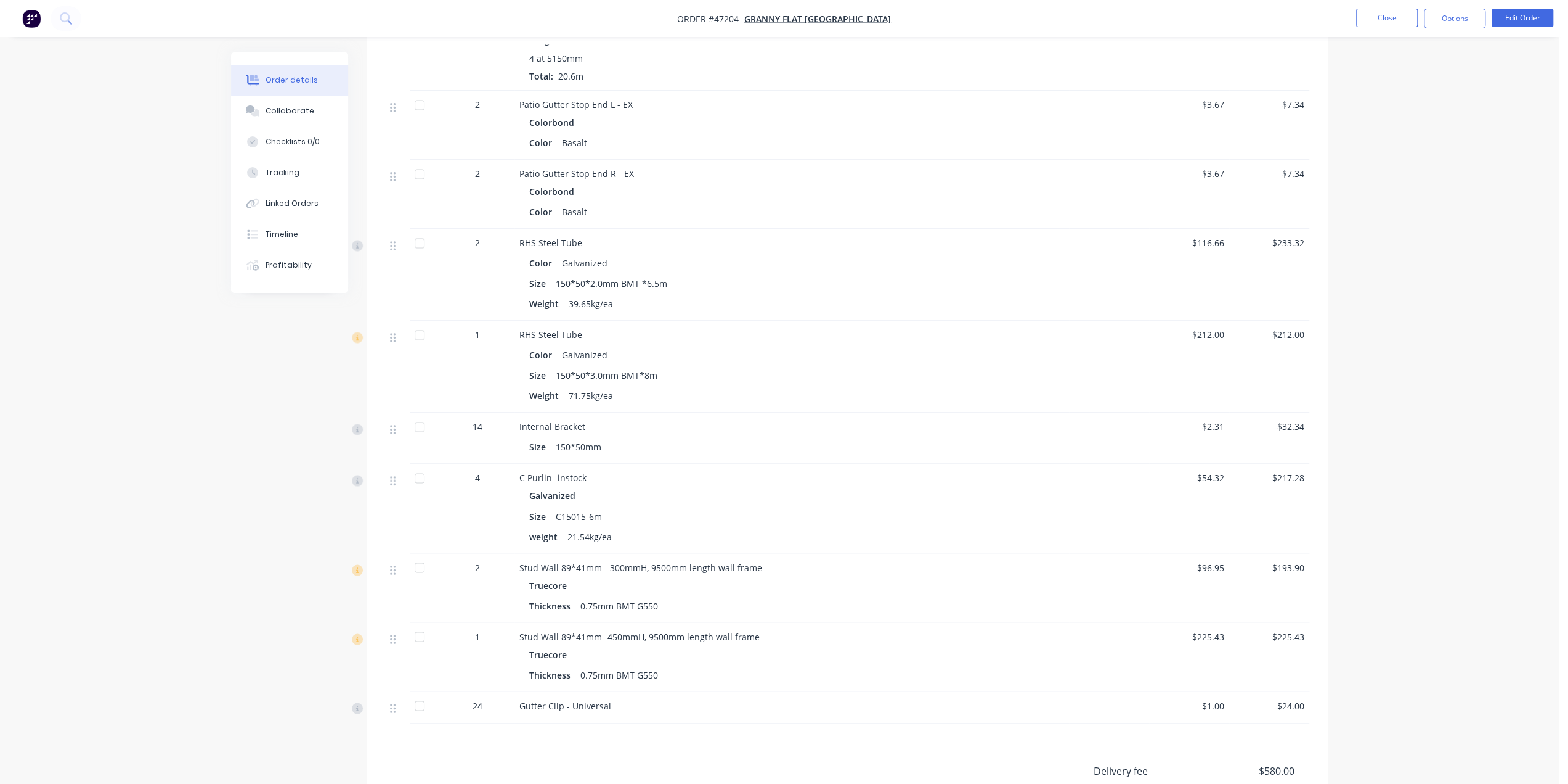
scroll to position [1686, 0]
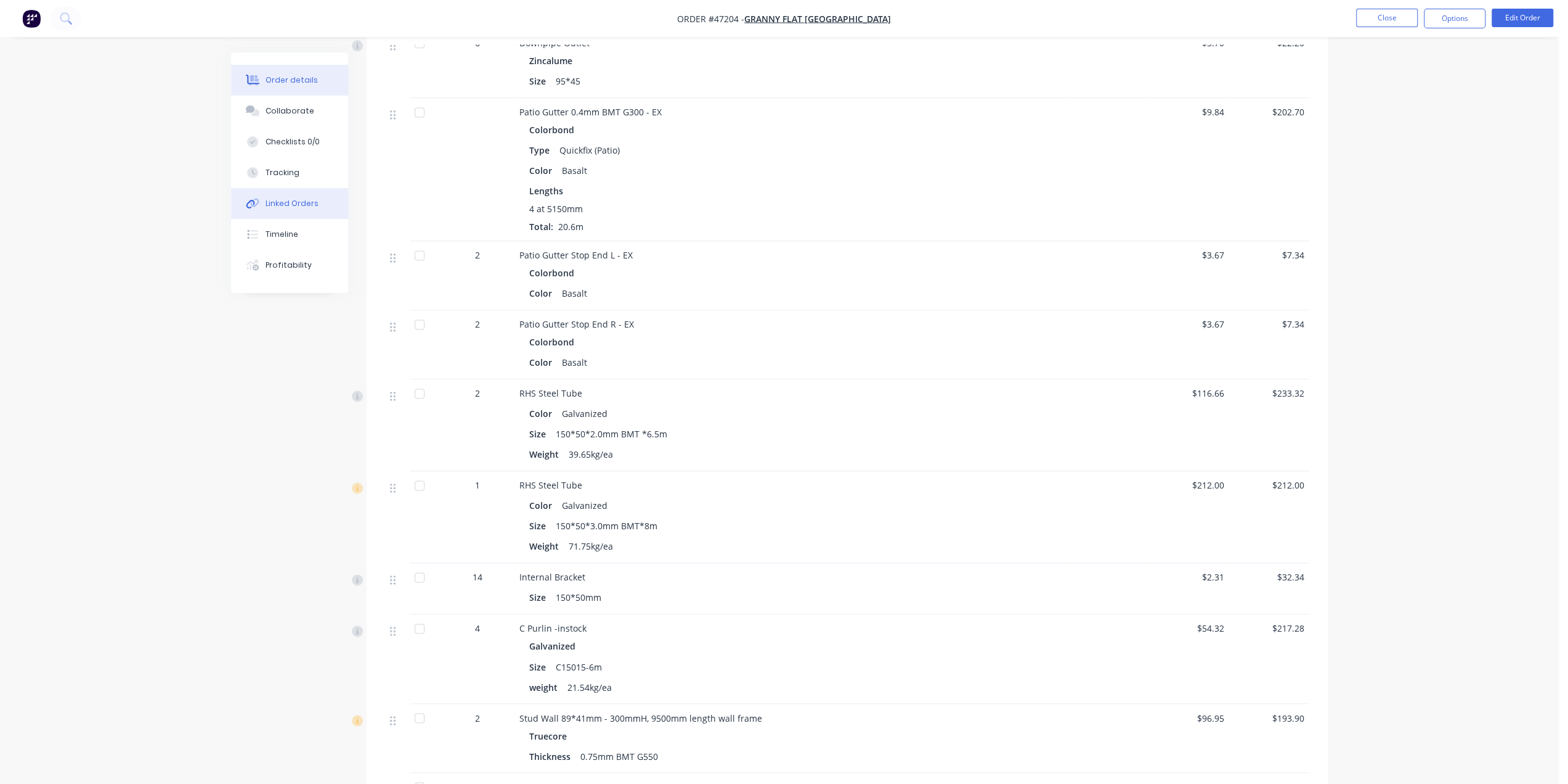
click at [302, 202] on div "Linked Orders" at bounding box center [292, 203] width 53 height 11
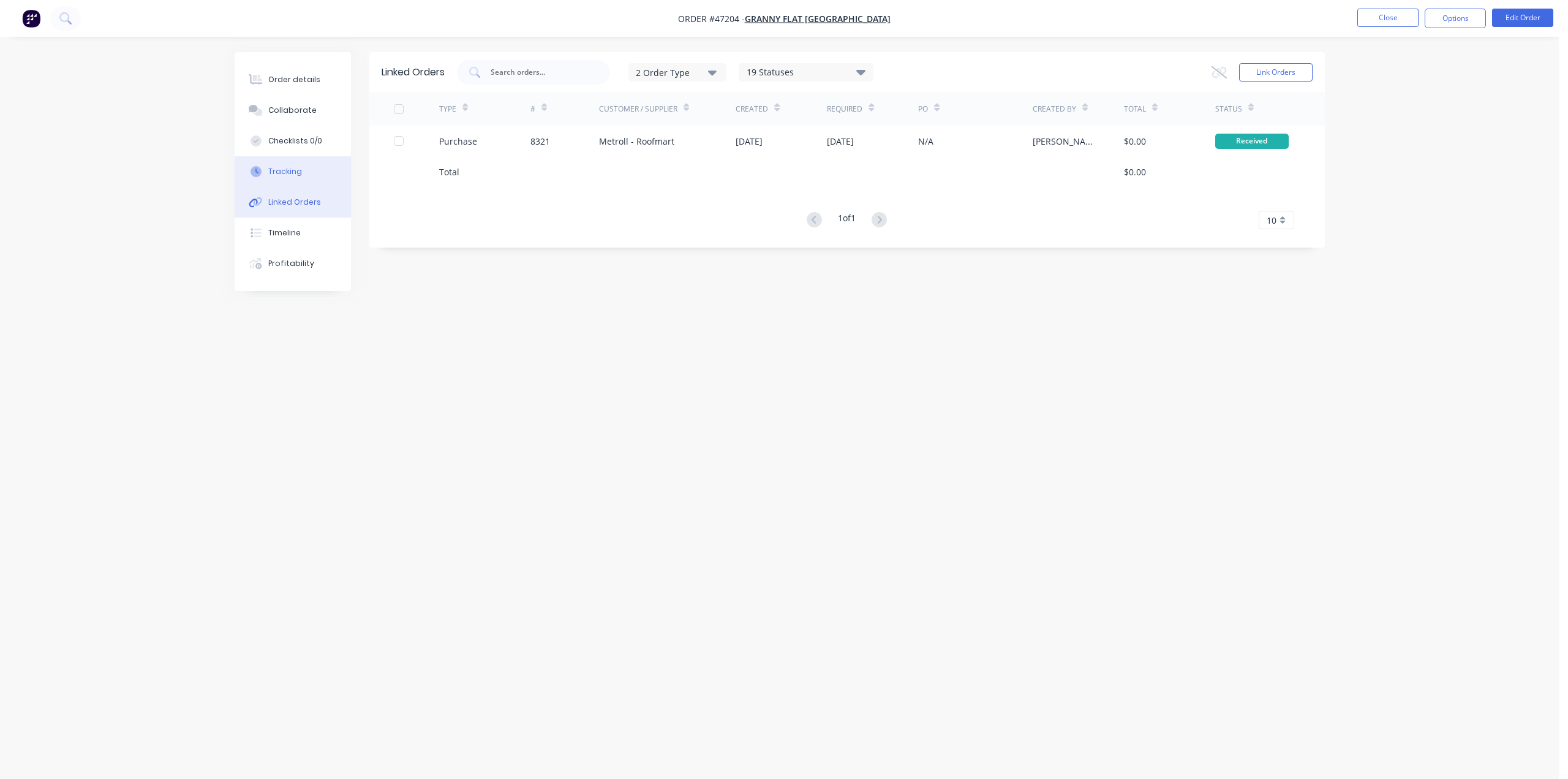
click at [293, 173] on div "Tracking" at bounding box center [285, 172] width 33 height 11
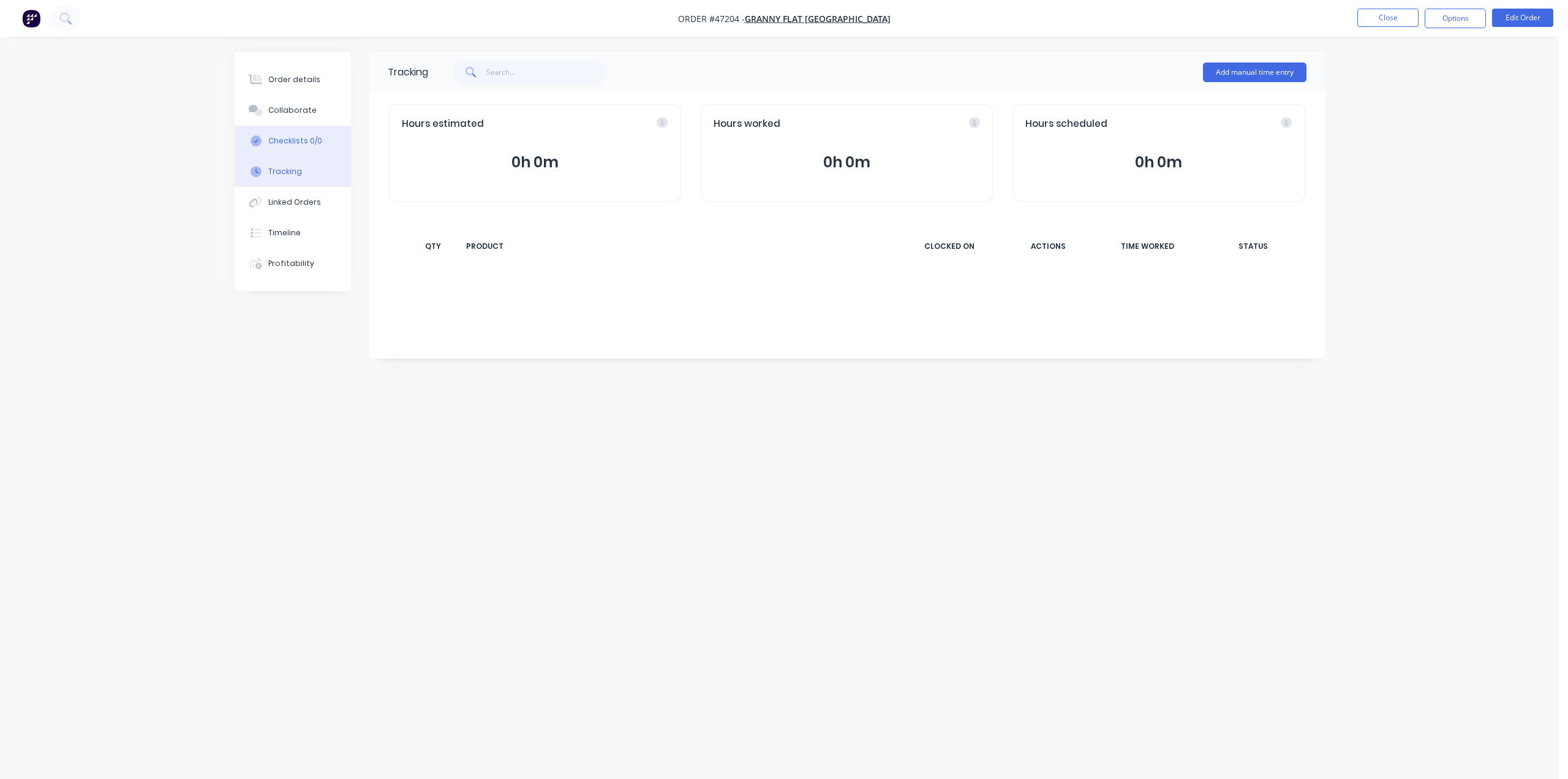
click at [306, 141] on div "Checklists 0/0" at bounding box center [294, 140] width 54 height 11
type textarea "x"
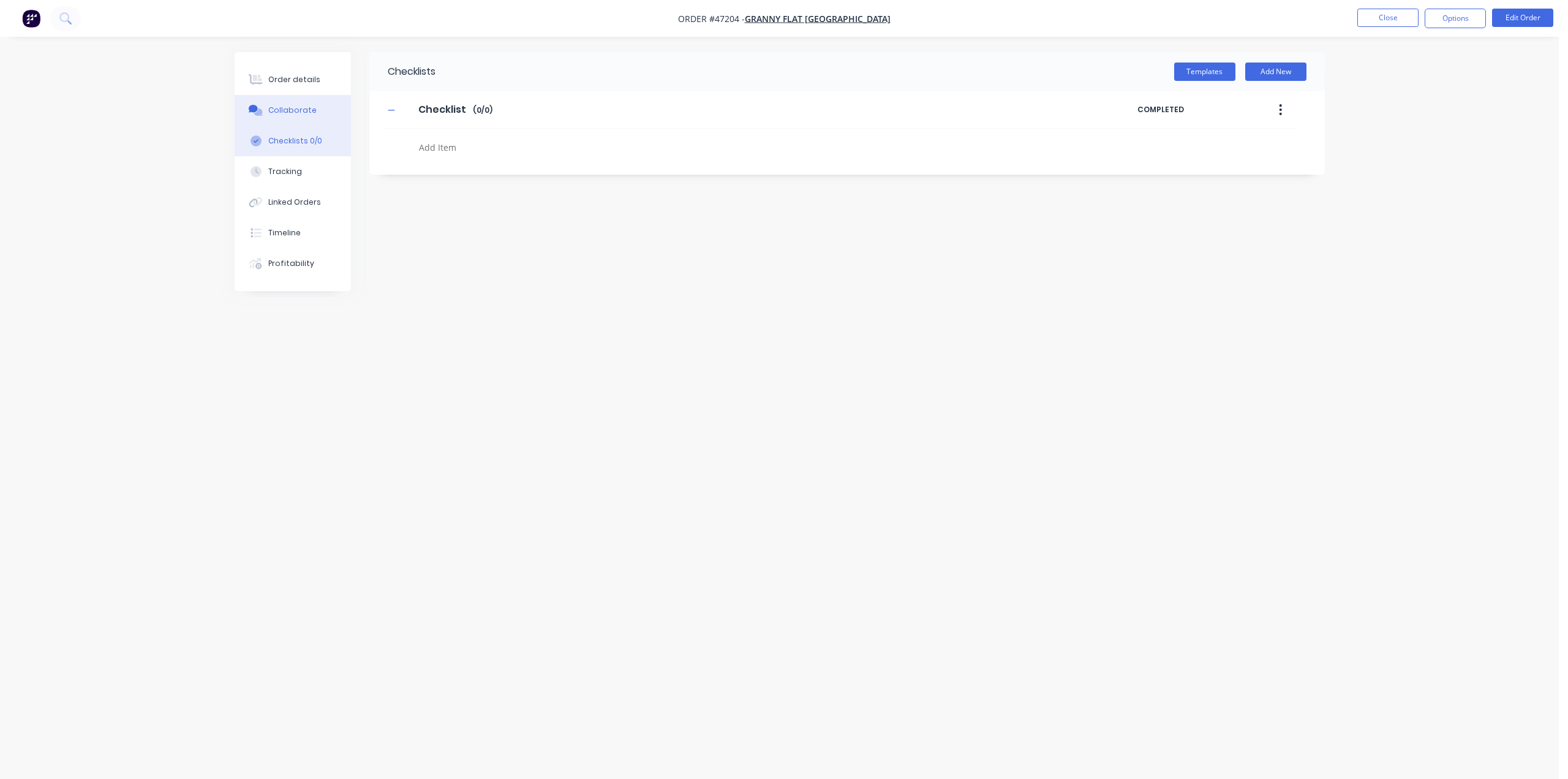
click at [302, 113] on div "Collaborate" at bounding box center [292, 110] width 49 height 11
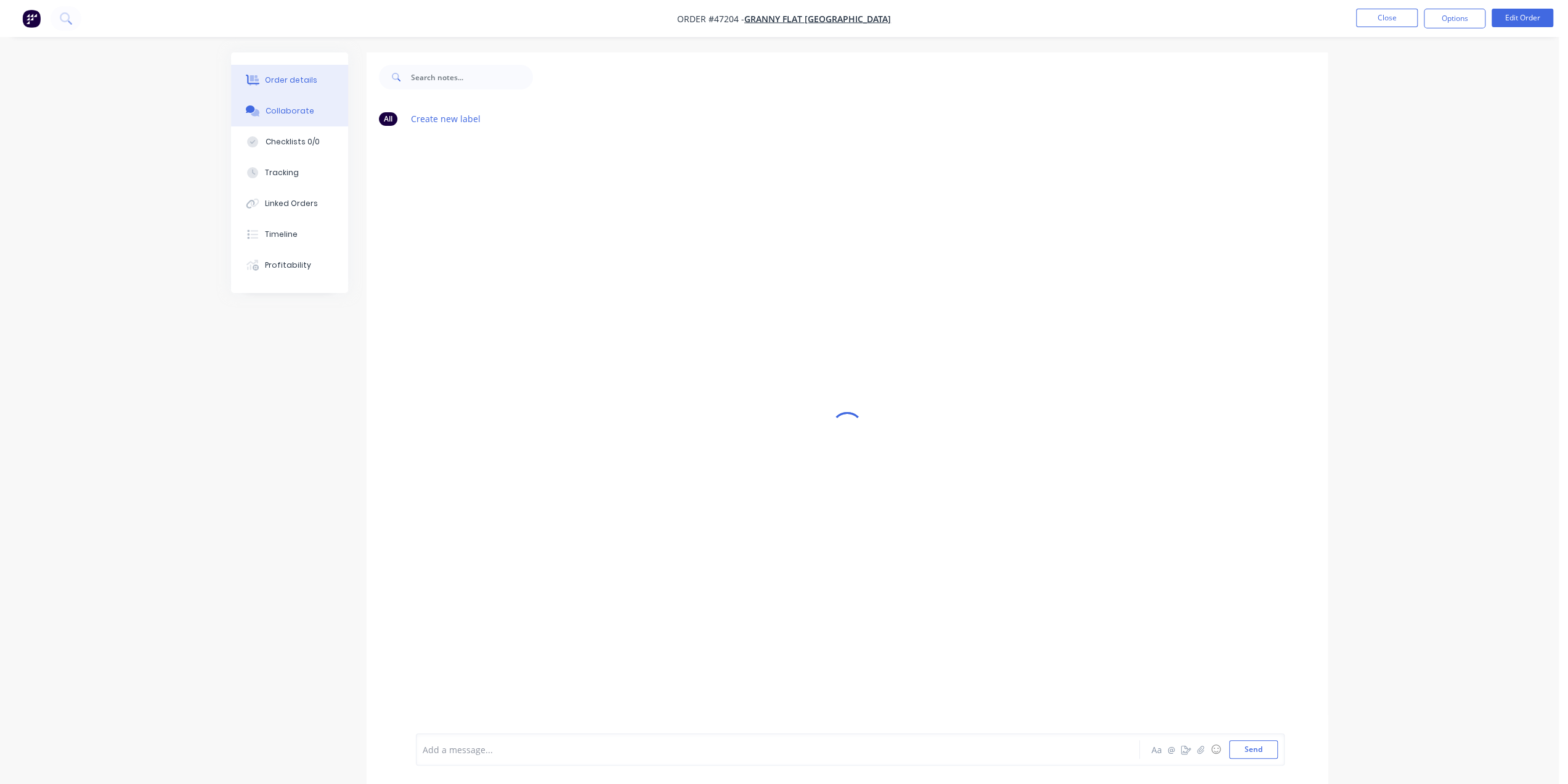
click at [304, 82] on div "Order details" at bounding box center [292, 80] width 53 height 11
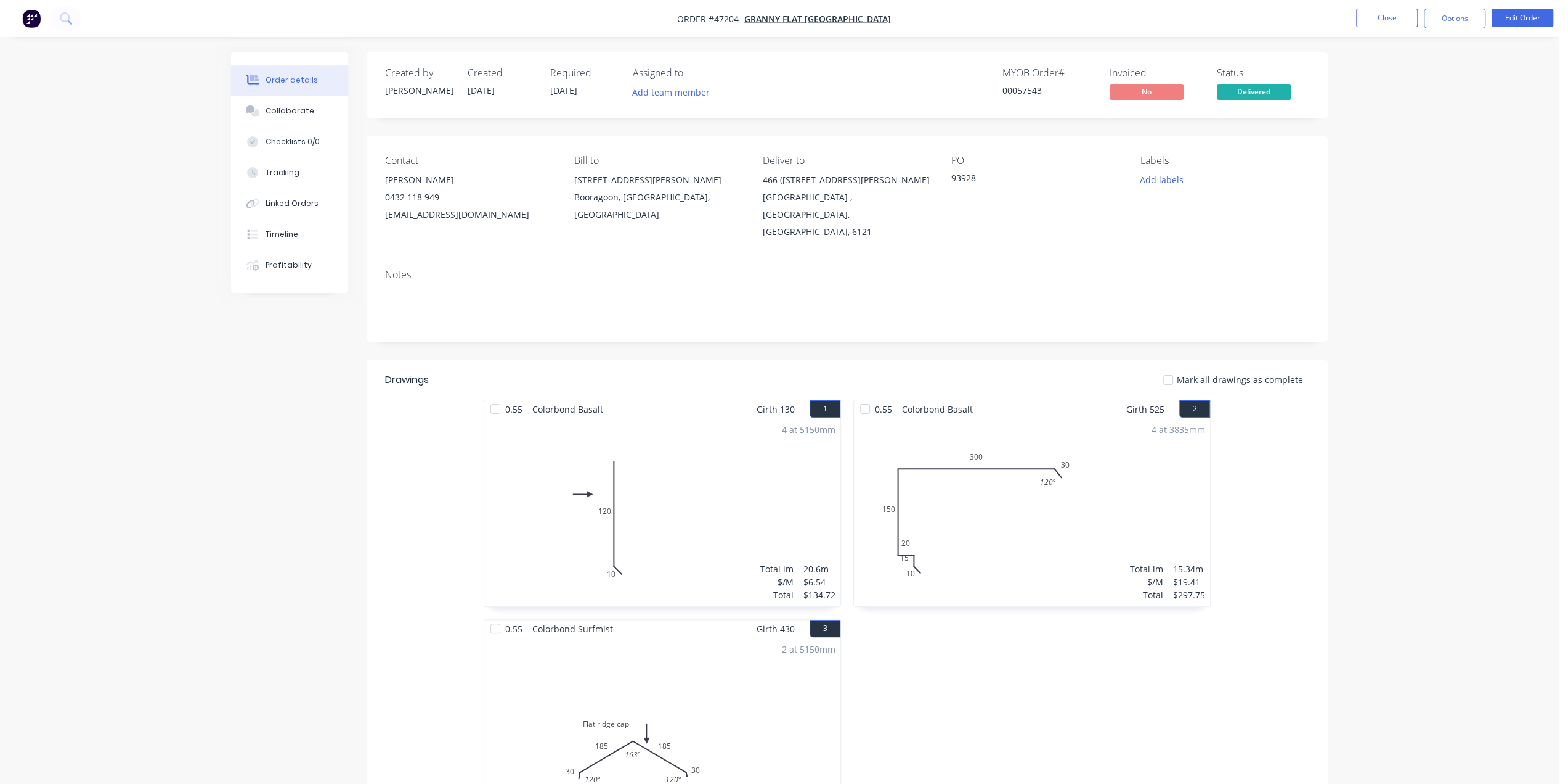
click at [34, 24] on img "button" at bounding box center [31, 18] width 18 height 18
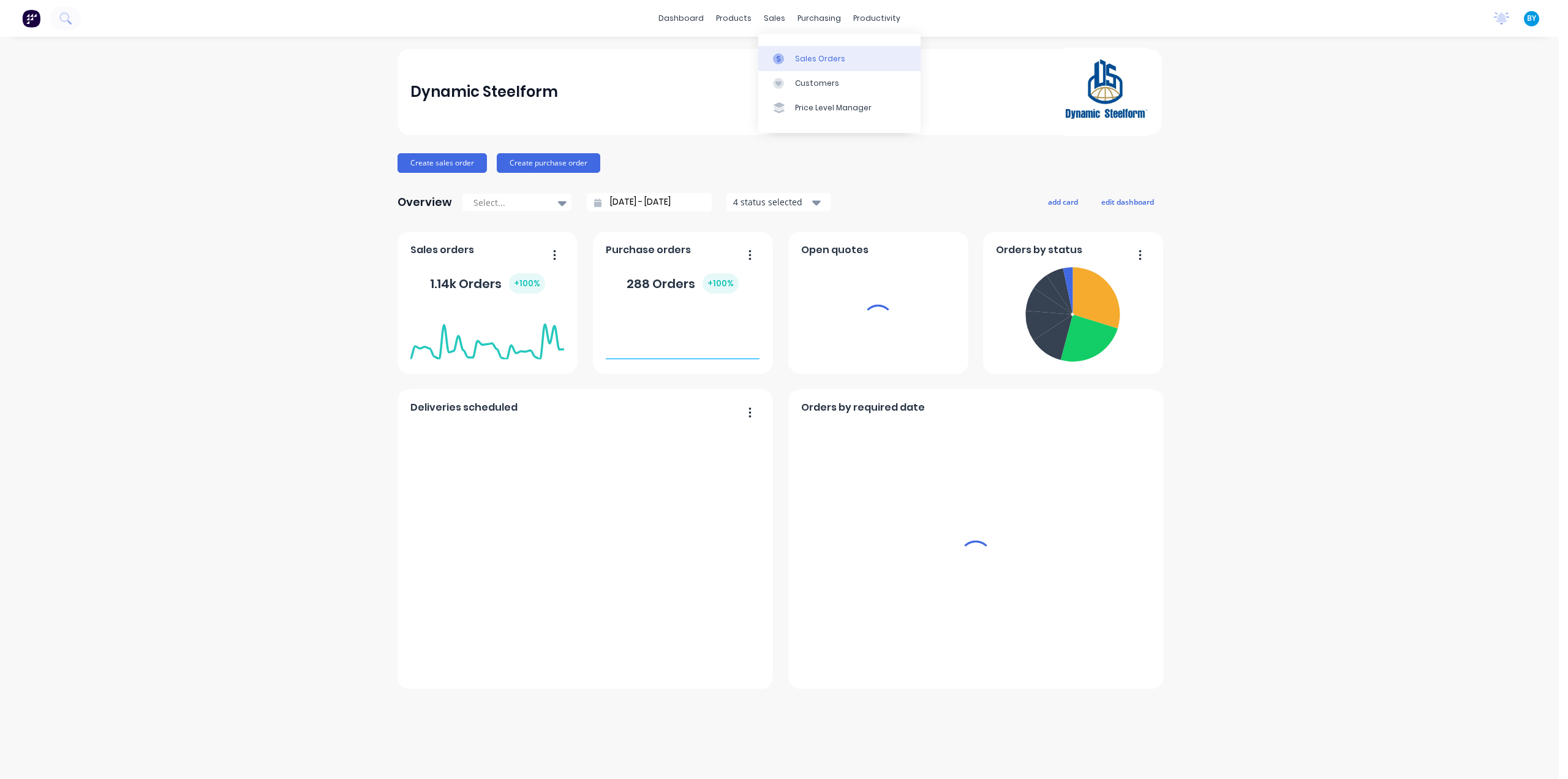
click at [794, 57] on link "Sales Orders" at bounding box center [839, 58] width 162 height 24
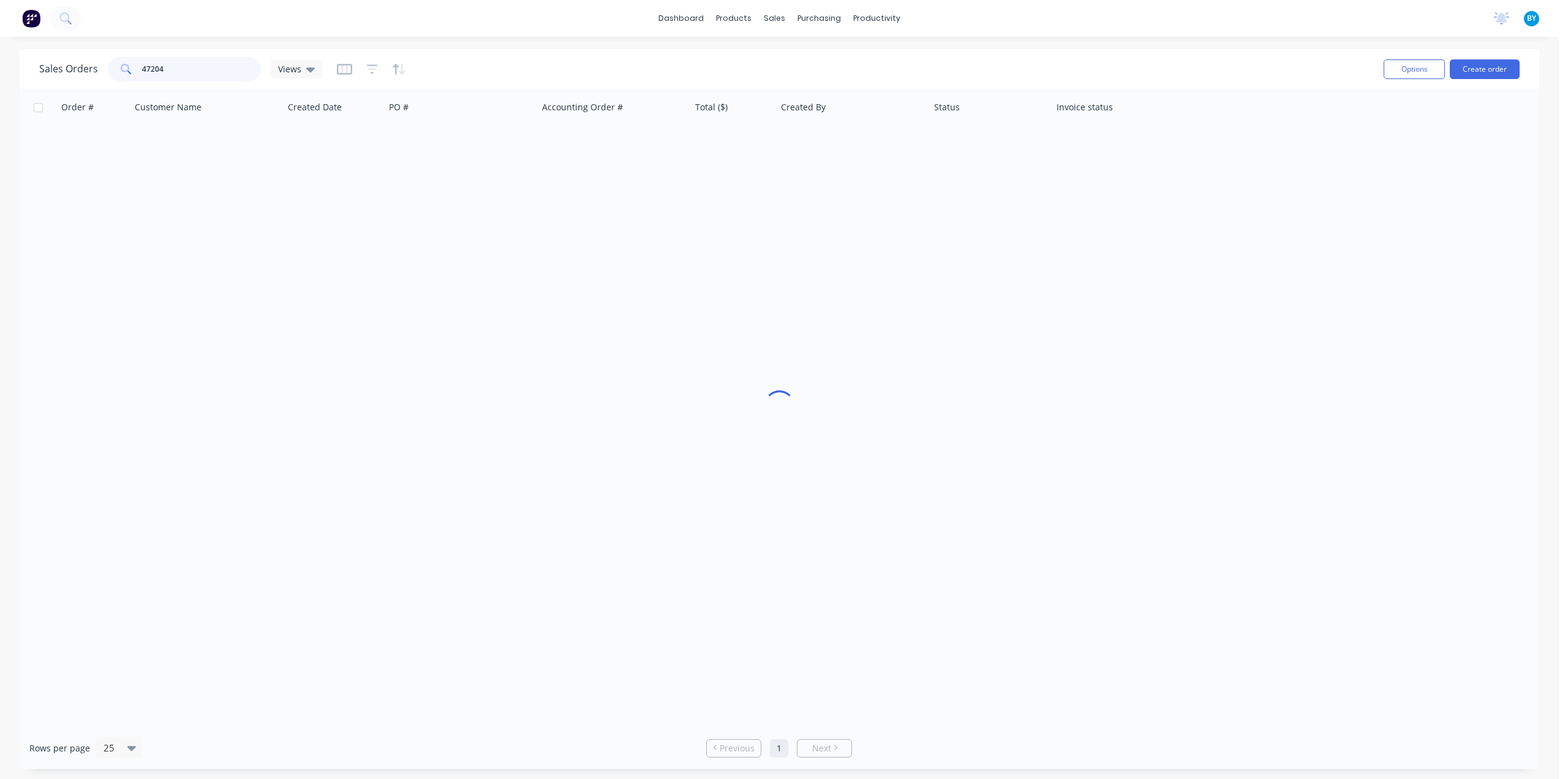
drag, startPoint x: 217, startPoint y: 74, endPoint x: 42, endPoint y: 69, distance: 175.1
click at [41, 69] on div "Sales Orders 47204 Views" at bounding box center [181, 69] width 283 height 24
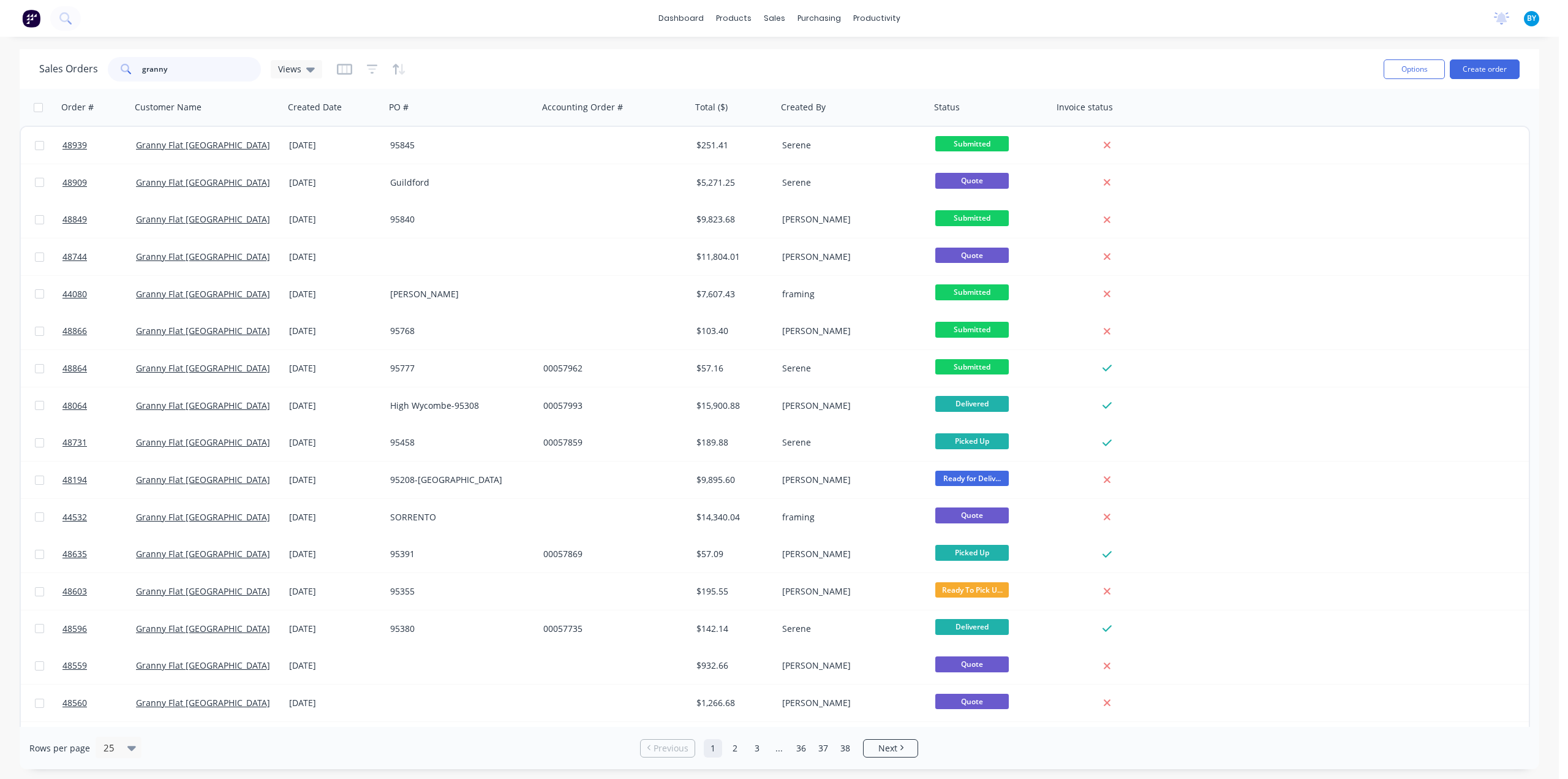
type input "granny"
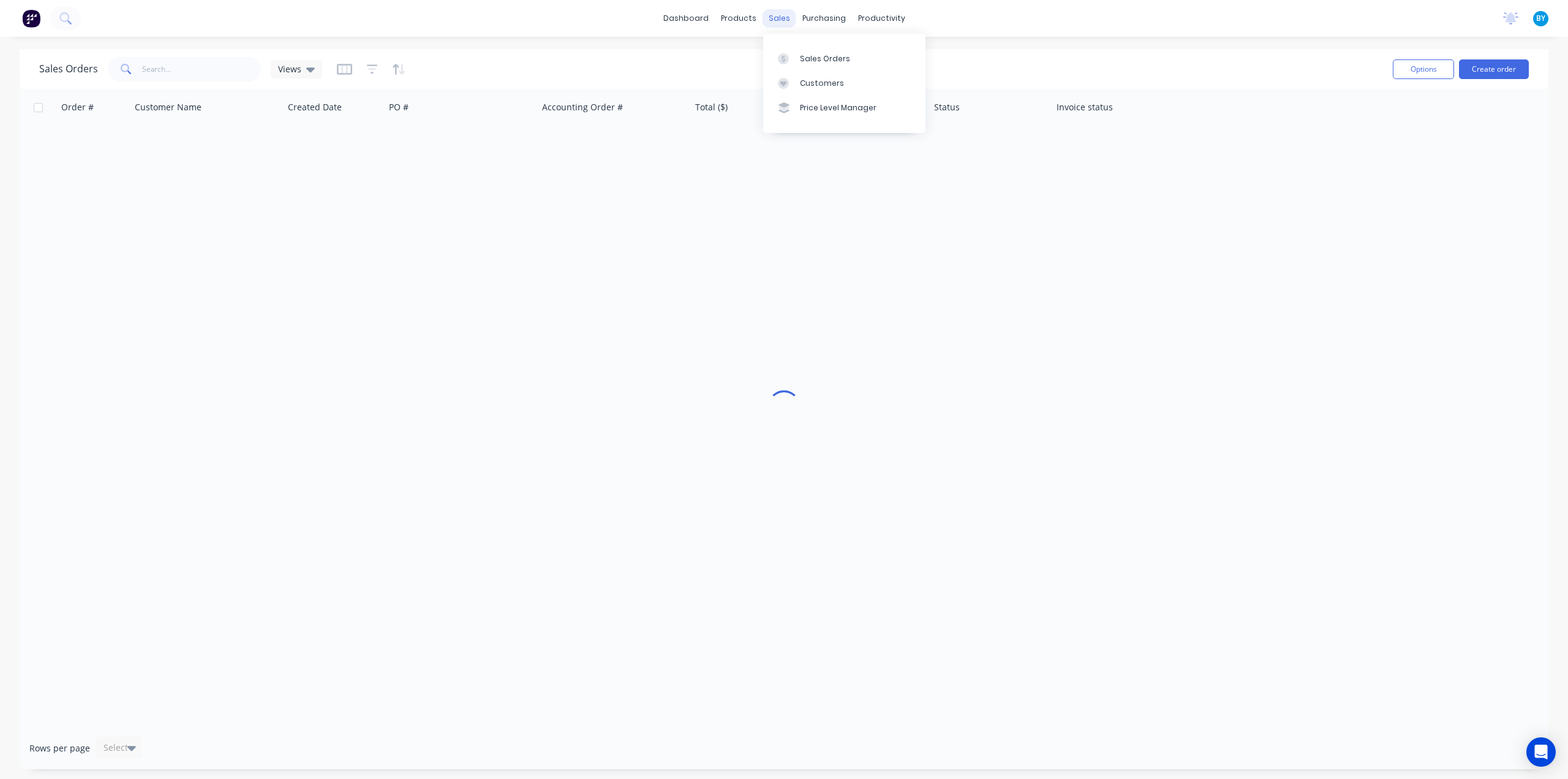
click at [779, 13] on div "sales" at bounding box center [779, 18] width 33 height 18
click at [792, 58] on div at bounding box center [787, 58] width 18 height 11
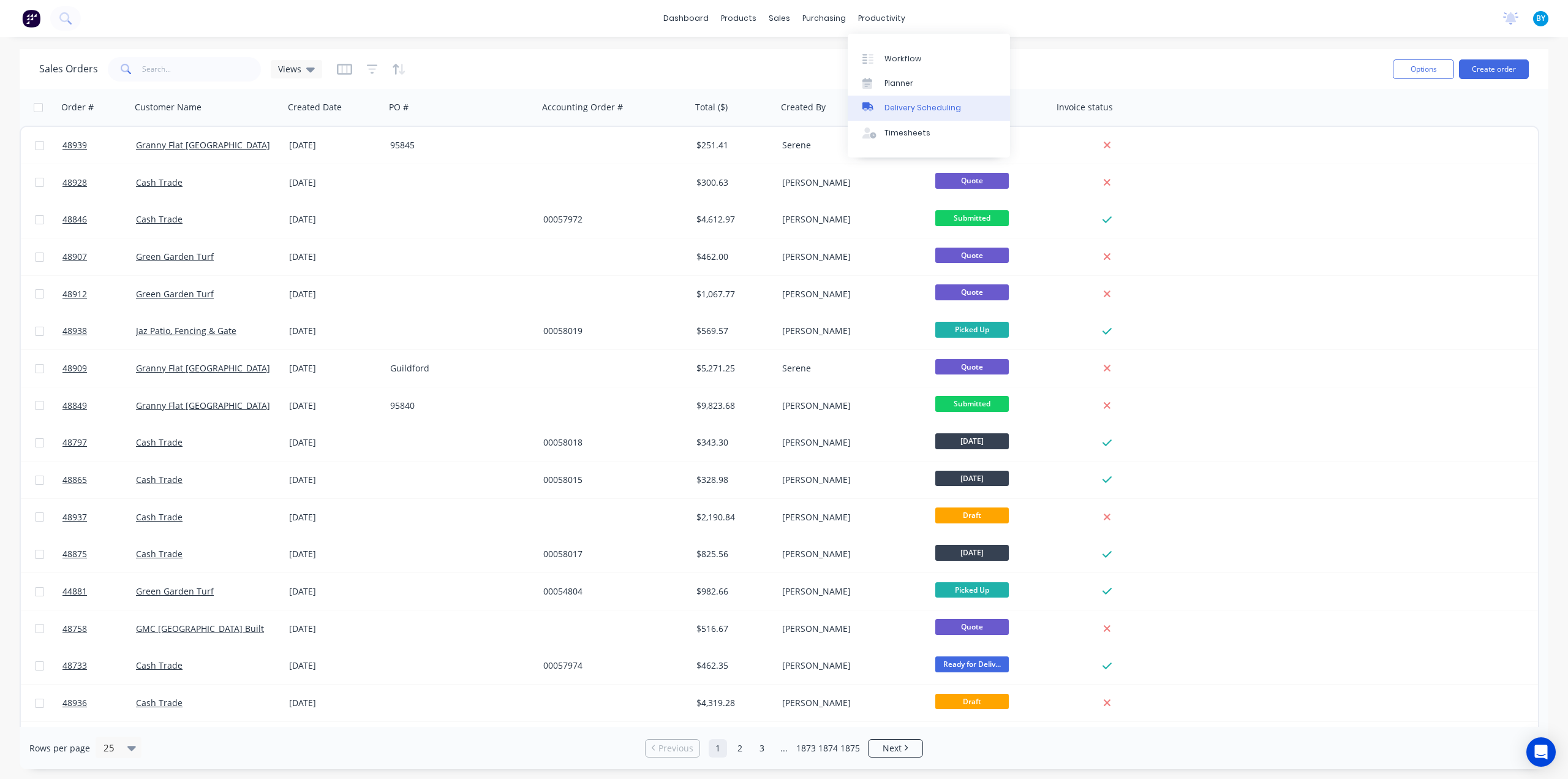
click at [918, 109] on div "Delivery Scheduling" at bounding box center [922, 108] width 77 height 11
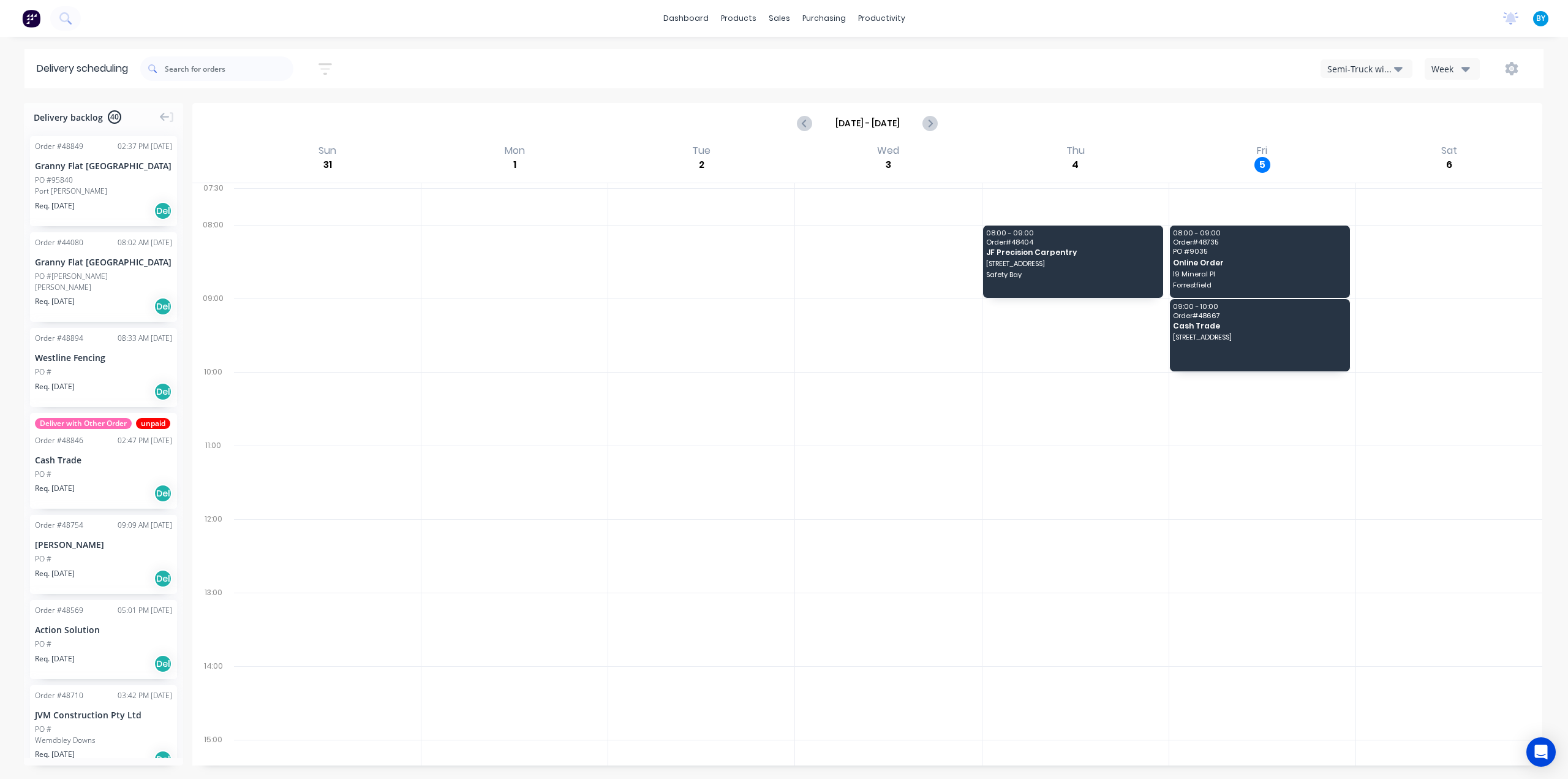
click at [1352, 70] on div "Semi-Truck with Hiab" at bounding box center [1360, 68] width 67 height 13
click at [1355, 147] on div "Utes Delivery" at bounding box center [1381, 149] width 121 height 24
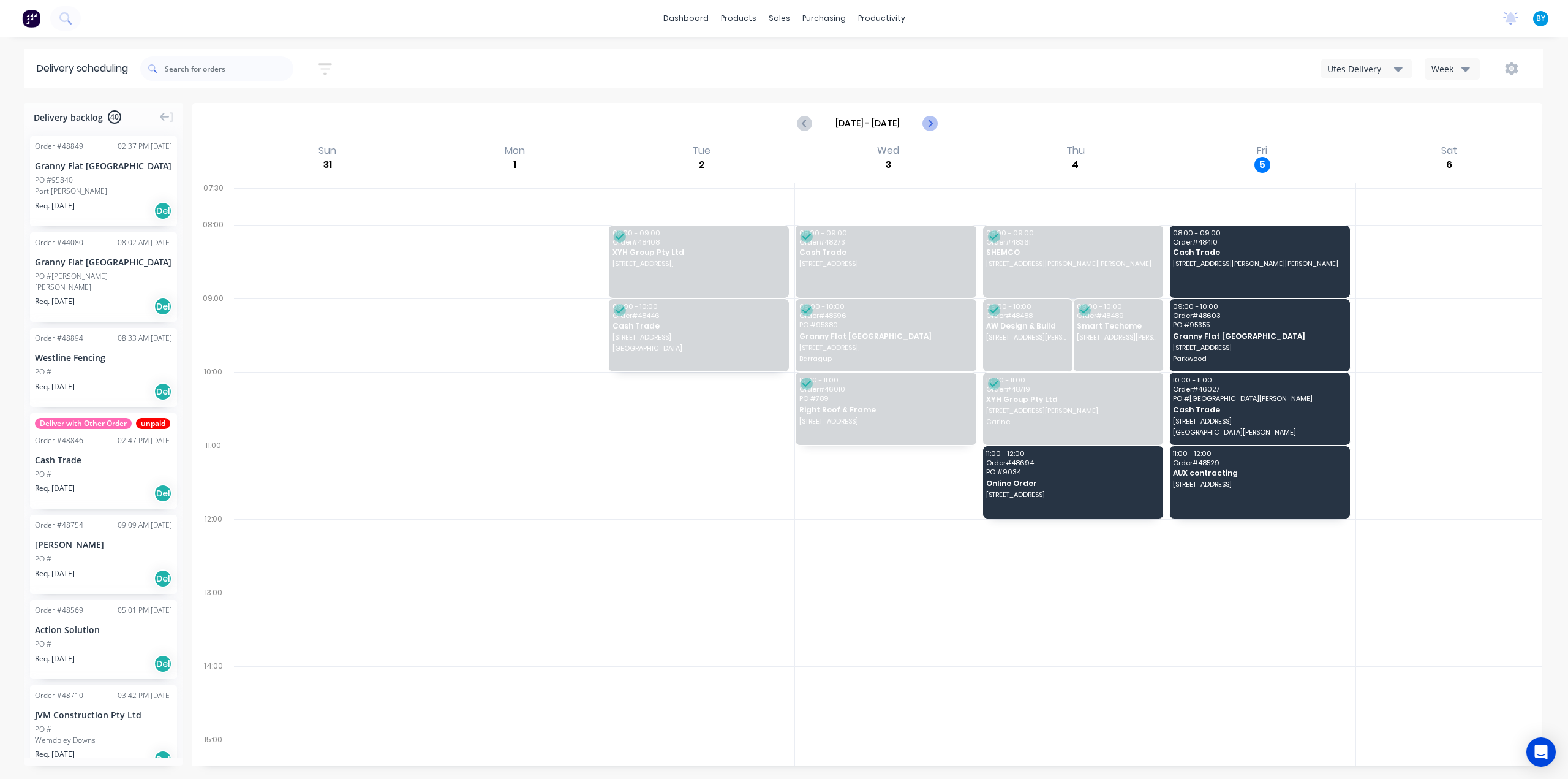
click at [929, 122] on icon "Next page" at bounding box center [929, 122] width 14 height 14
type input "[DATE] - [DATE]"
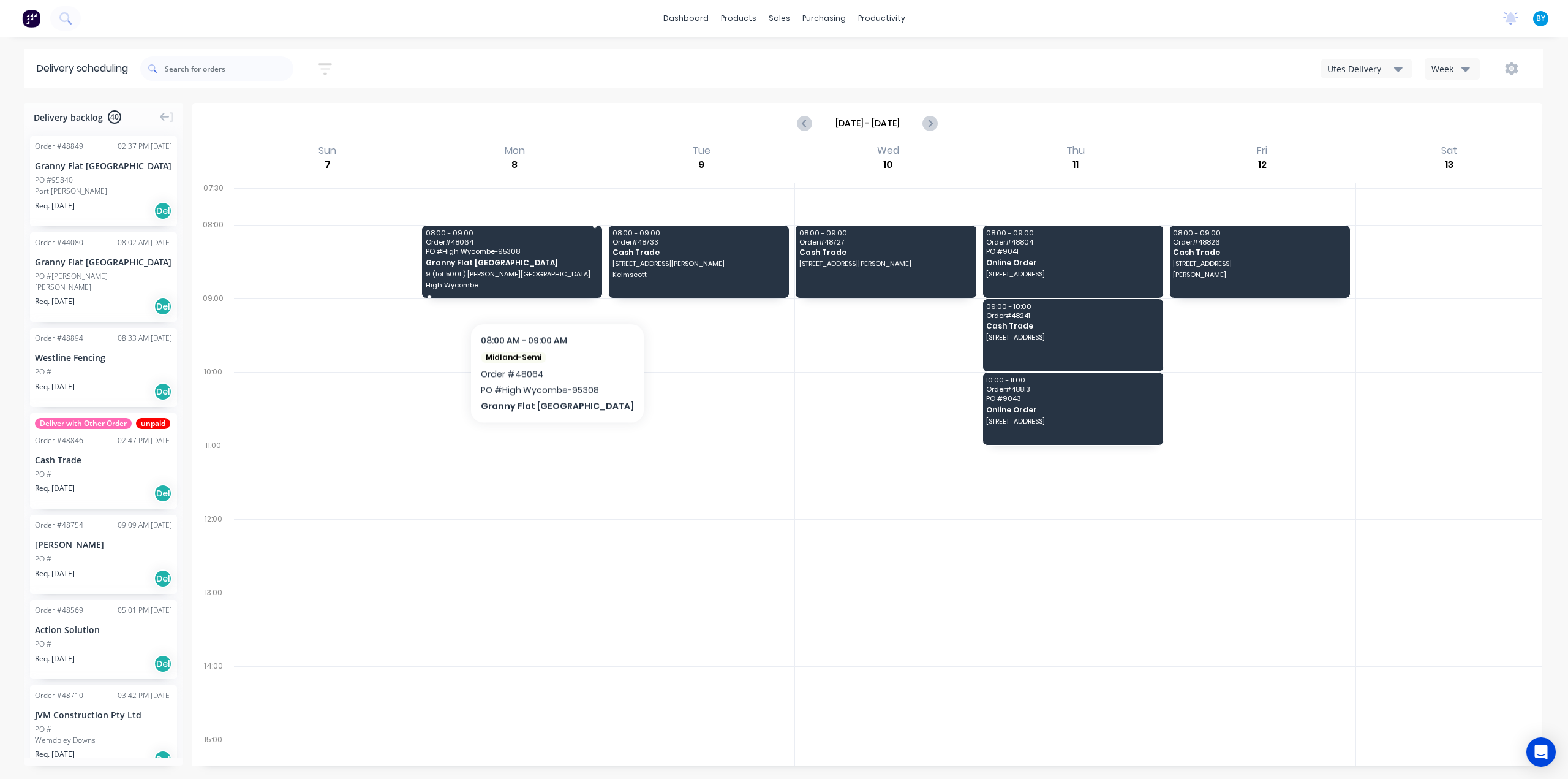
click at [539, 285] on span "High Wycombe" at bounding box center [512, 285] width 172 height 8
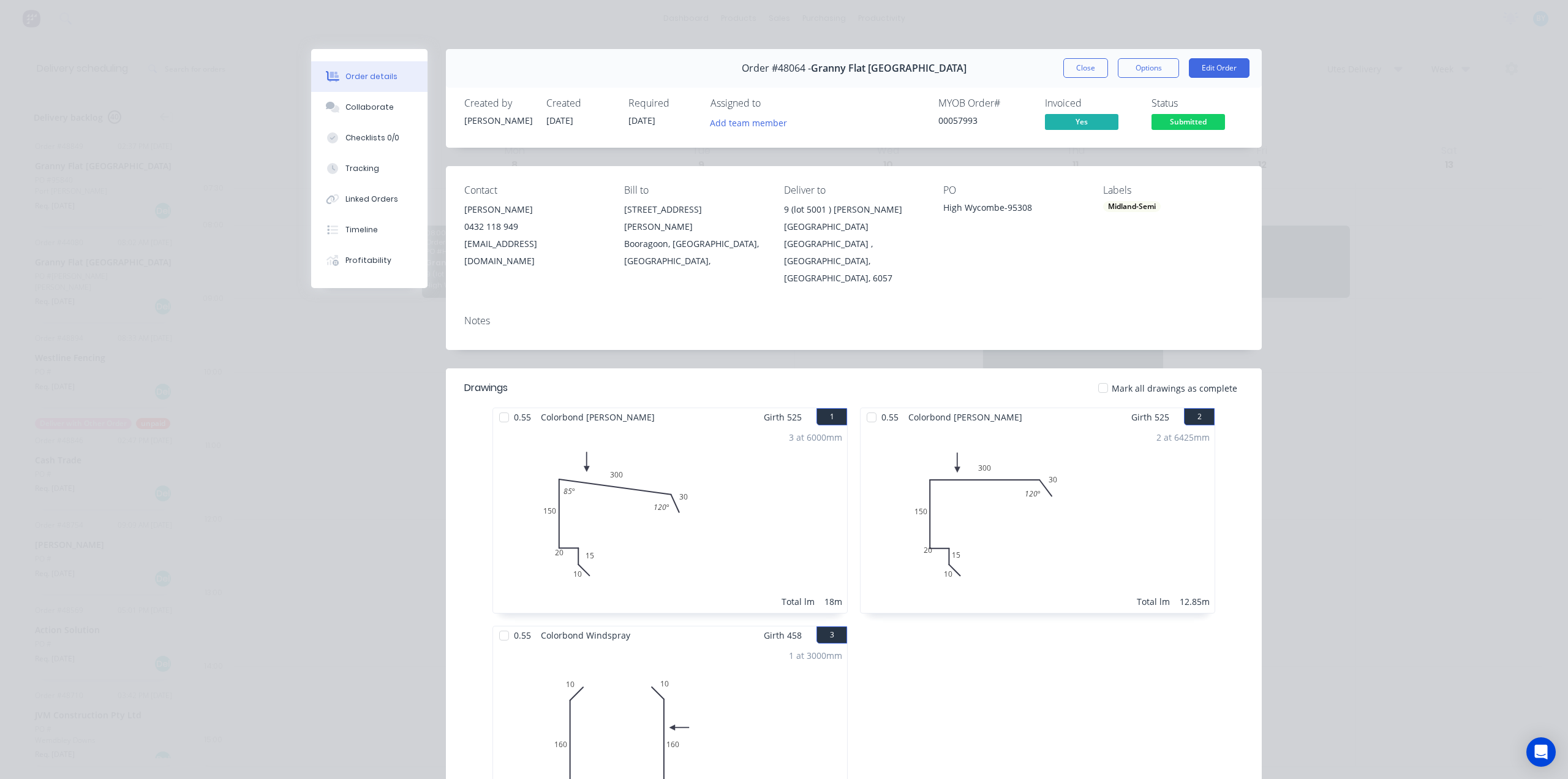
click at [1383, 59] on div "Order details Collaborate Checklists 0/0 Tracking Linked Orders Timeline Profit…" at bounding box center [784, 390] width 1568 height 779
click at [1066, 70] on button "Close" at bounding box center [1085, 68] width 45 height 20
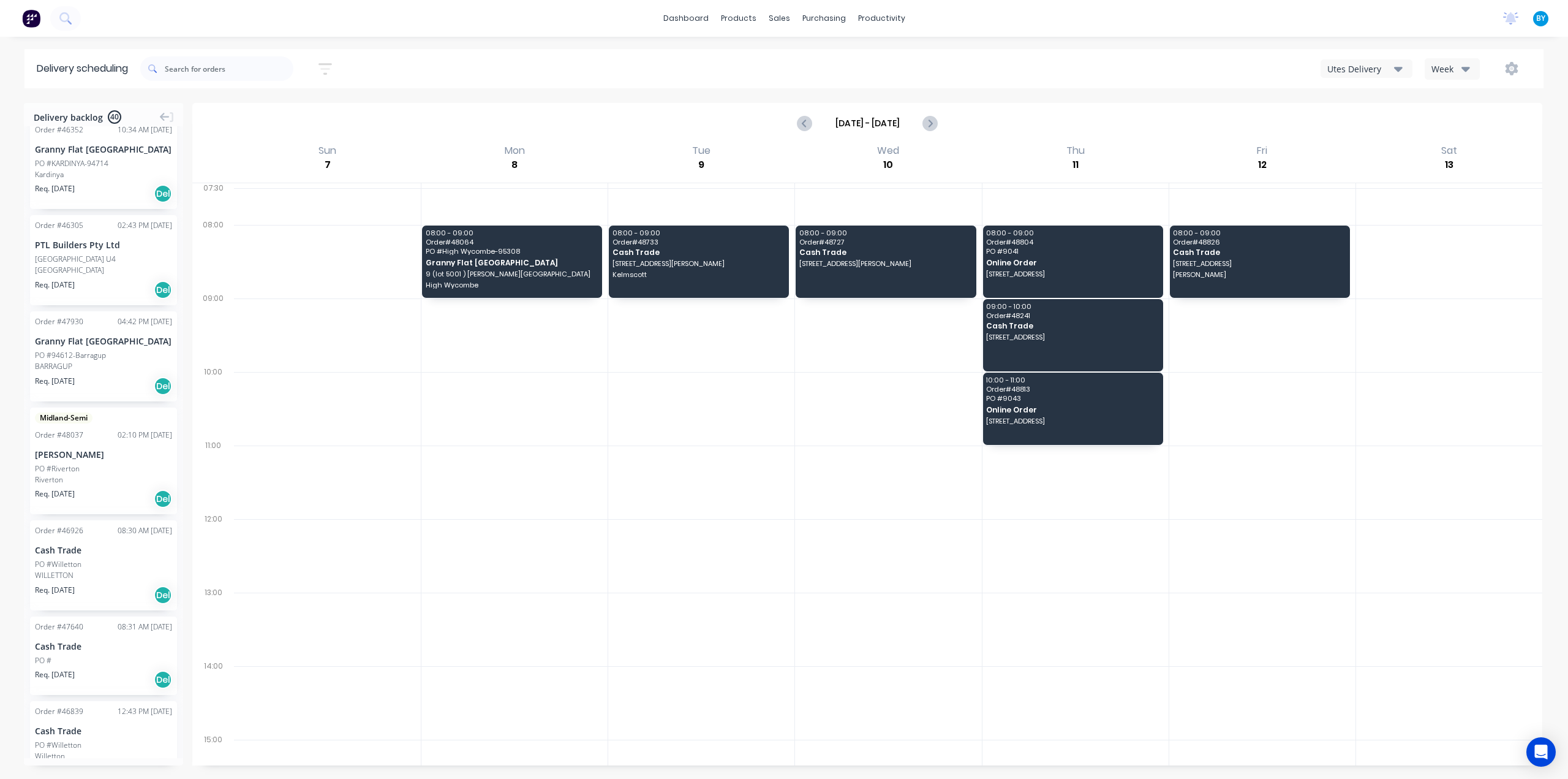
scroll to position [1245, 0]
click at [648, 345] on div at bounding box center [701, 335] width 186 height 74
click at [696, 346] on div at bounding box center [701, 335] width 186 height 74
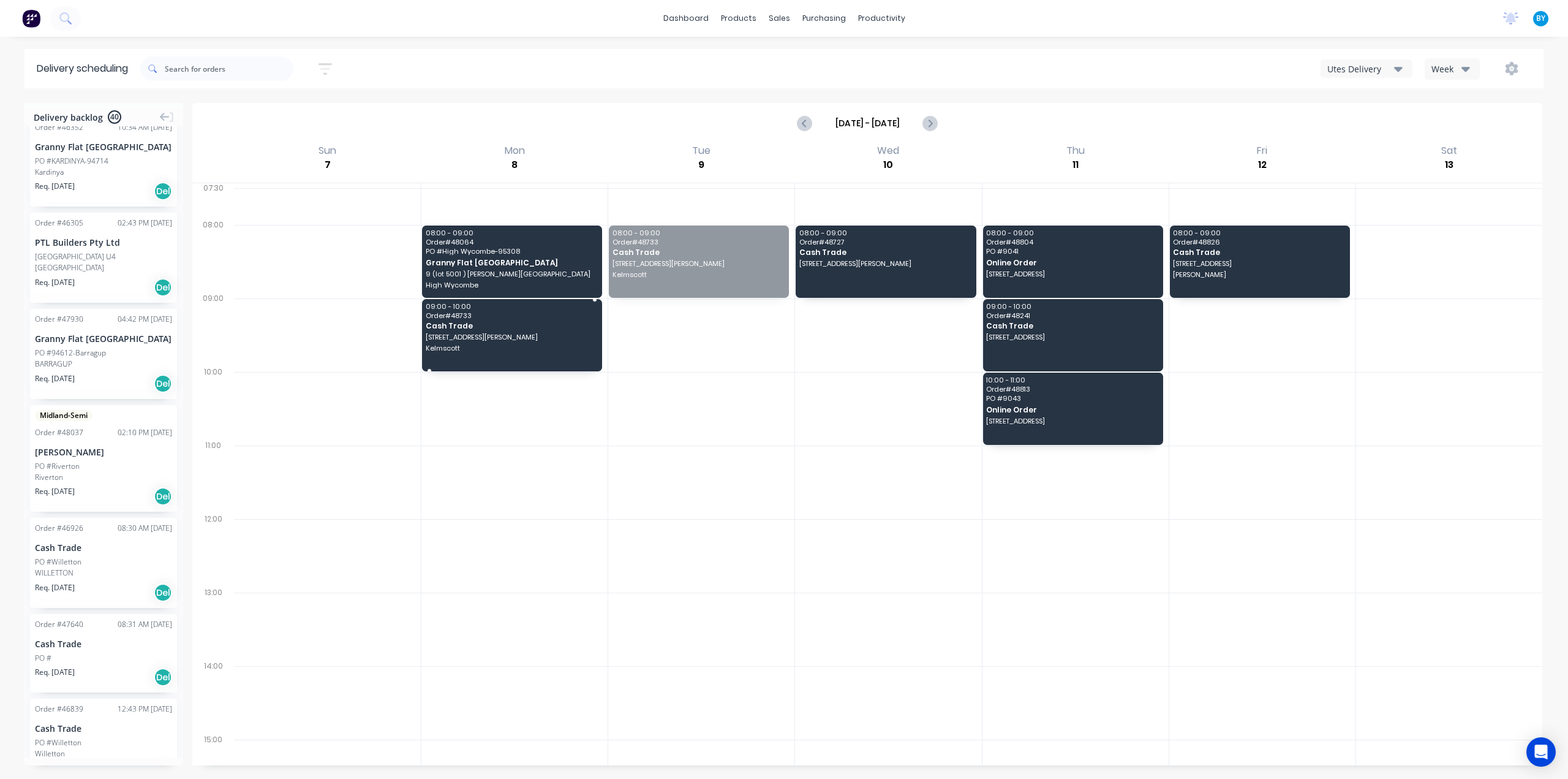
drag, startPoint x: 699, startPoint y: 259, endPoint x: 512, endPoint y: 335, distance: 201.9
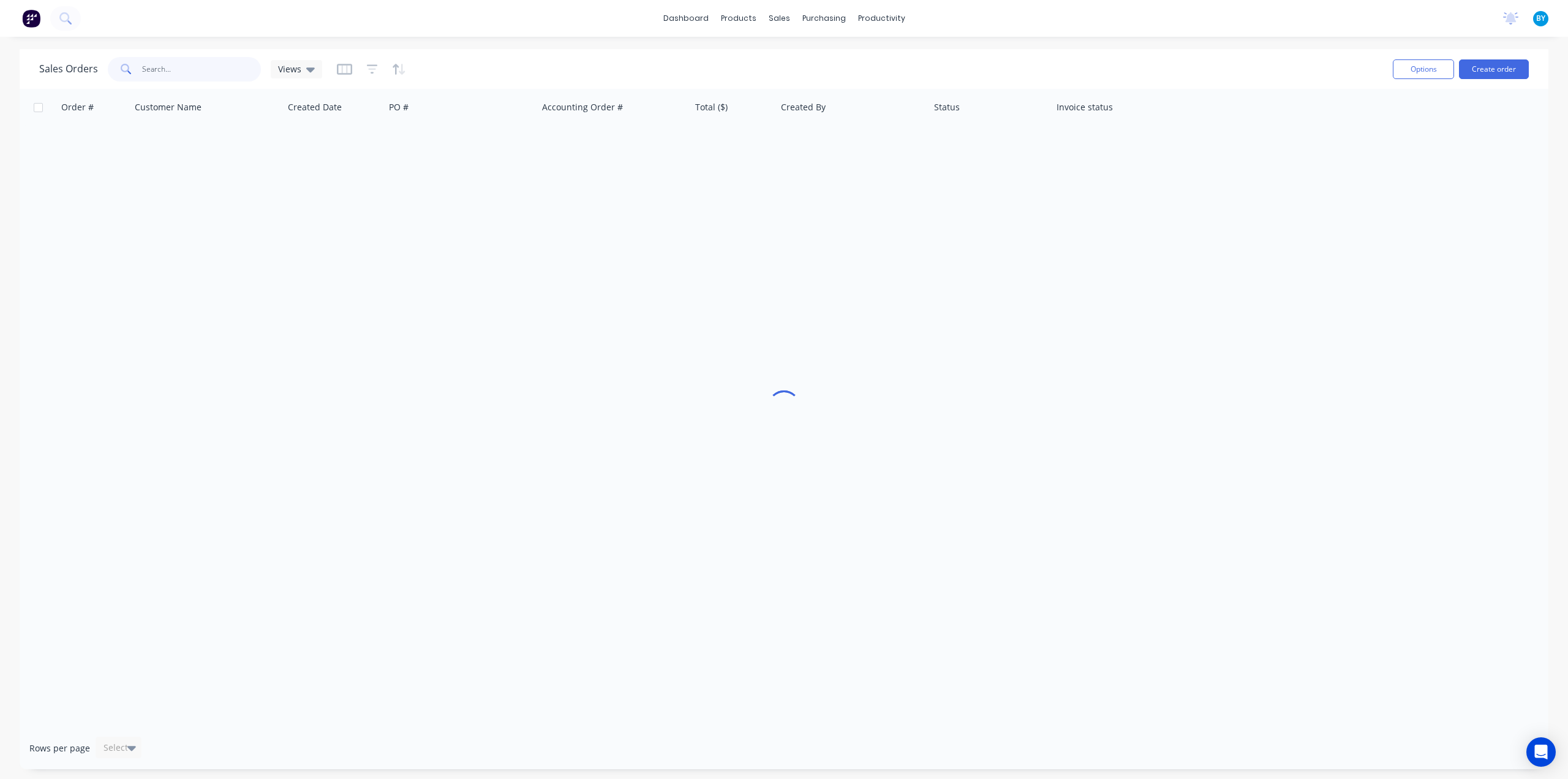
click at [178, 71] on input "text" at bounding box center [201, 69] width 119 height 24
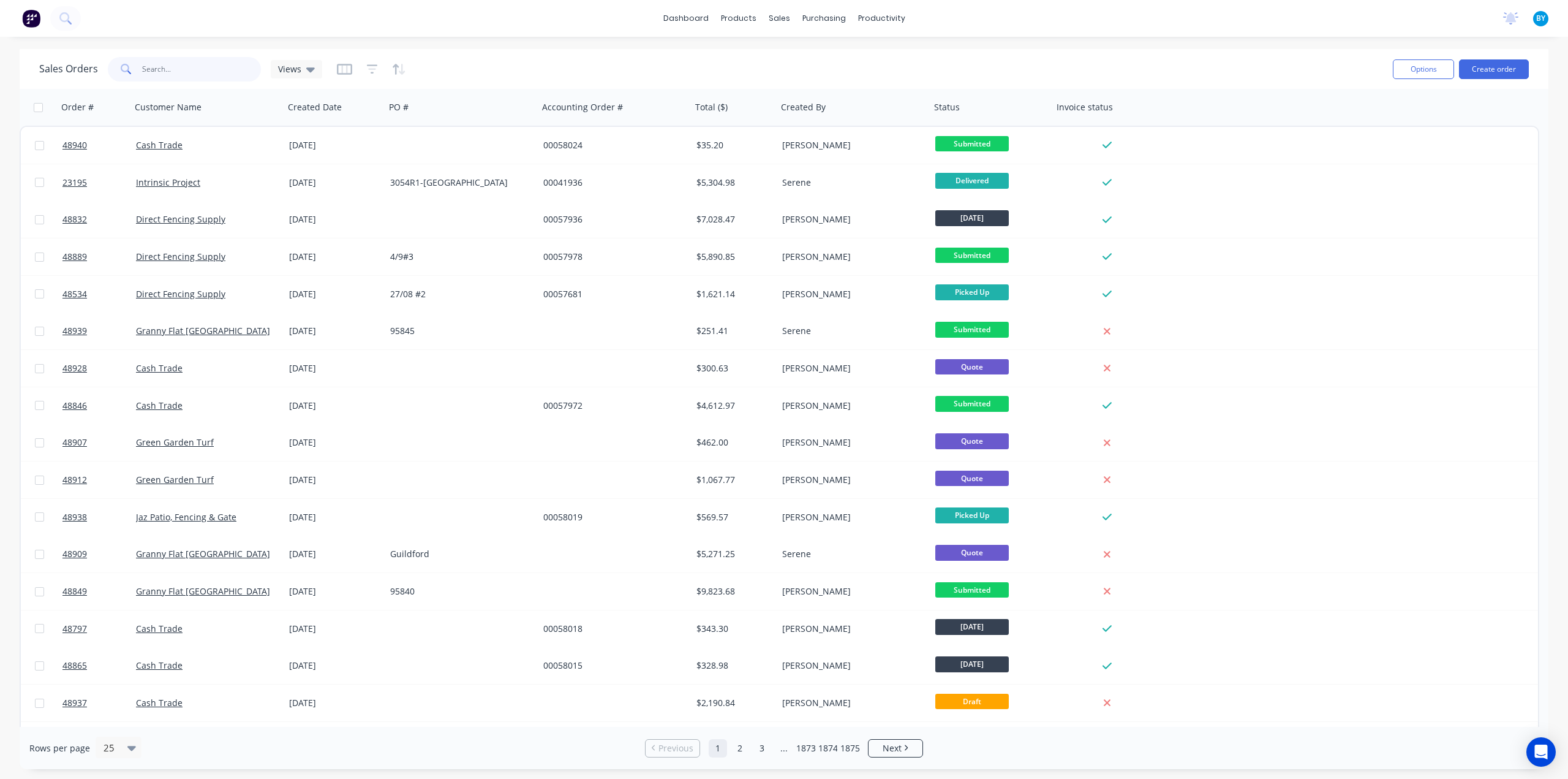
click at [193, 71] on input "text" at bounding box center [201, 69] width 119 height 24
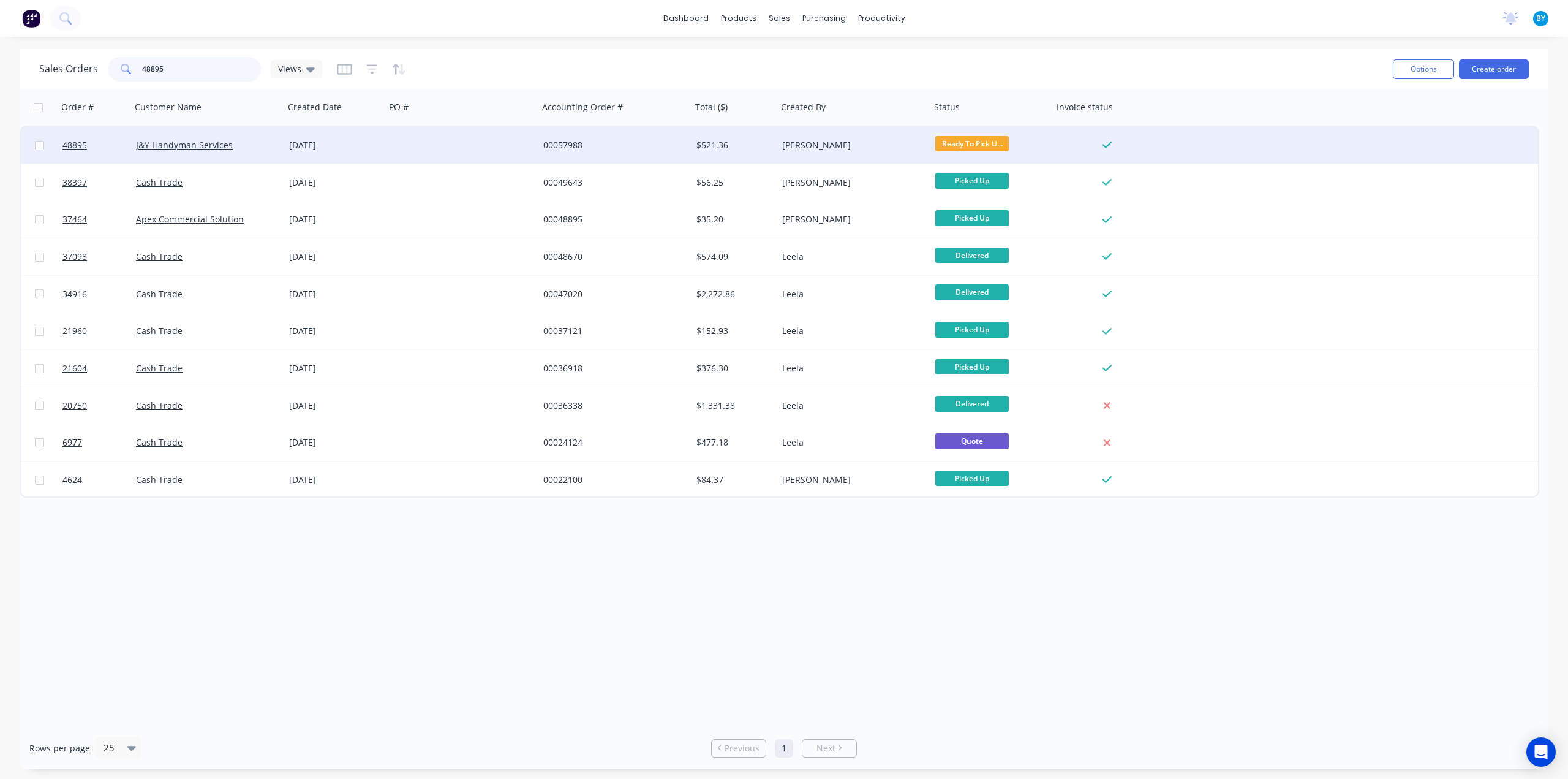
type input "48895"
click at [468, 150] on div at bounding box center [462, 145] width 153 height 36
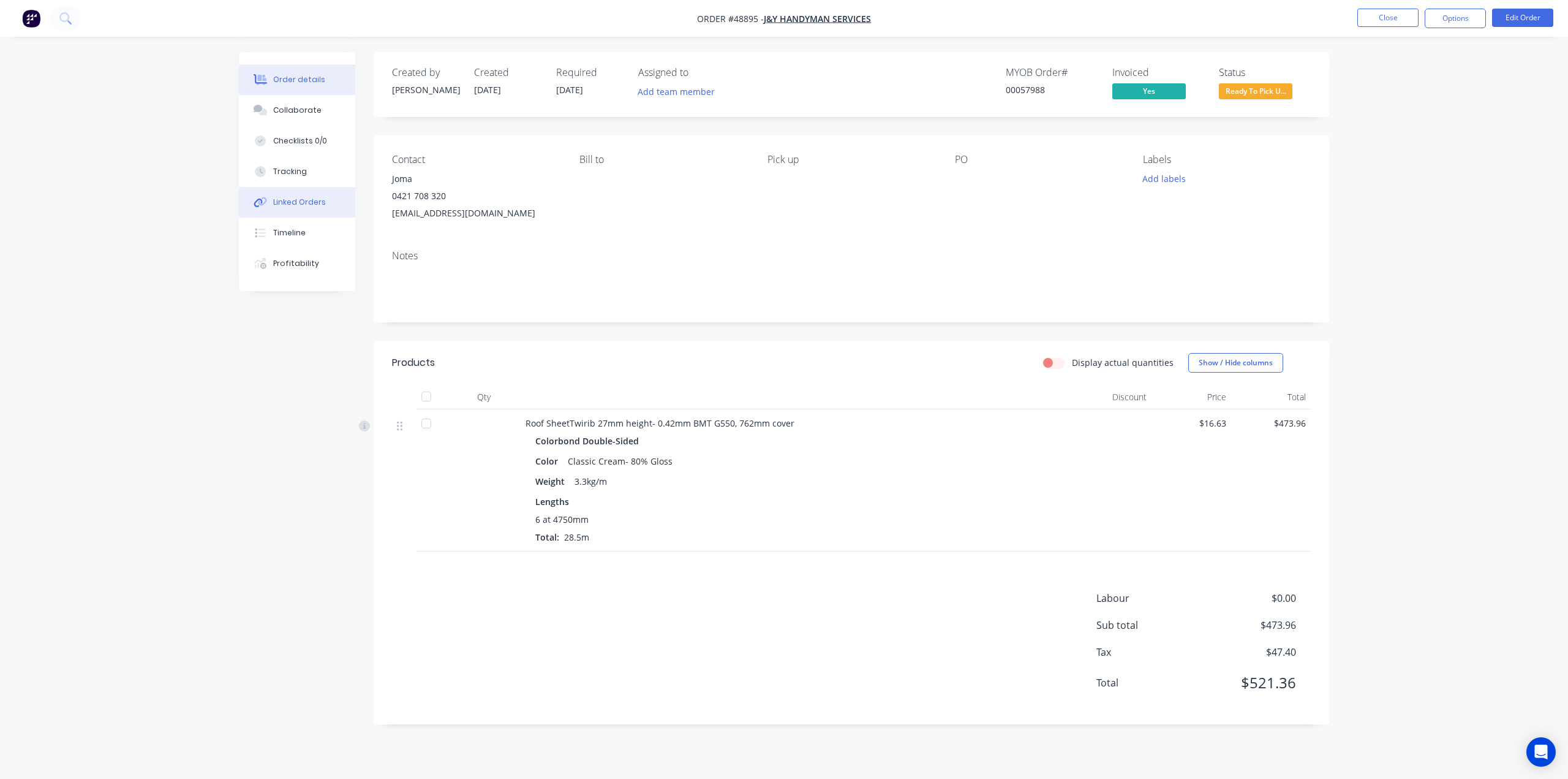
click at [319, 202] on div "Linked Orders" at bounding box center [299, 202] width 52 height 11
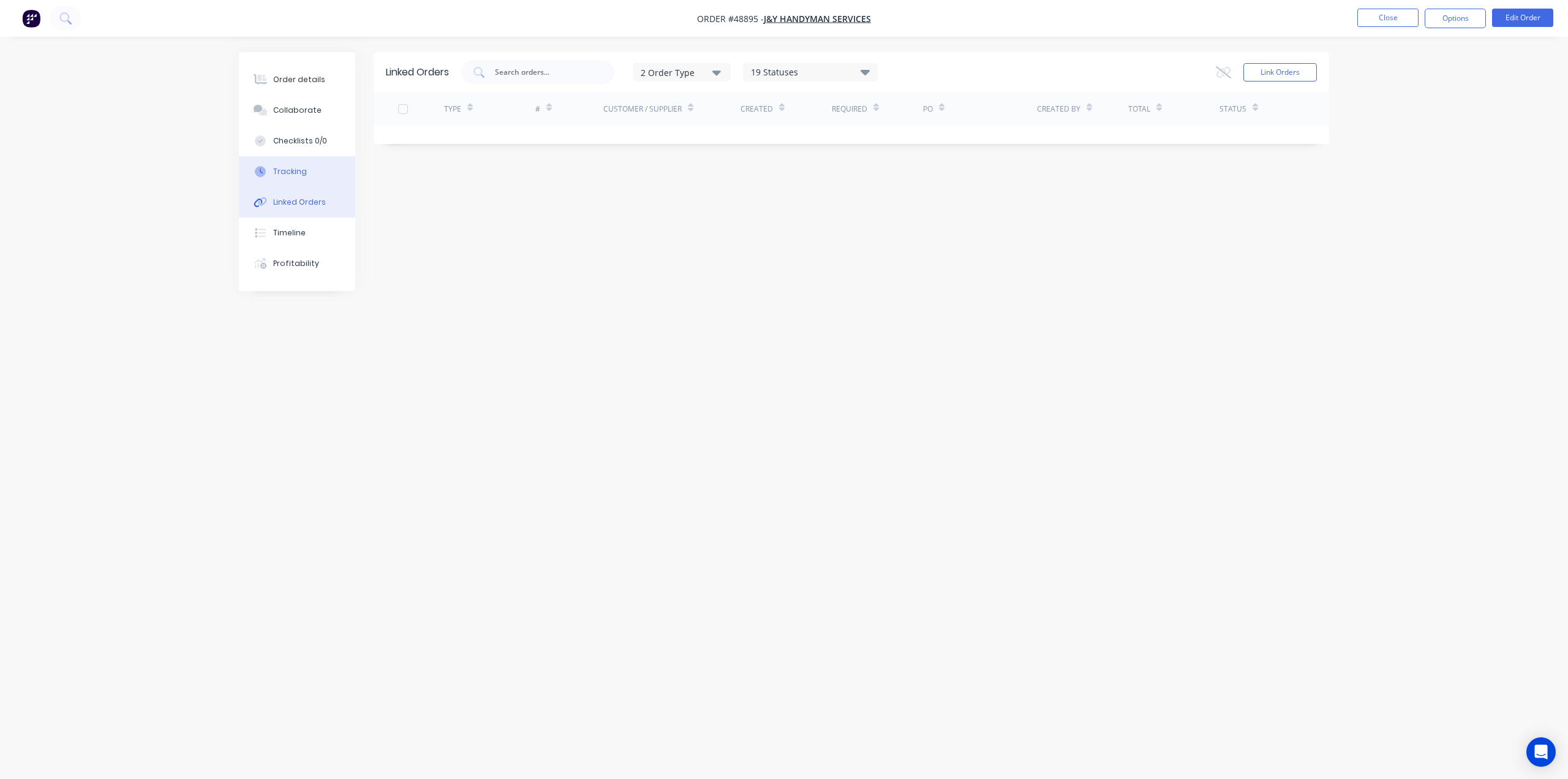
click at [323, 161] on button "Tracking" at bounding box center [297, 172] width 116 height 30
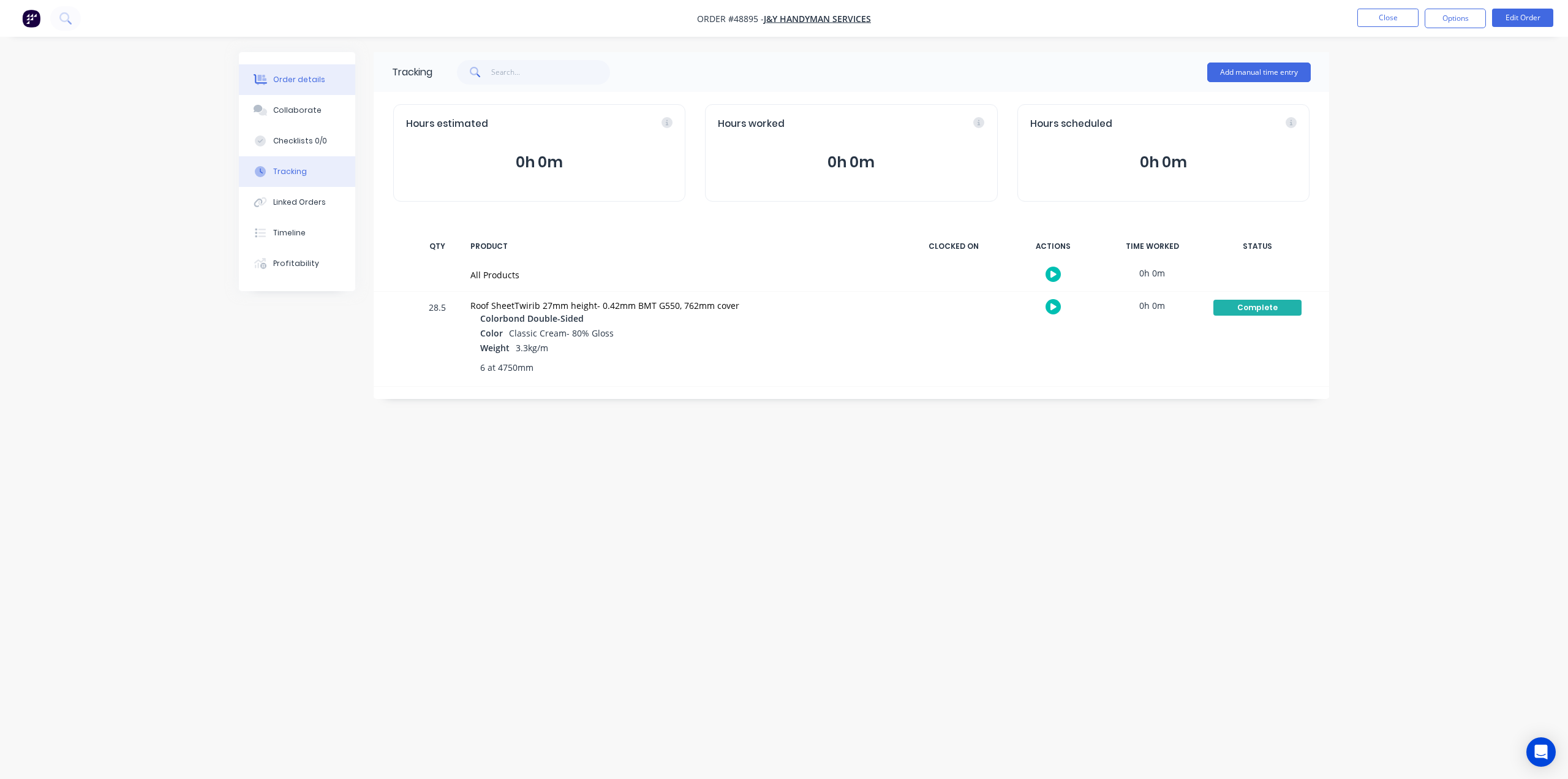
click at [300, 81] on div "Order details" at bounding box center [299, 80] width 52 height 11
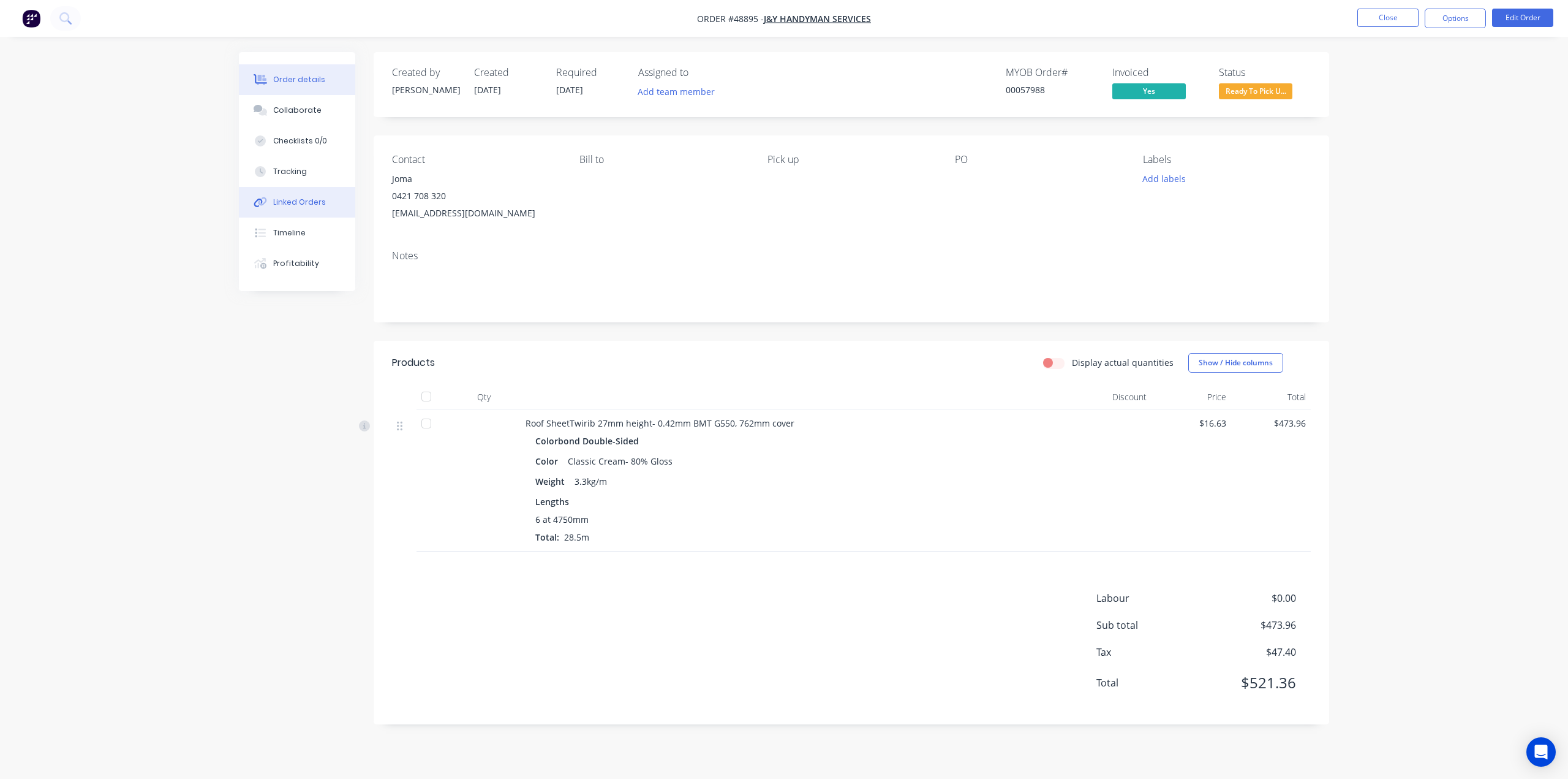
click at [309, 193] on button "Linked Orders" at bounding box center [297, 202] width 116 height 30
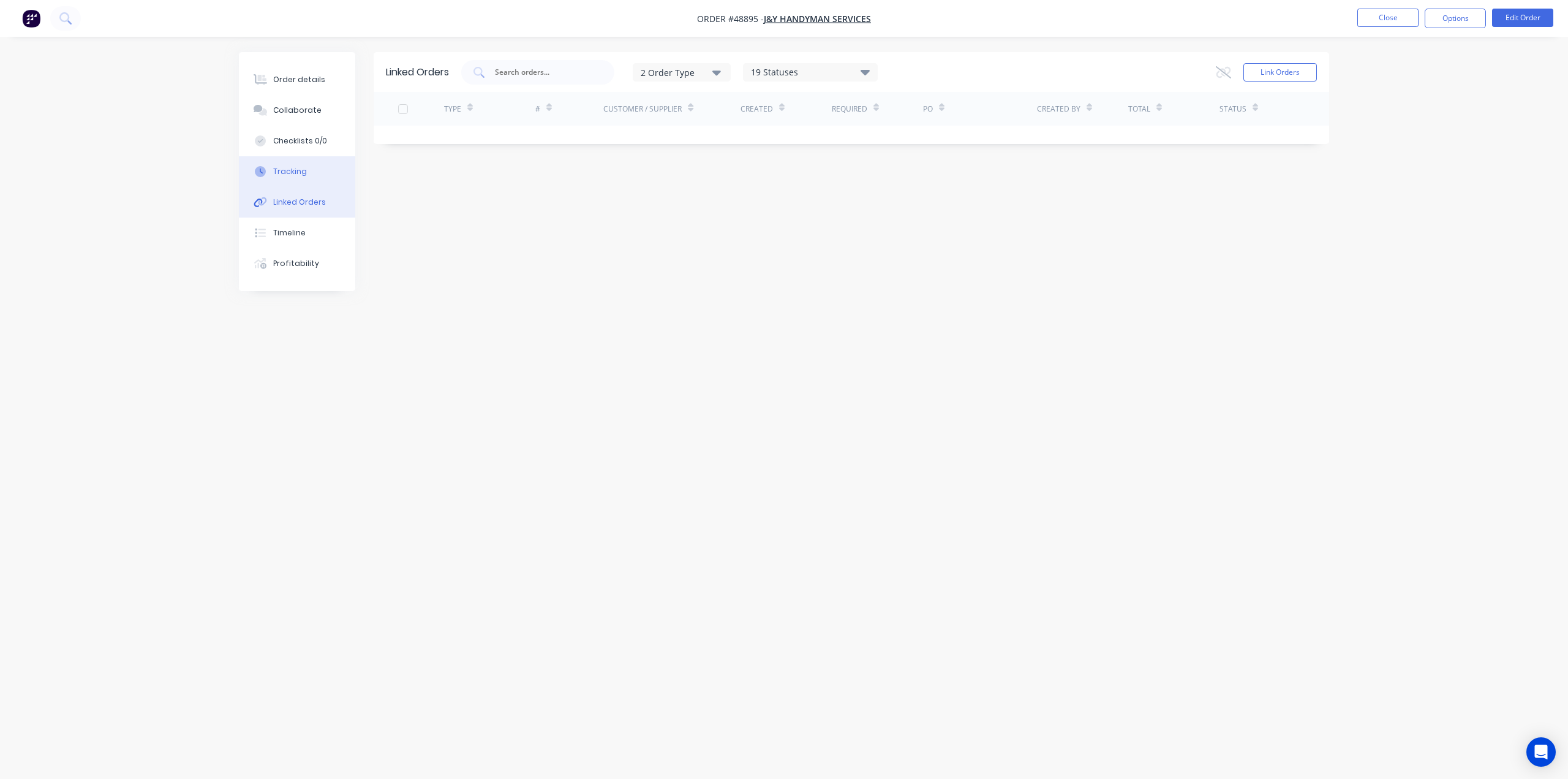
click at [309, 169] on button "Tracking" at bounding box center [297, 172] width 116 height 30
click at [260, 84] on icon at bounding box center [260, 80] width 14 height 11
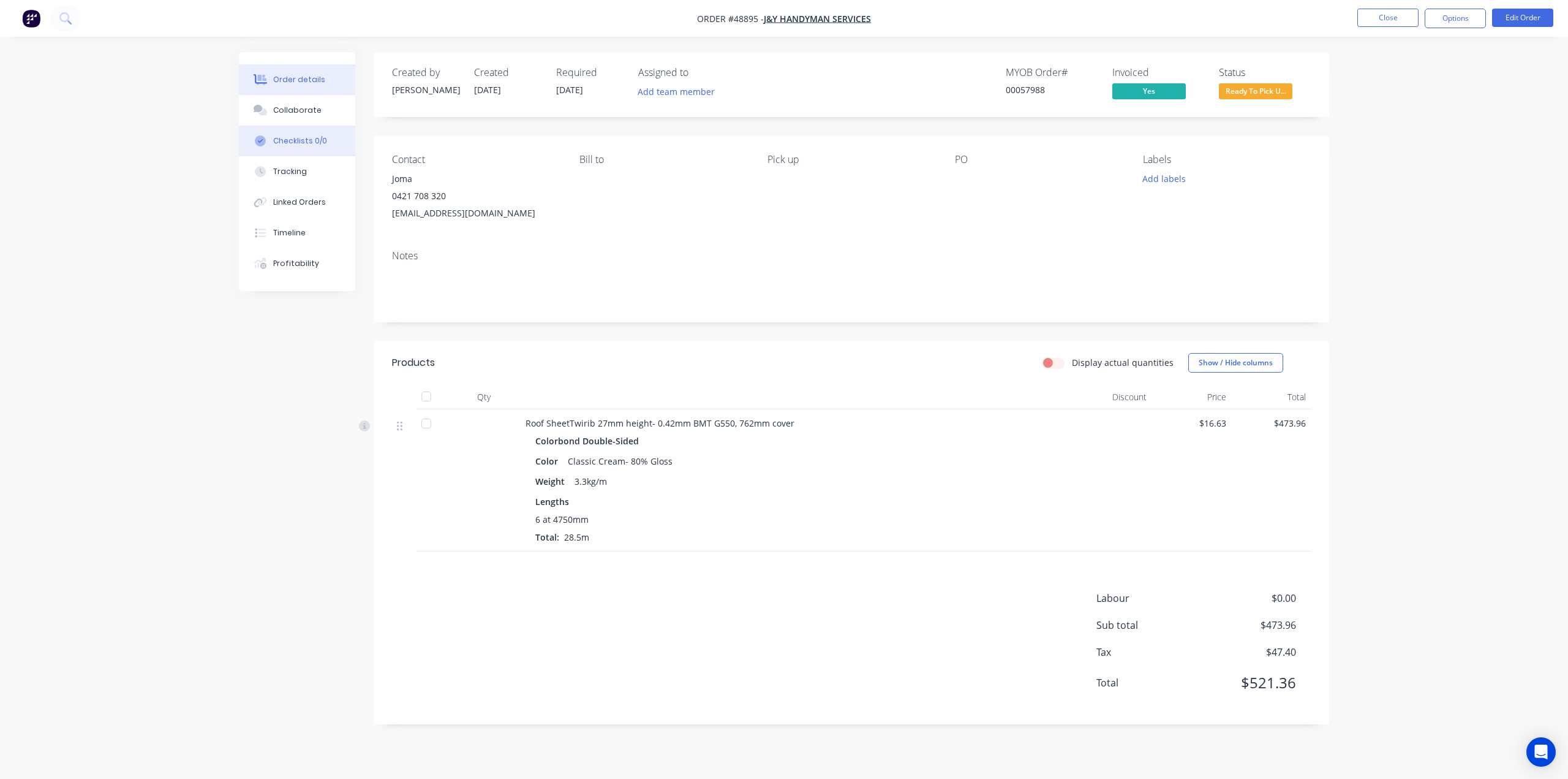
drag, startPoint x: 296, startPoint y: 122, endPoint x: 298, endPoint y: 147, distance: 25.1
click at [296, 121] on button "Collaborate" at bounding box center [297, 110] width 116 height 30
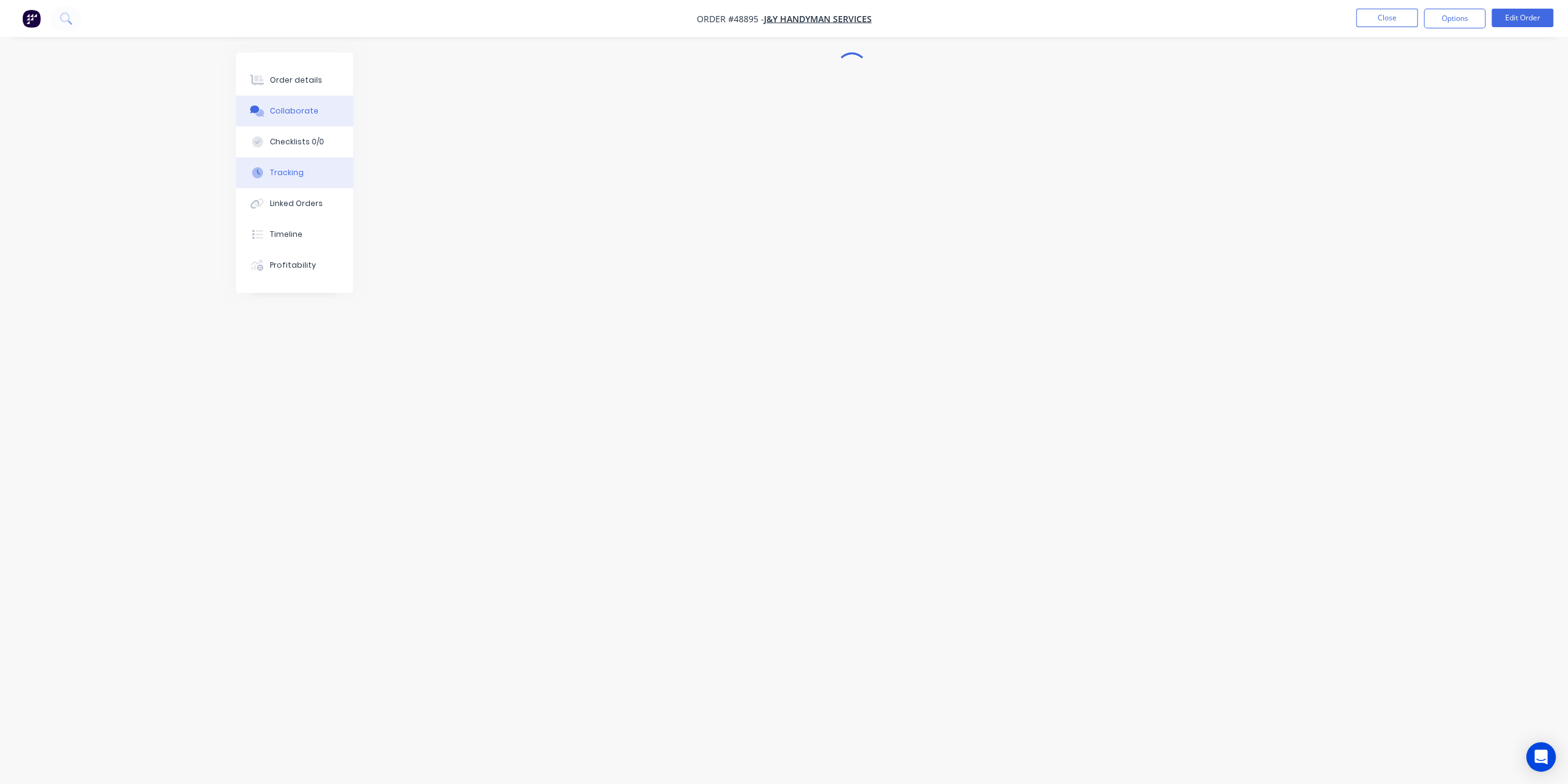
click at [301, 170] on div "Tracking" at bounding box center [286, 173] width 34 height 11
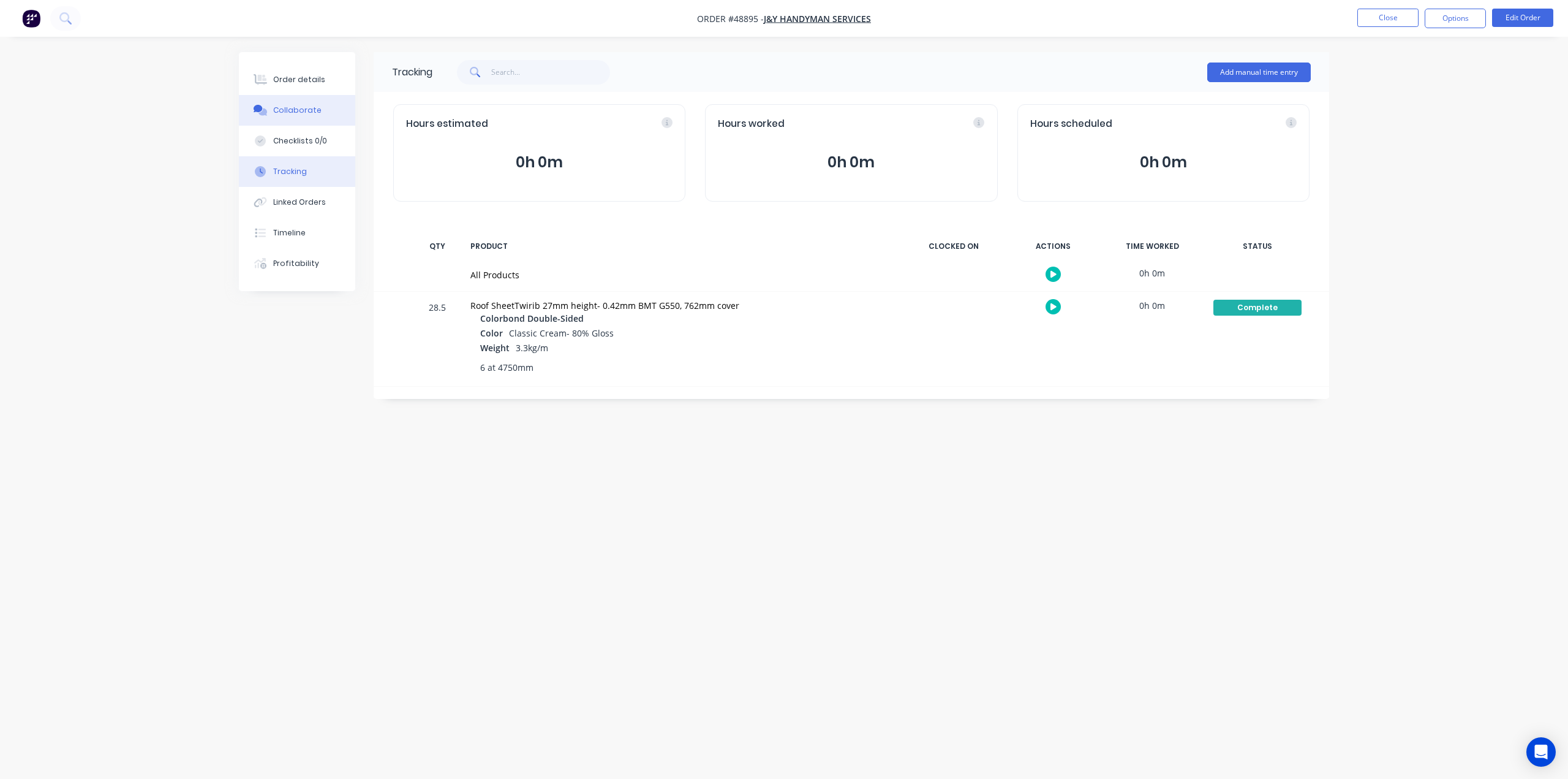
click at [310, 97] on button "Collaborate" at bounding box center [297, 110] width 116 height 30
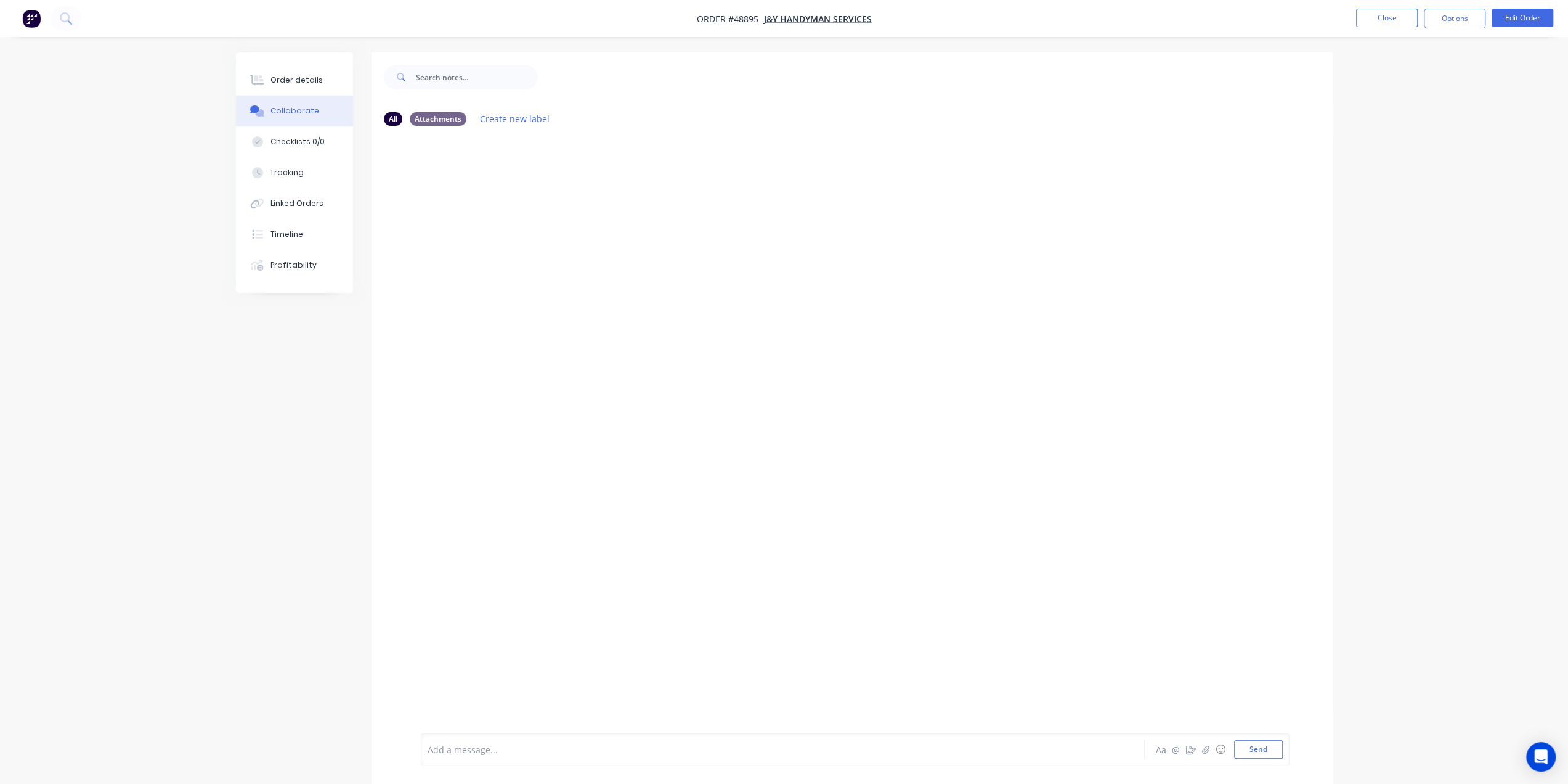
click at [27, 18] on img "button" at bounding box center [31, 18] width 18 height 18
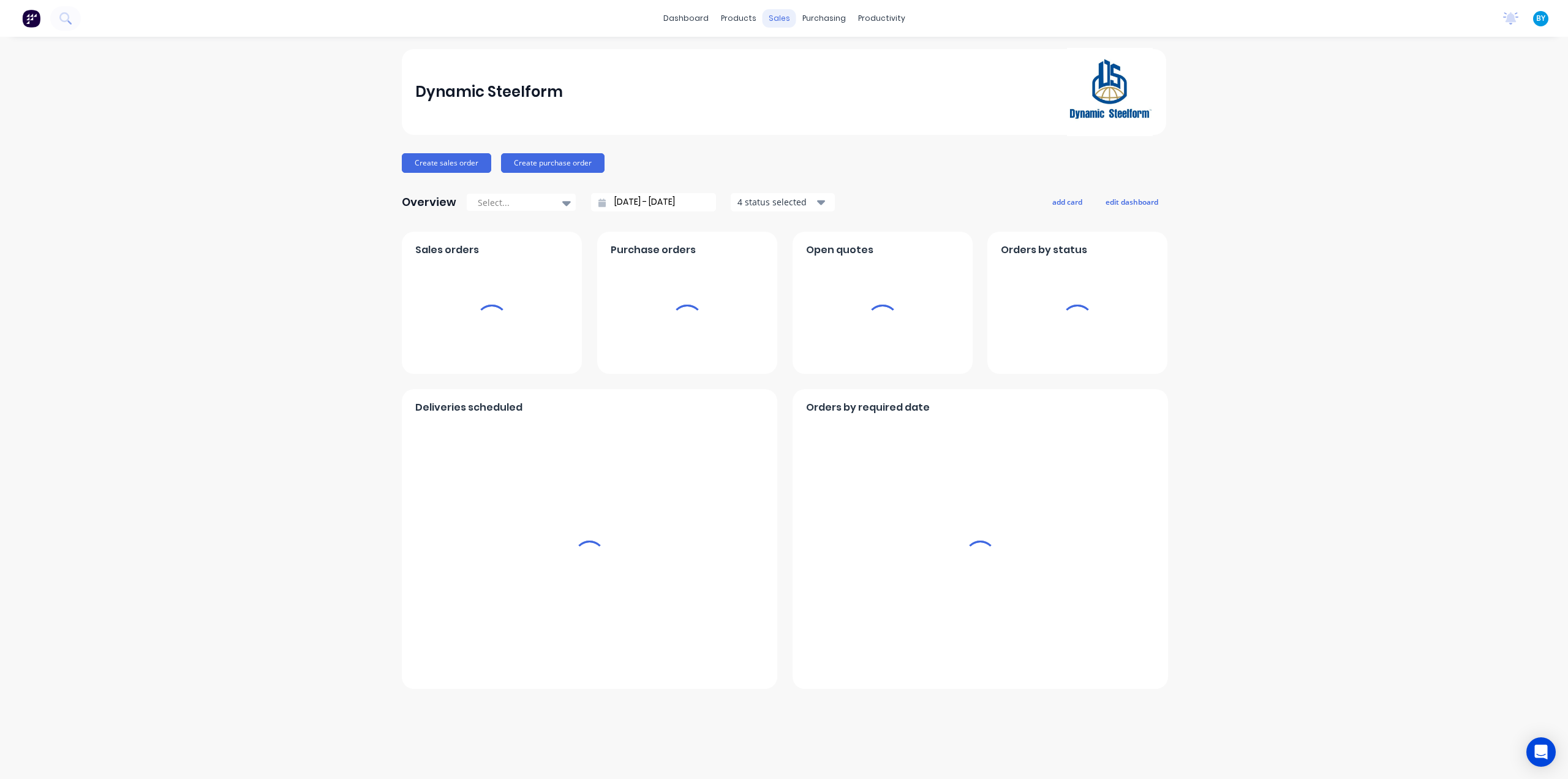
click at [777, 20] on div "sales" at bounding box center [779, 18] width 33 height 18
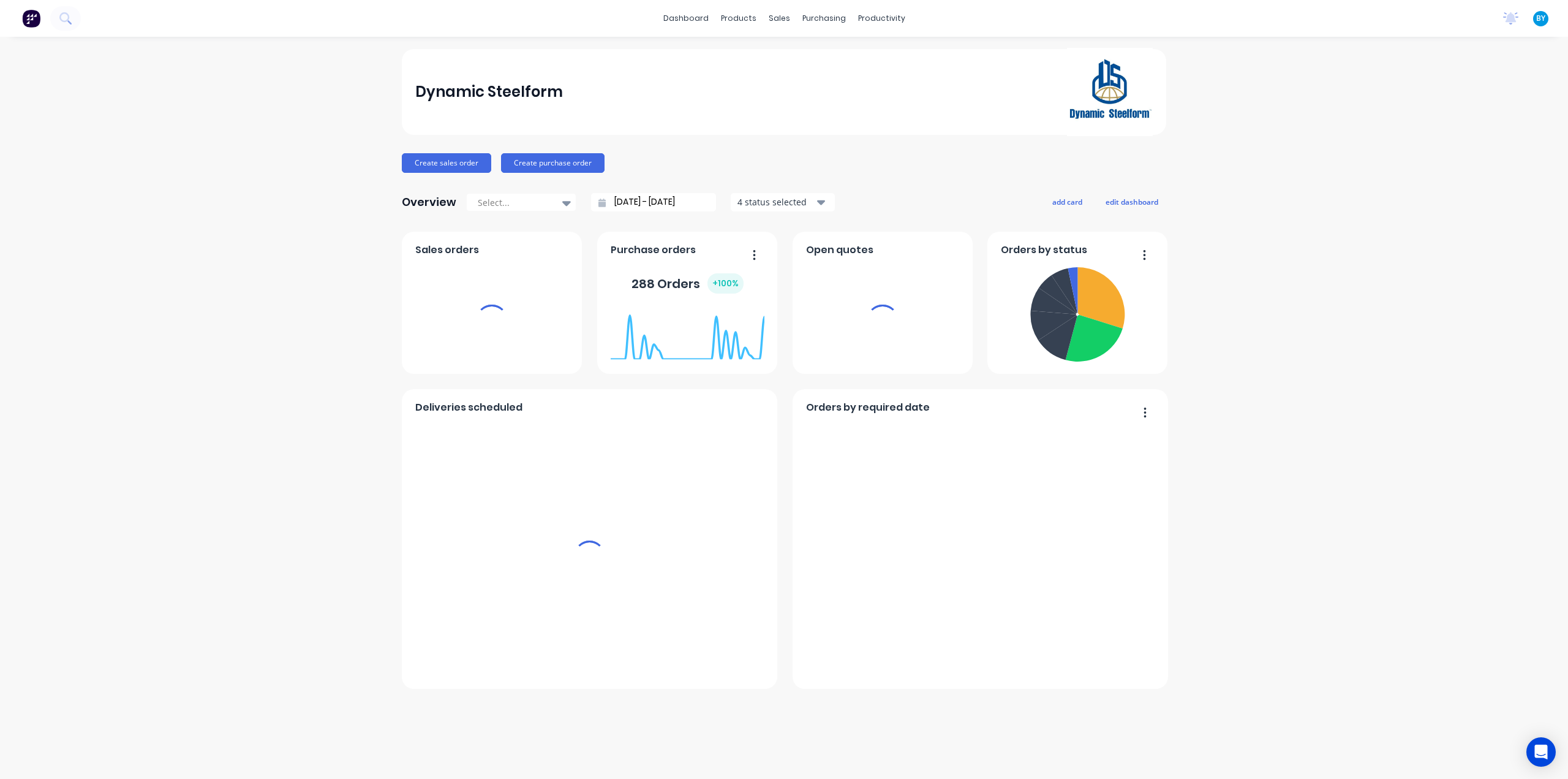
click at [781, 18] on div "sales" at bounding box center [779, 18] width 33 height 18
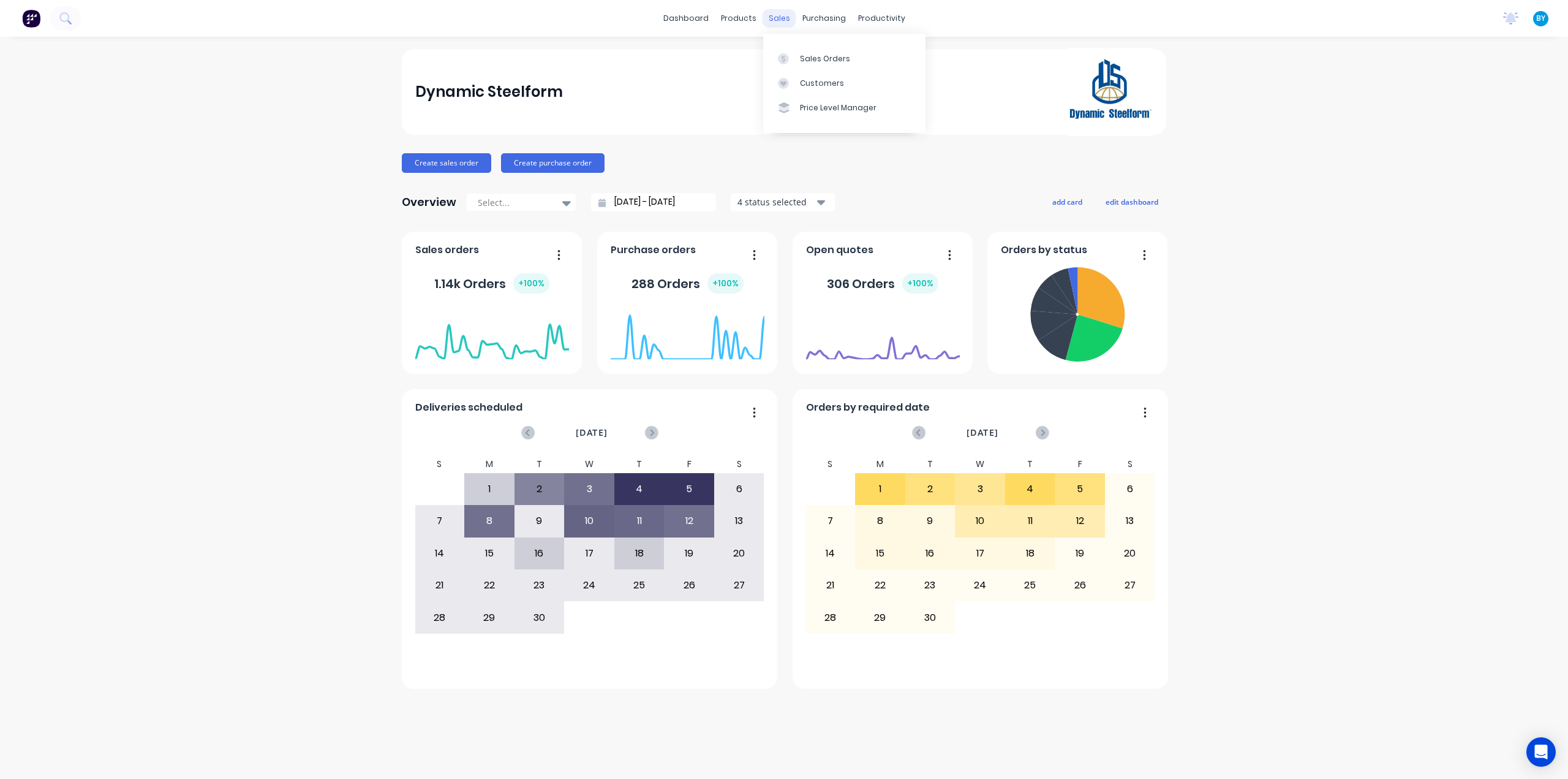
click at [780, 14] on div "sales" at bounding box center [779, 18] width 33 height 18
click at [792, 60] on div at bounding box center [787, 58] width 18 height 11
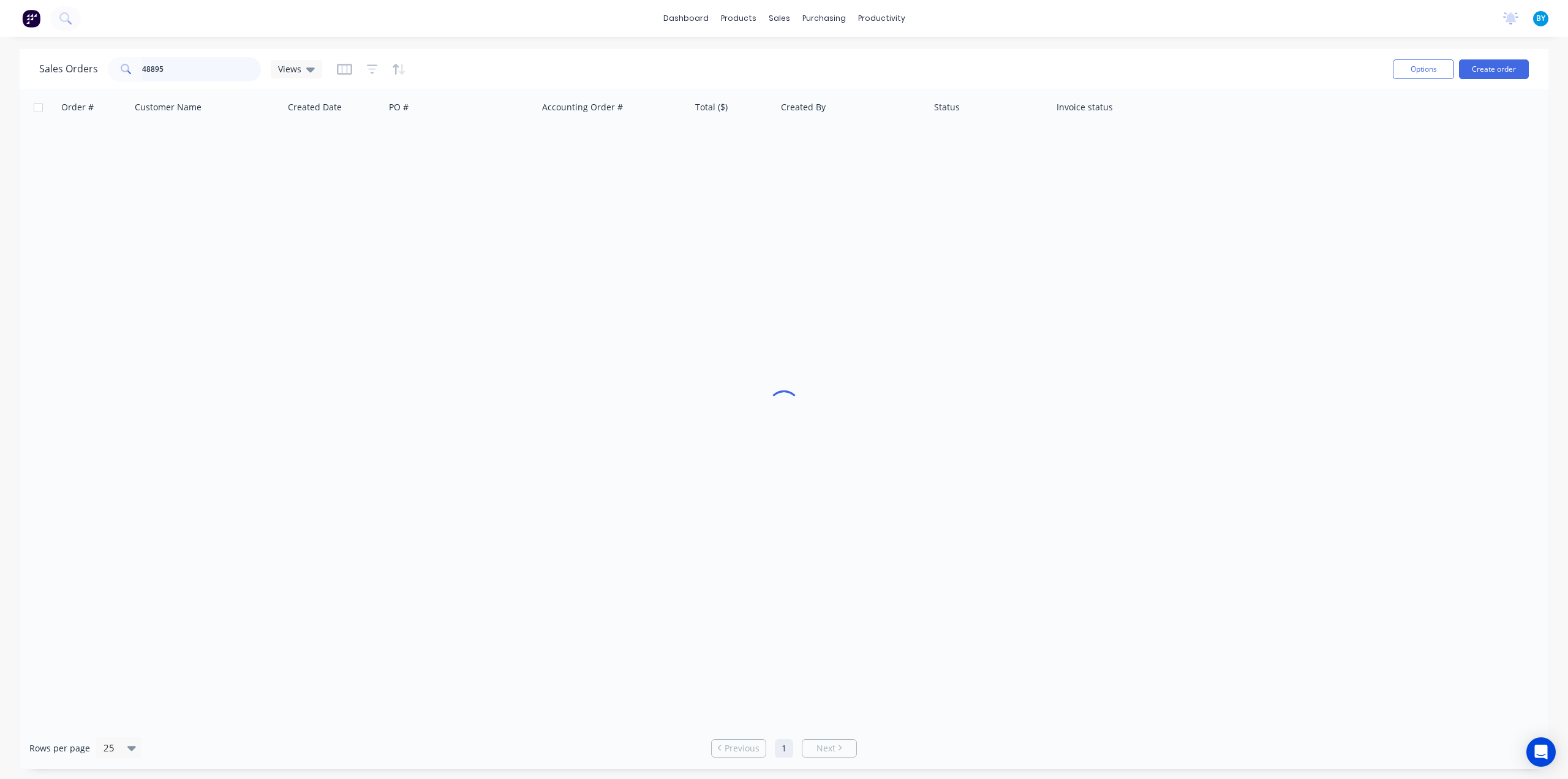
drag, startPoint x: 194, startPoint y: 71, endPoint x: 0, endPoint y: 61, distance: 194.3
click at [0, 61] on div "Sales Orders 48895 Views Options Create order Order # Customer Name Created Dat…" at bounding box center [784, 409] width 1568 height 720
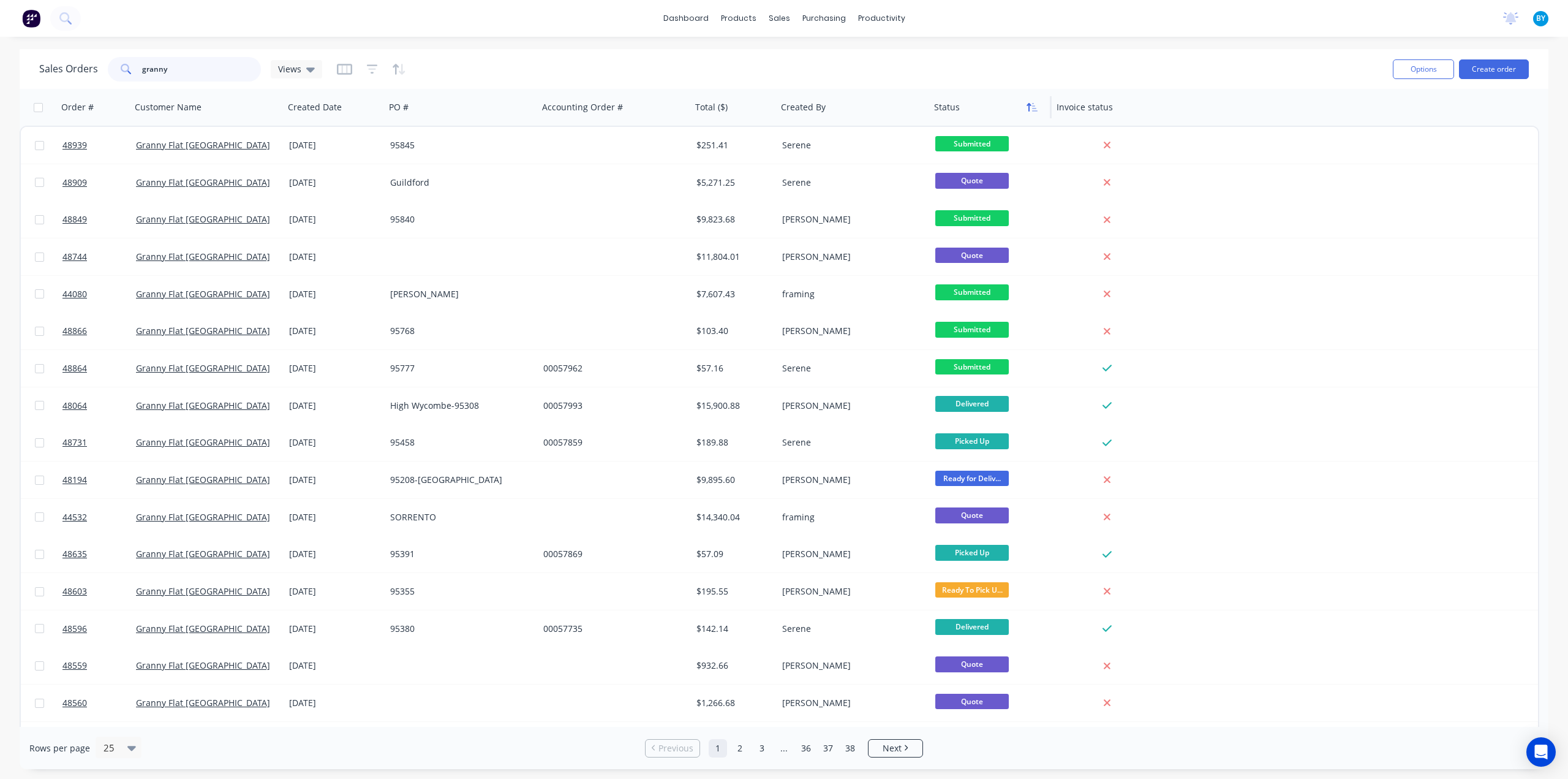
type input "granny"
click at [1031, 109] on icon "button" at bounding box center [1031, 107] width 11 height 10
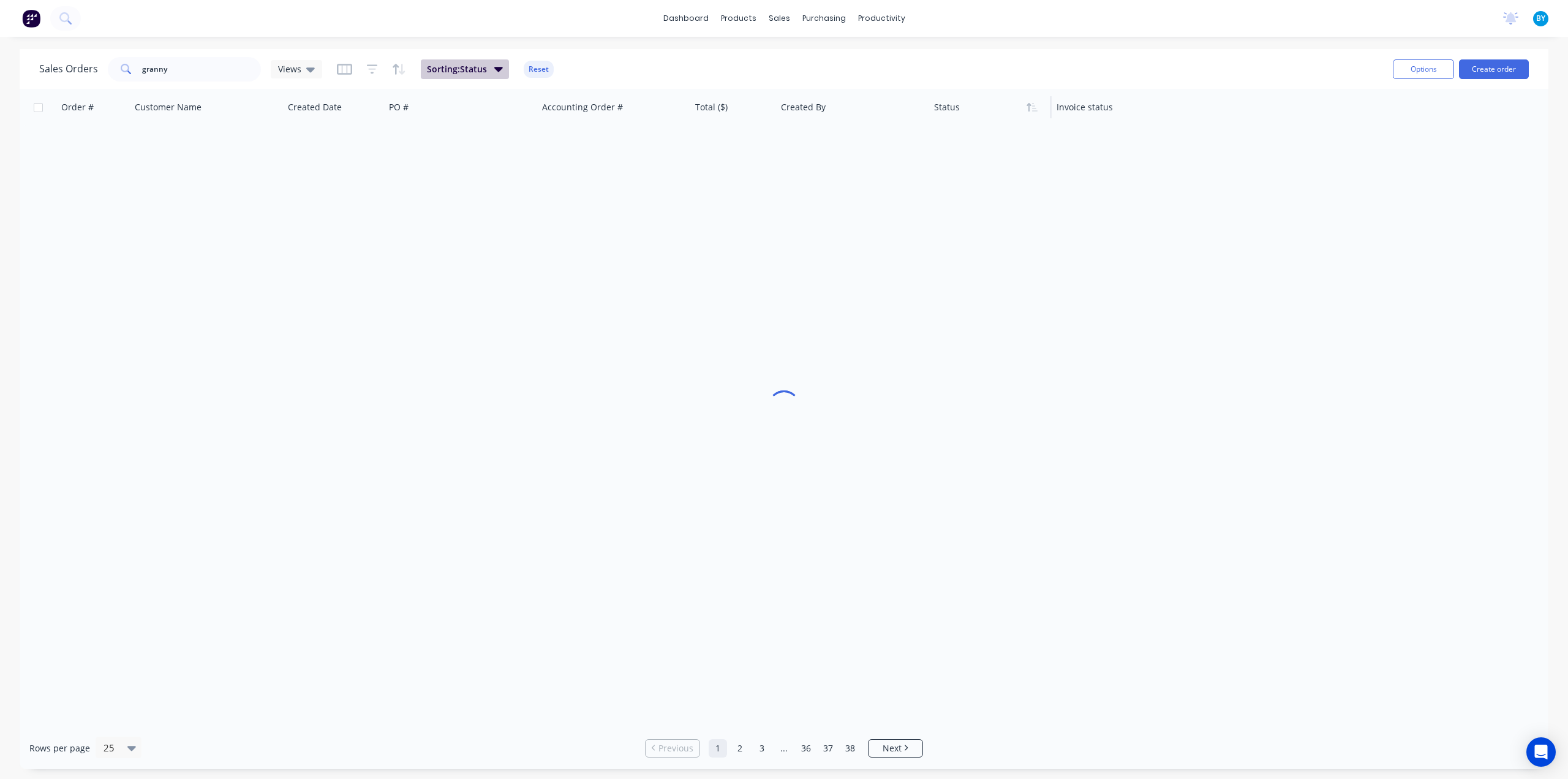
click at [501, 74] on icon "button" at bounding box center [498, 68] width 8 height 14
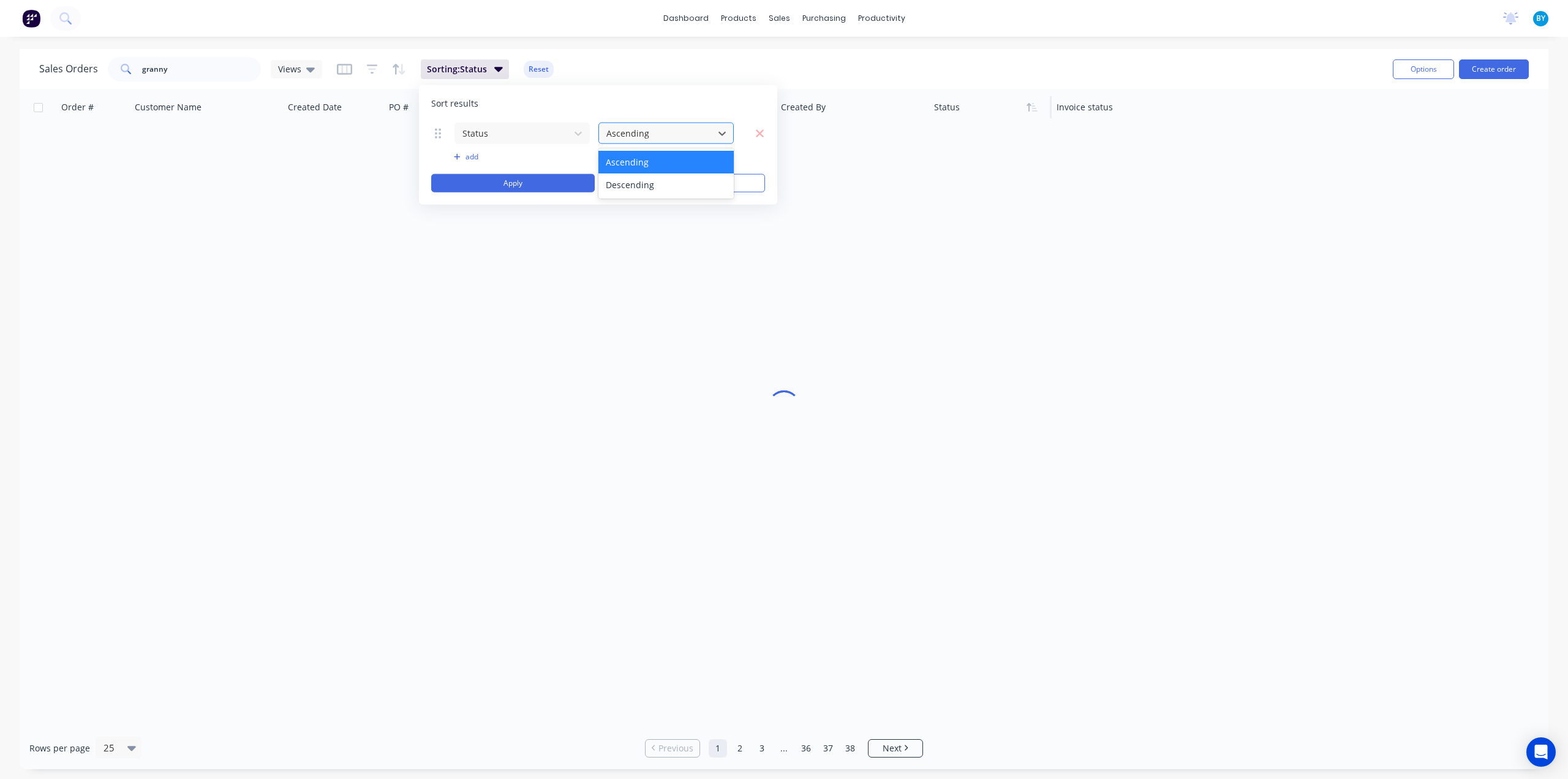
click at [693, 131] on div at bounding box center [656, 133] width 102 height 15
click at [666, 113] on div "Sort results Status 2 results available. Use Up and Down to choose options, pre…" at bounding box center [598, 144] width 358 height 119
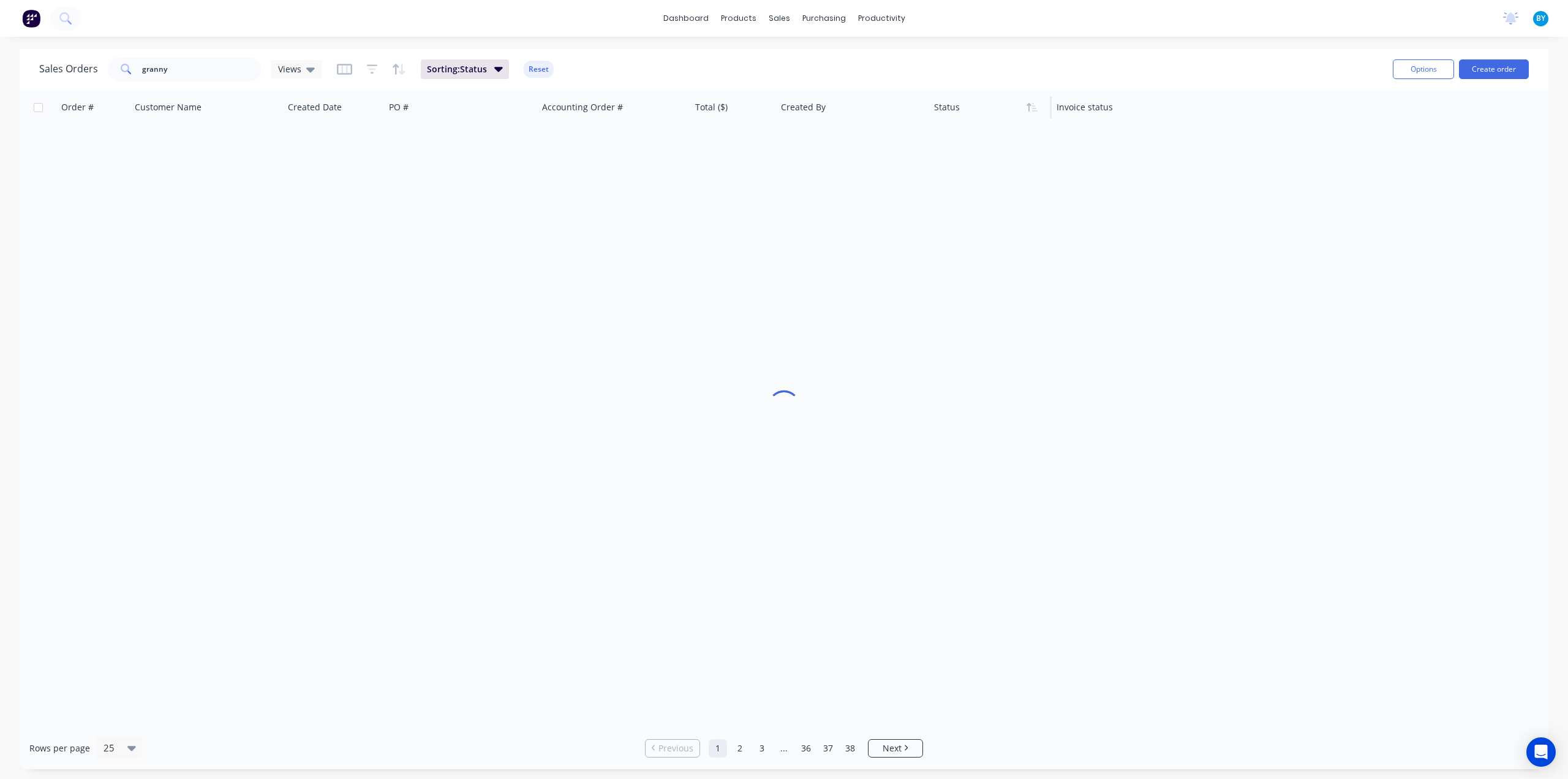
click at [997, 243] on div at bounding box center [784, 408] width 1529 height 638
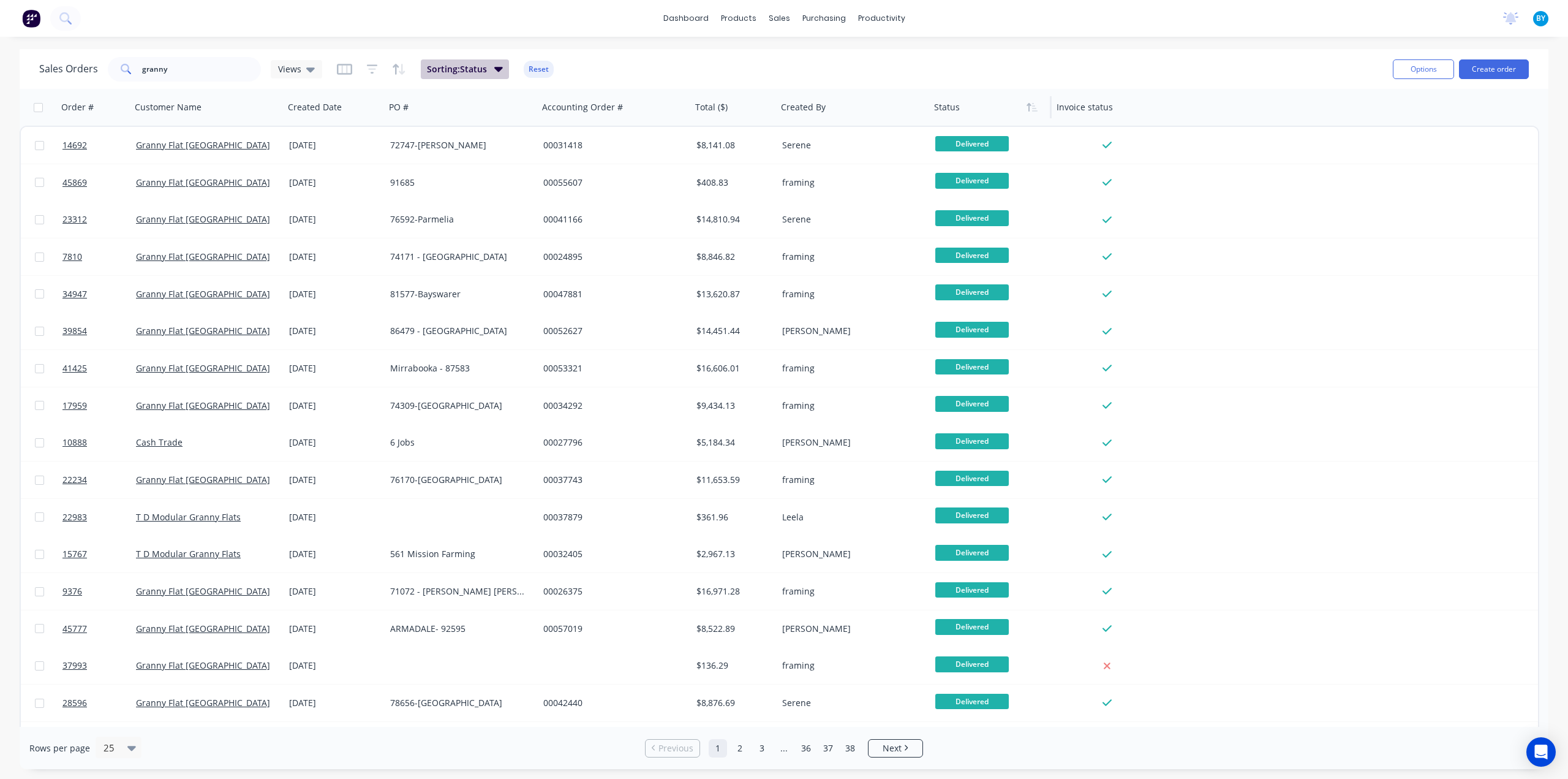
click at [499, 75] on button "Sorting: Status" at bounding box center [464, 69] width 88 height 20
click at [758, 131] on icon "button" at bounding box center [760, 133] width 8 height 8
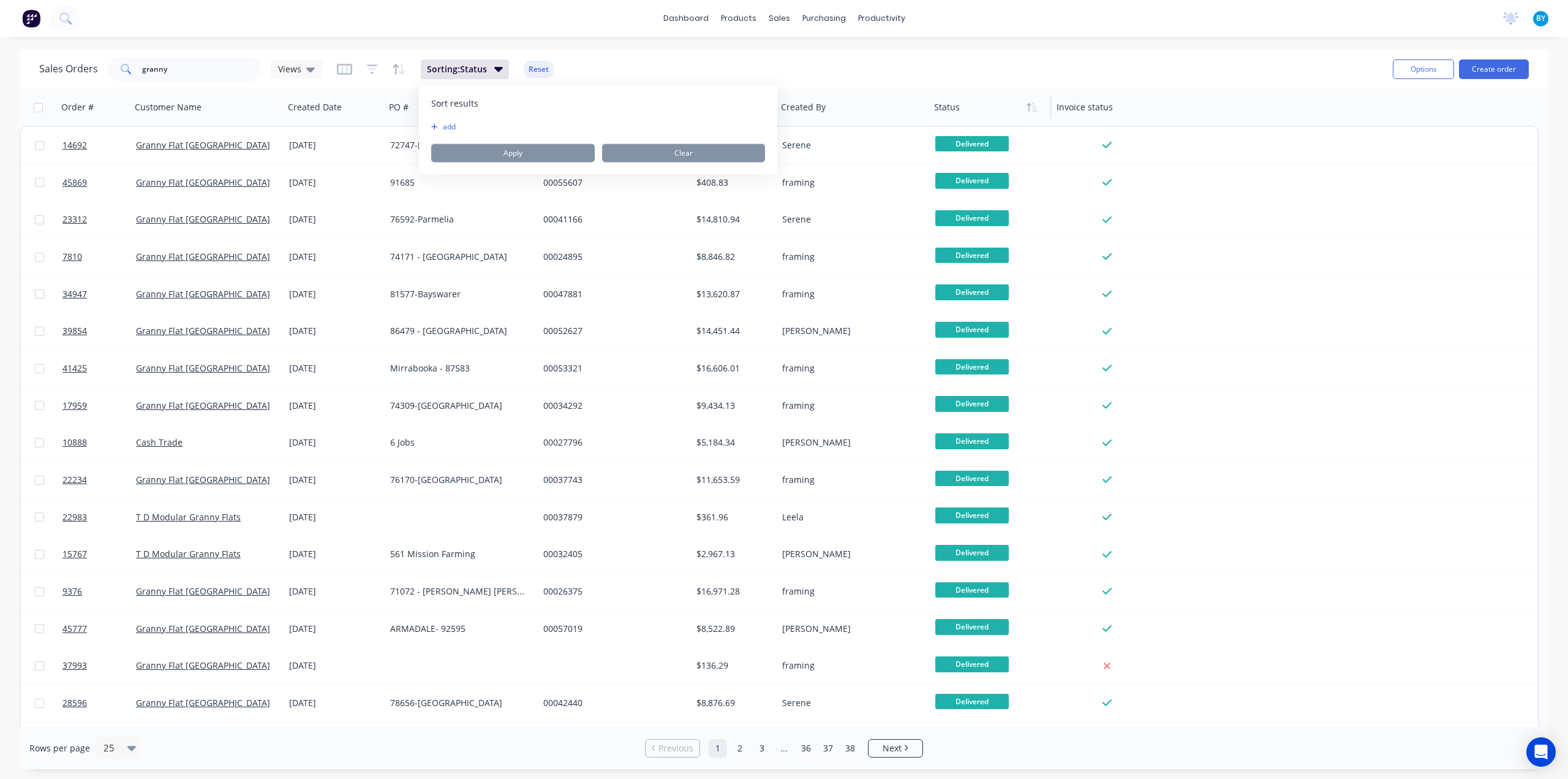
click at [667, 51] on div "Sales Orders granny Views Sorting: Status Reset Options Create order" at bounding box center [784, 69] width 1529 height 39
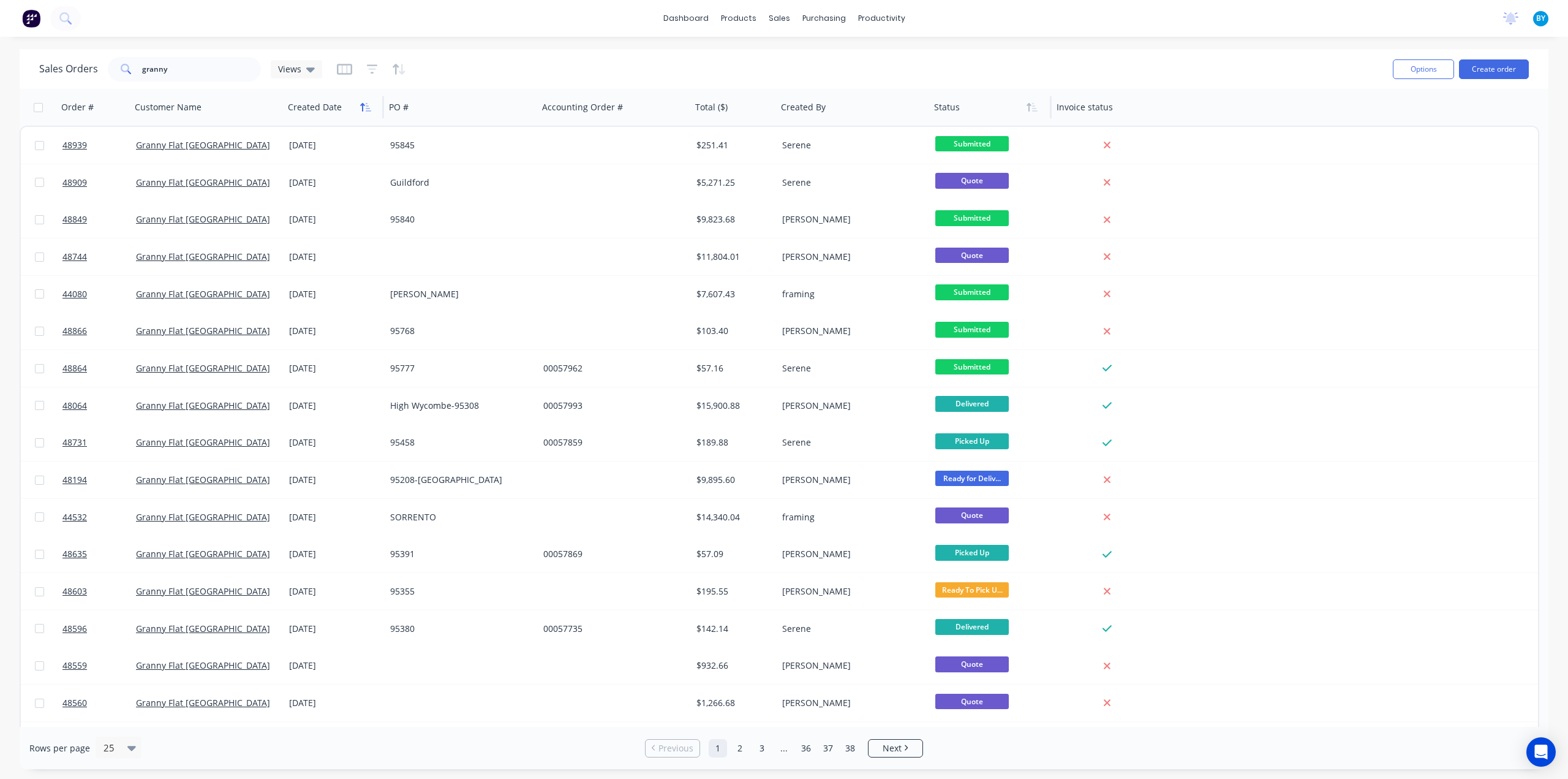
click at [365, 109] on icon "button" at bounding box center [365, 107] width 11 height 10
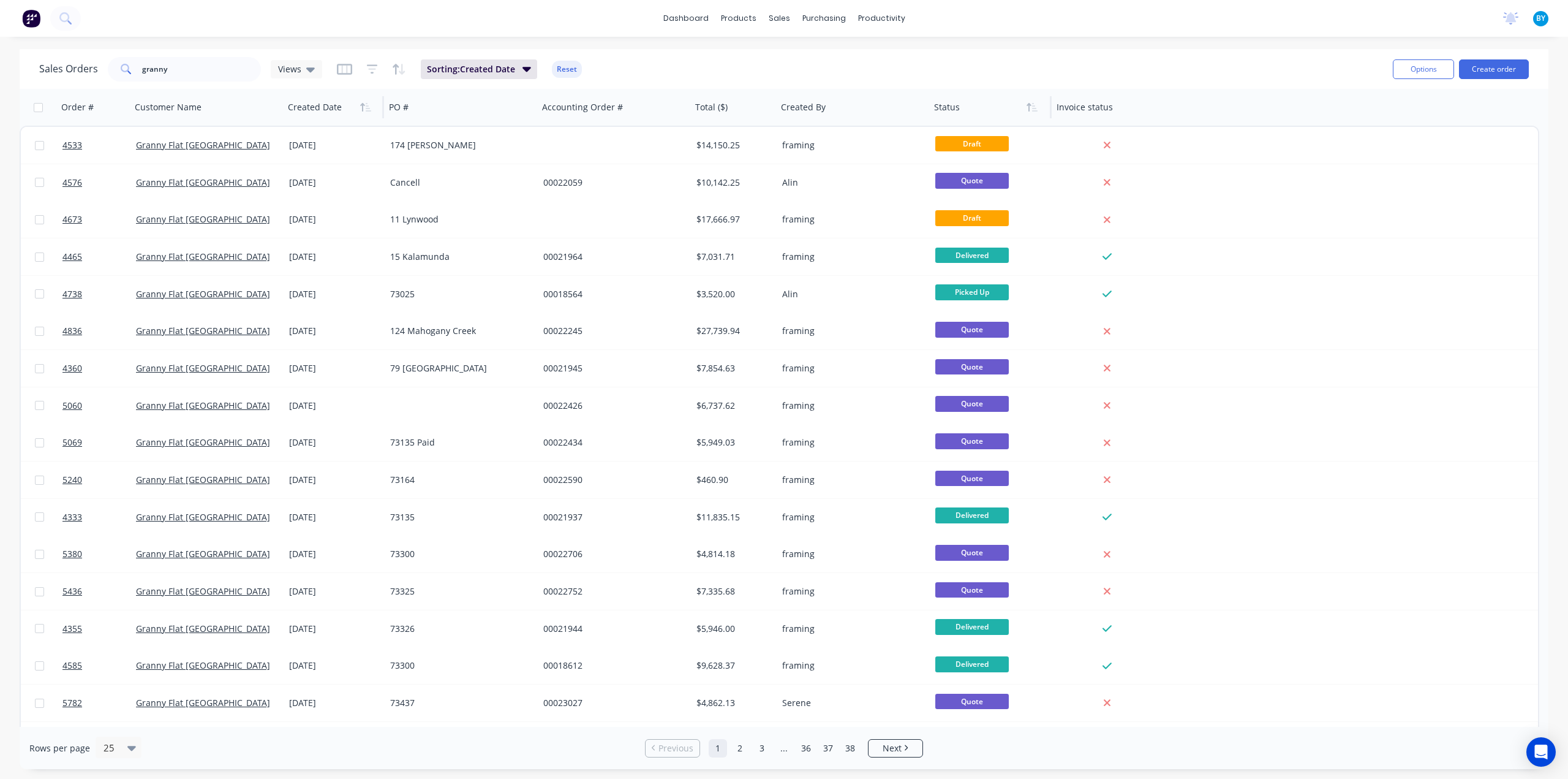
click at [365, 109] on icon "button" at bounding box center [365, 107] width 11 height 10
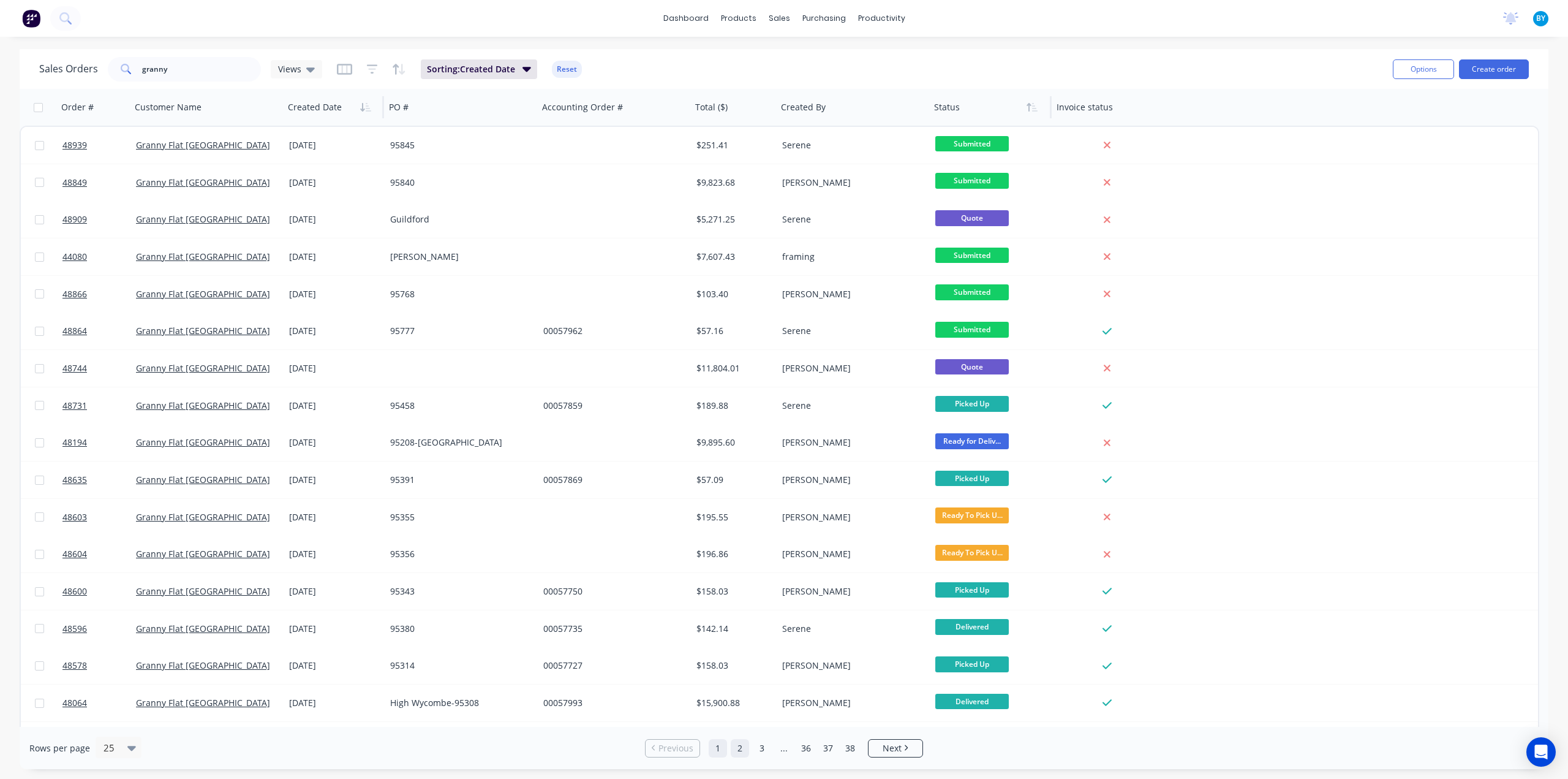
click at [744, 745] on link "2" at bounding box center [740, 748] width 18 height 18
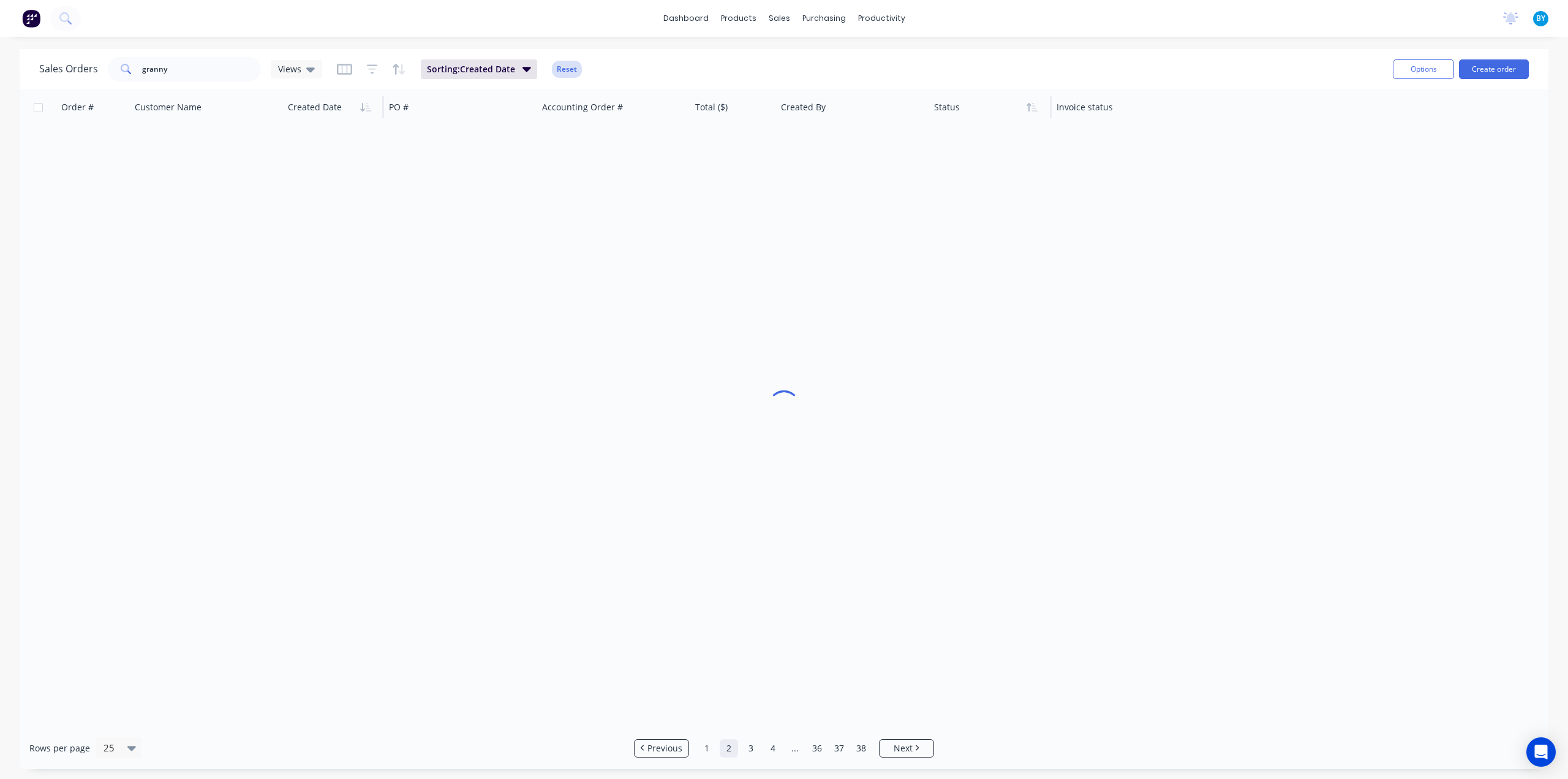
click at [563, 72] on button "Reset" at bounding box center [567, 69] width 30 height 17
click at [370, 112] on button "button" at bounding box center [366, 107] width 18 height 18
click at [370, 109] on icon "button" at bounding box center [368, 107] width 5 height 8
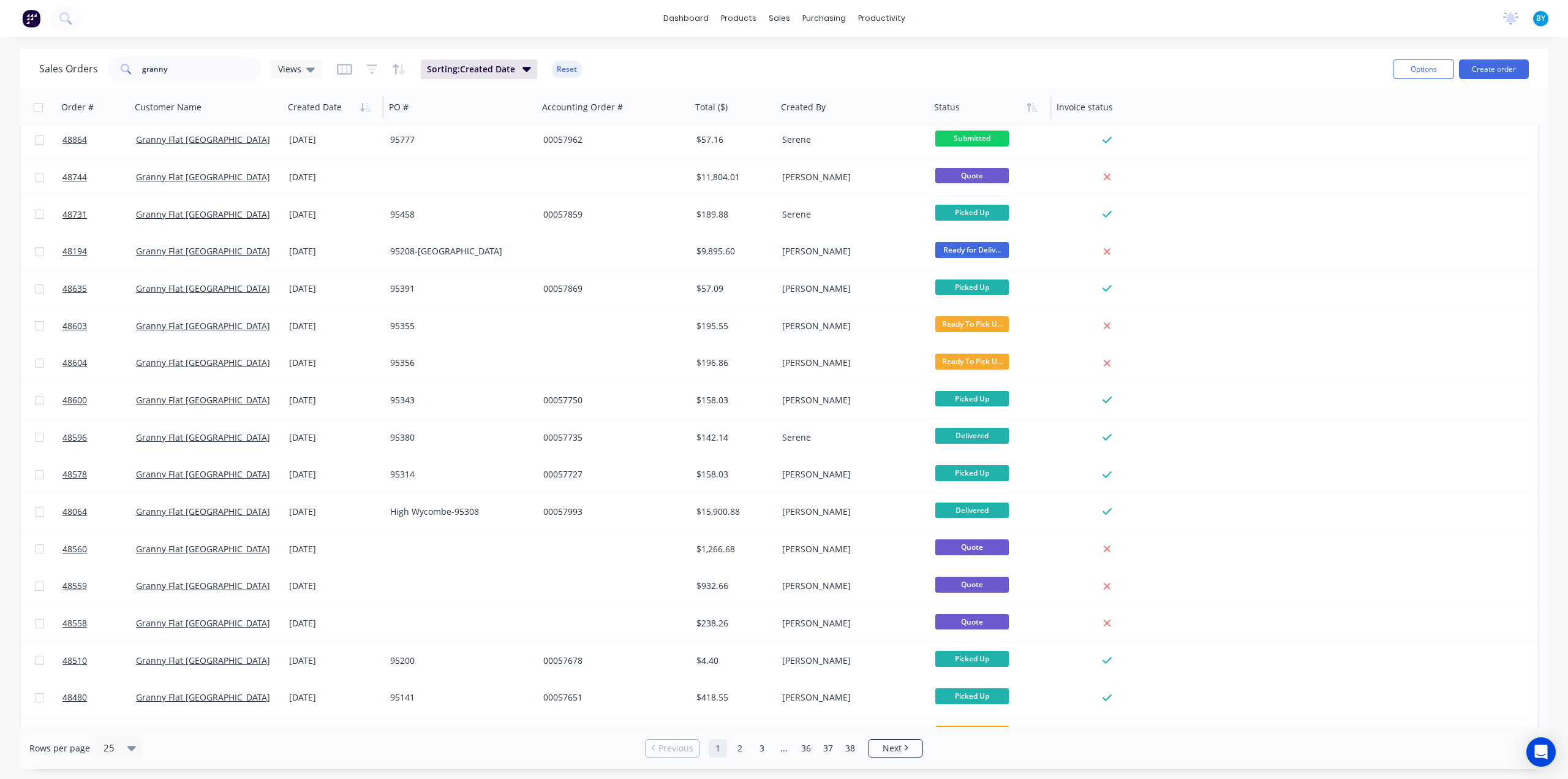
scroll to position [62, 0]
